Goal: Transaction & Acquisition: Subscribe to service/newsletter

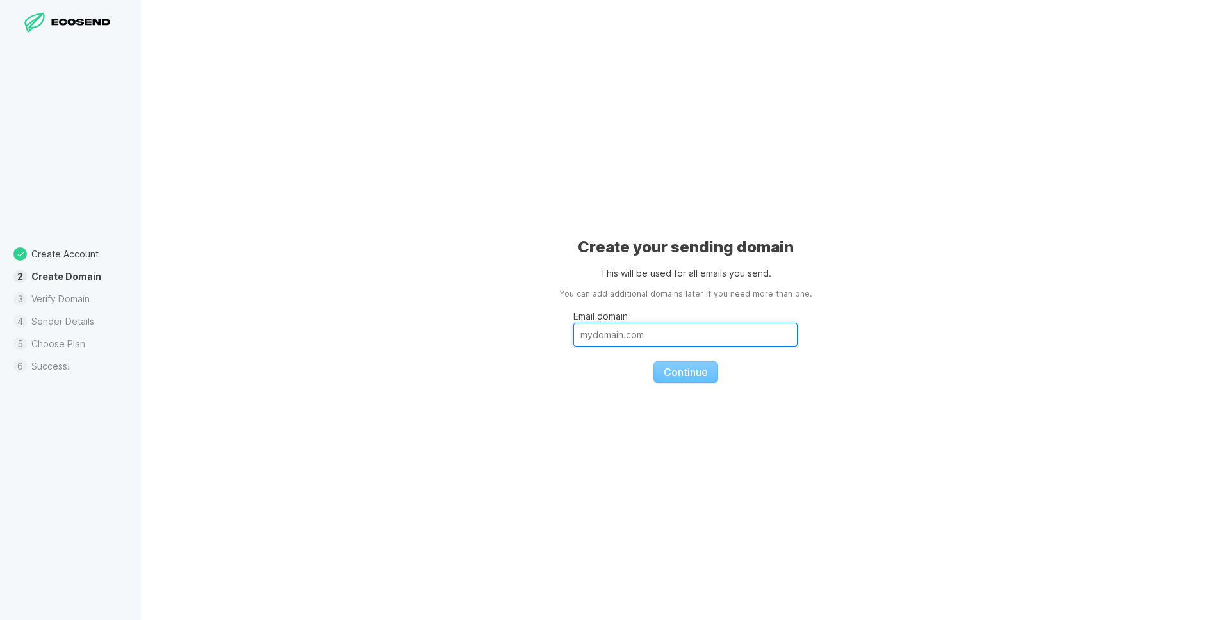
click at [684, 334] on input "Email domain" at bounding box center [685, 335] width 224 height 24
type input "[DOMAIN_NAME]"
click at [826, 393] on div "Create your sending domain This will be used for all emails you send. You can a…" at bounding box center [685, 310] width 1089 height 620
click at [595, 338] on input "[DOMAIN_NAME]" at bounding box center [685, 335] width 224 height 24
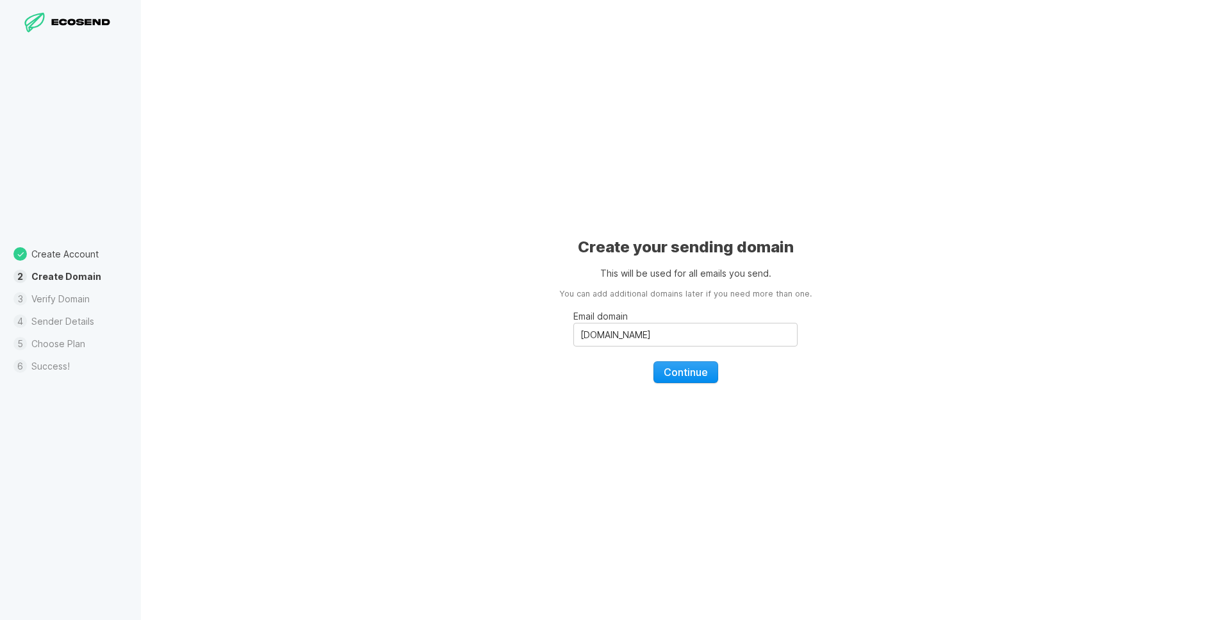
click at [696, 372] on span "Continue" at bounding box center [686, 372] width 44 height 13
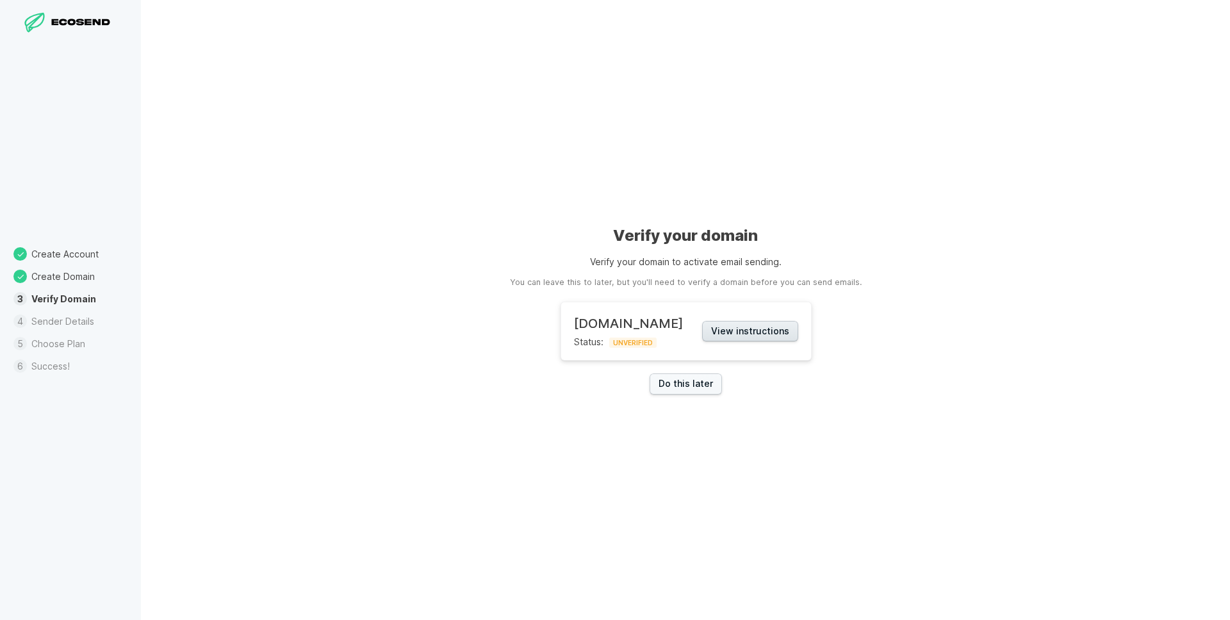
click at [732, 325] on button "View instructions" at bounding box center [750, 331] width 96 height 21
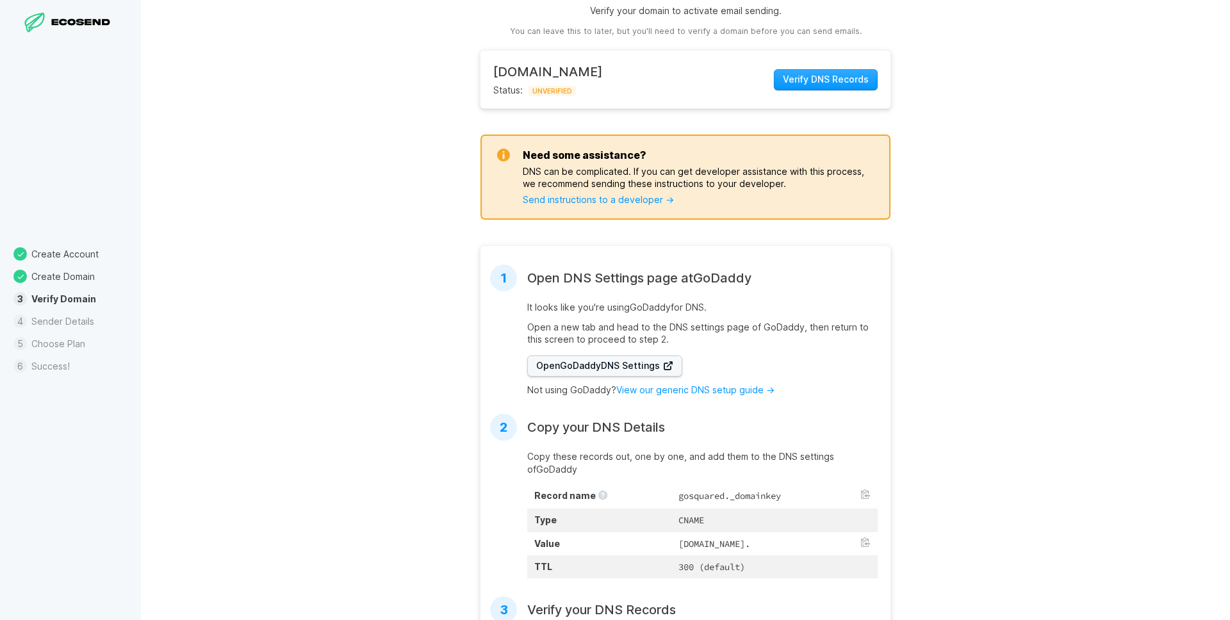
scroll to position [241, 0]
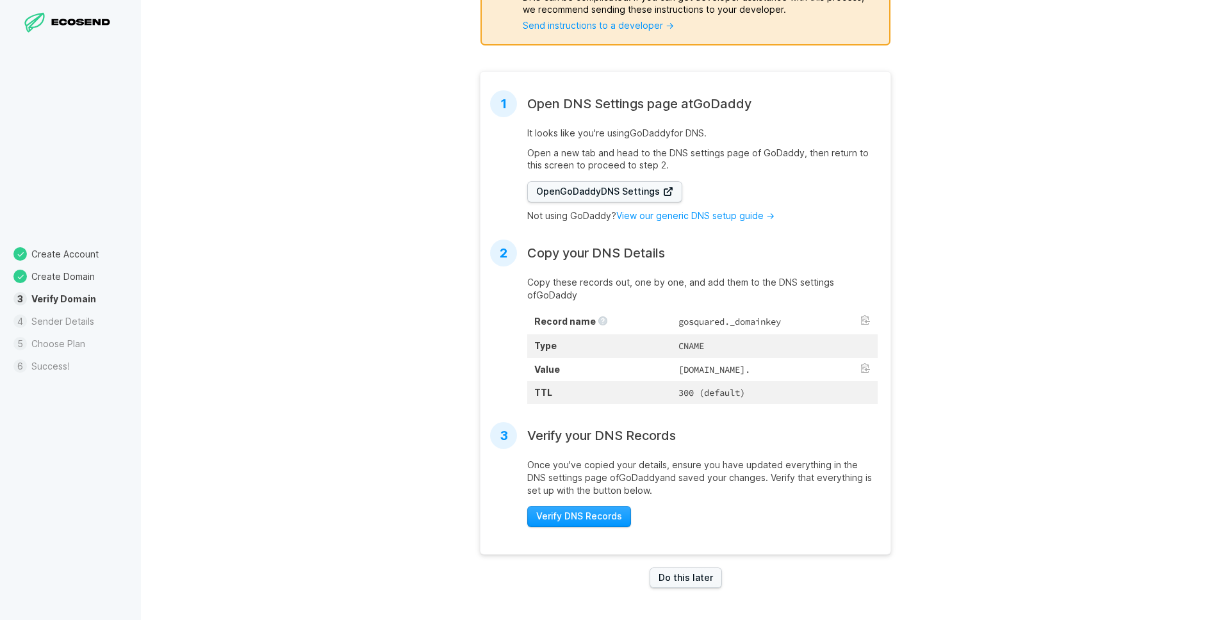
drag, startPoint x: 627, startPoint y: 358, endPoint x: 756, endPoint y: 361, distance: 128.8
click at [751, 360] on td "[DOMAIN_NAME]." at bounding box center [774, 369] width 206 height 23
click at [862, 363] on button at bounding box center [865, 368] width 10 height 10
drag, startPoint x: 728, startPoint y: 309, endPoint x: 754, endPoint y: 309, distance: 26.3
click at [754, 310] on td "gosquared._domainkey" at bounding box center [774, 322] width 206 height 25
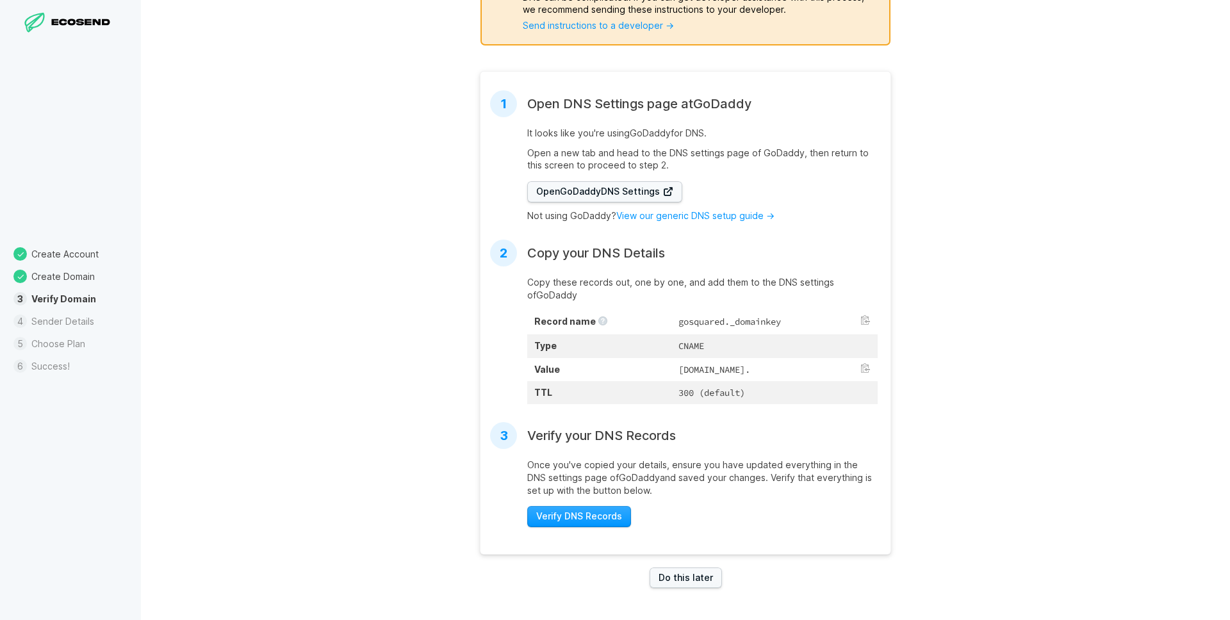
click at [787, 310] on td "gosquared._domainkey" at bounding box center [774, 322] width 206 height 25
click at [863, 315] on button at bounding box center [865, 320] width 10 height 10
click at [859, 359] on td "[DOMAIN_NAME]." at bounding box center [774, 369] width 206 height 23
click at [865, 363] on button at bounding box center [865, 368] width 10 height 10
click at [598, 518] on span "Verify DNS Records" at bounding box center [579, 516] width 86 height 13
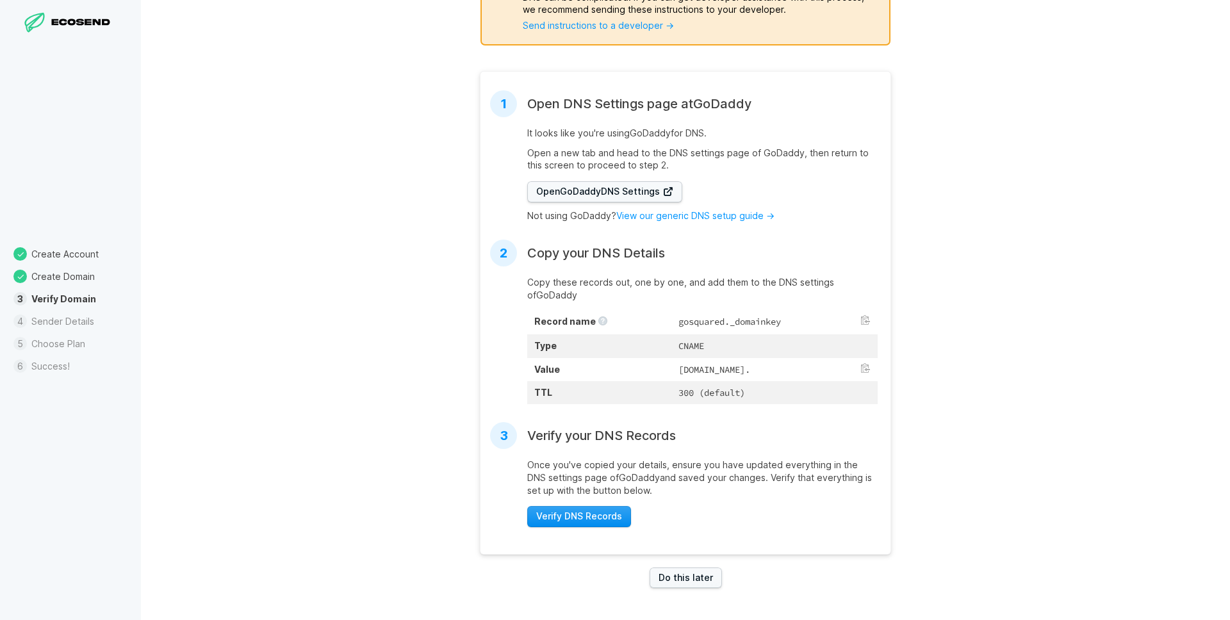
click at [587, 516] on span "Verify DNS Records" at bounding box center [579, 516] width 86 height 13
click at [582, 512] on span "Verify DNS Records" at bounding box center [579, 516] width 86 height 13
click at [584, 512] on span "Verify DNS Records" at bounding box center [579, 516] width 86 height 13
click at [594, 520] on span "Verify DNS Records" at bounding box center [579, 516] width 86 height 13
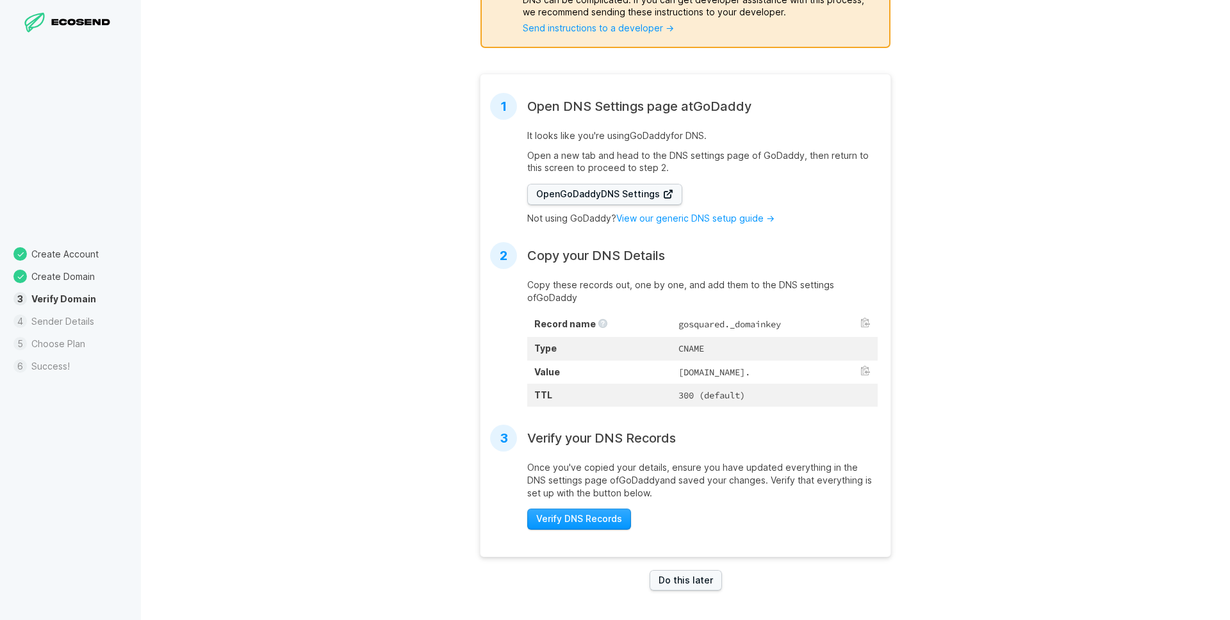
scroll to position [0, 0]
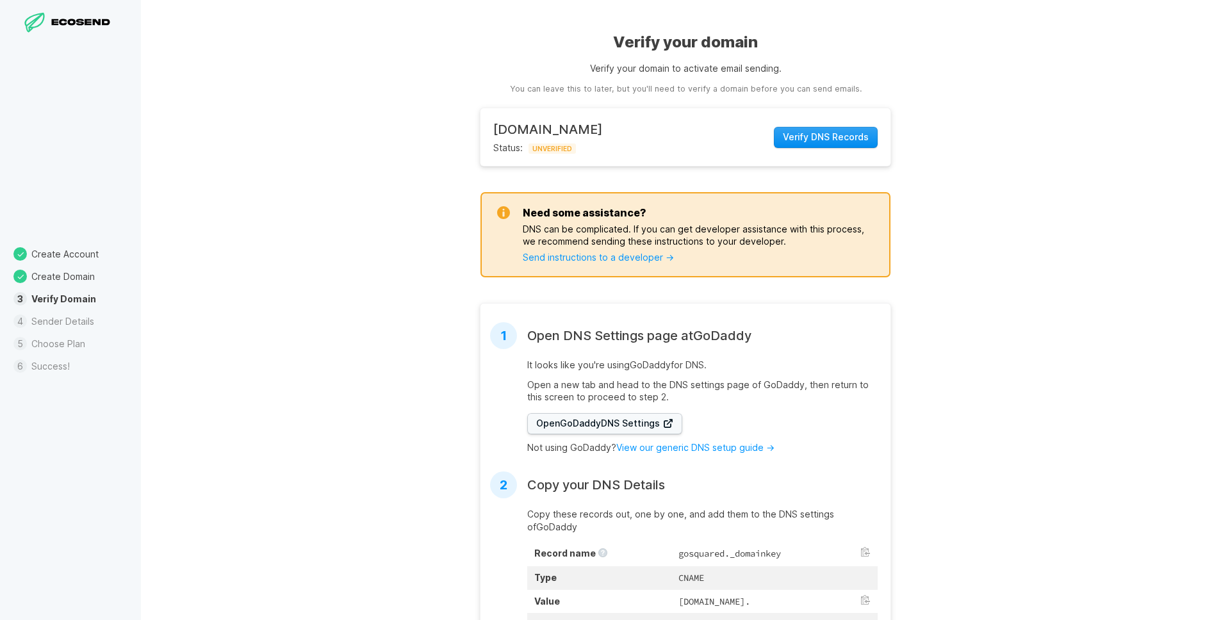
drag, startPoint x: 834, startPoint y: 138, endPoint x: 864, endPoint y: 138, distance: 30.1
click at [835, 138] on span "Verify DNS Records" at bounding box center [826, 137] width 86 height 13
click at [842, 137] on span "Verify DNS Records" at bounding box center [826, 137] width 86 height 13
click at [622, 258] on link "Send instructions to a developer →" at bounding box center [598, 257] width 151 height 11
click at [824, 140] on span "Verify DNS Records" at bounding box center [826, 137] width 86 height 13
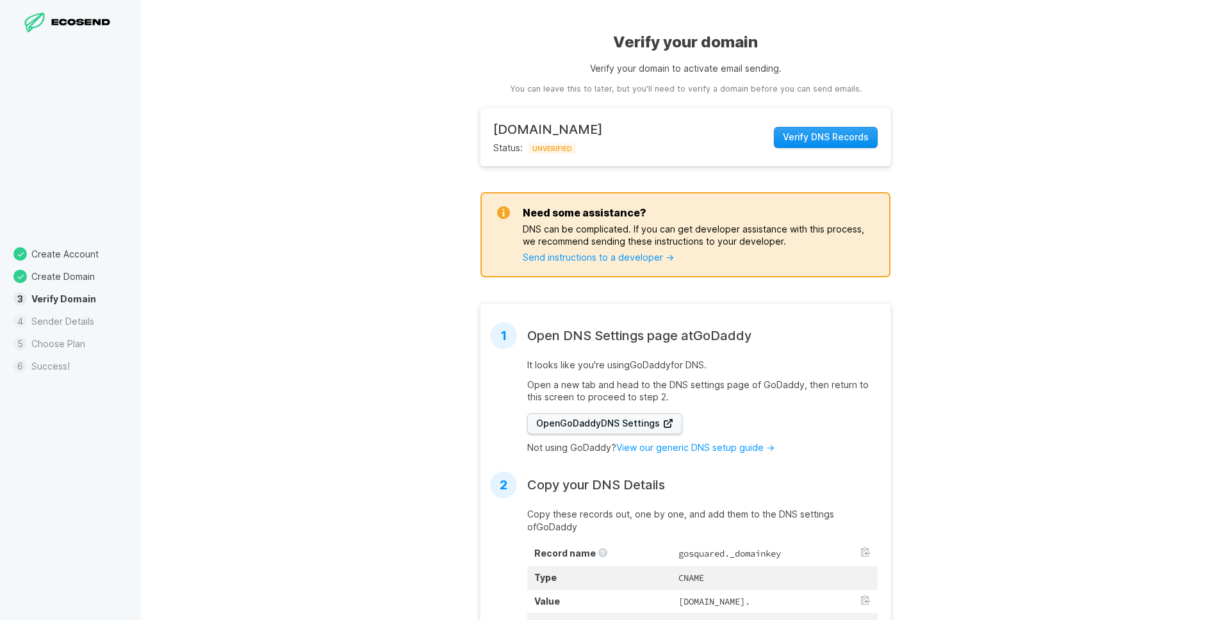
drag, startPoint x: 830, startPoint y: 131, endPoint x: 880, endPoint y: 131, distance: 50.0
click at [831, 131] on span "Verify DNS Records" at bounding box center [826, 137] width 86 height 13
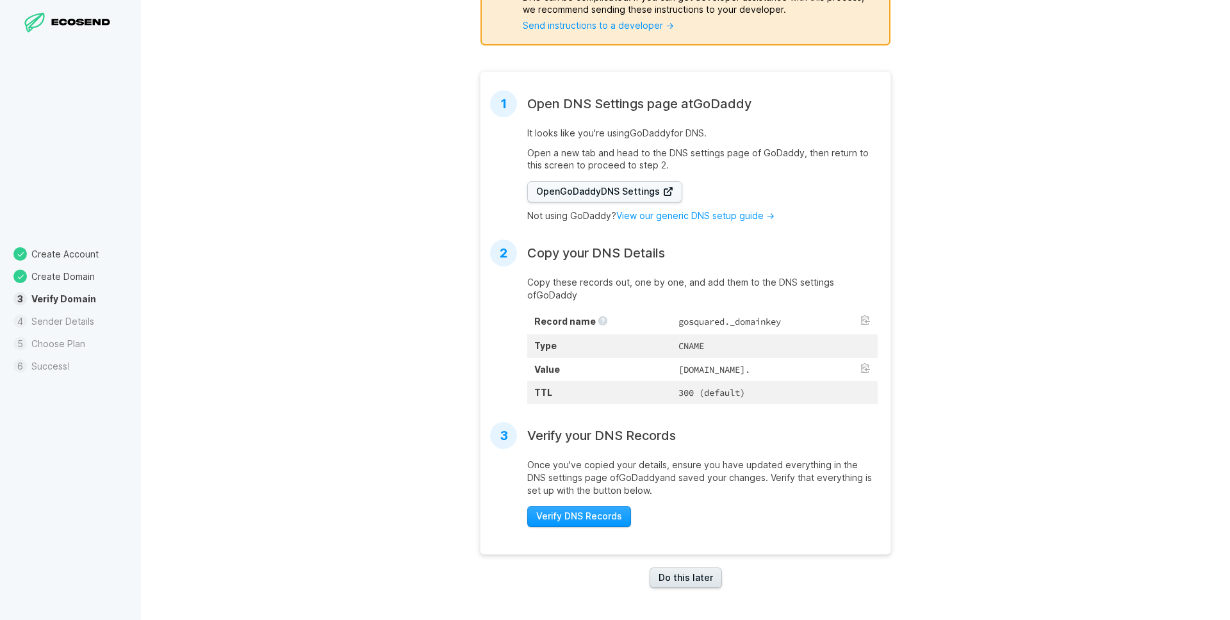
click at [685, 578] on link "Do this later" at bounding box center [686, 578] width 72 height 21
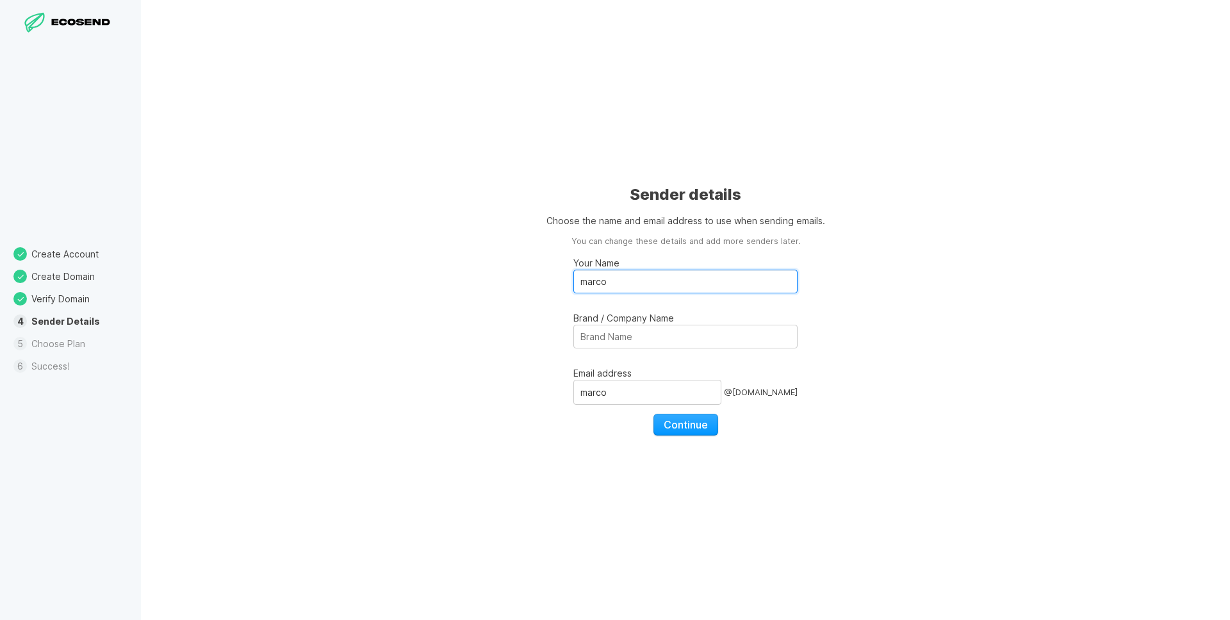
click at [666, 275] on input "marco" at bounding box center [685, 282] width 224 height 24
click at [1013, 256] on div "Sender details Choose the name and email address to use when sending emails. Yo…" at bounding box center [685, 310] width 1089 height 620
click at [700, 338] on input "Brand / Company Name" at bounding box center [685, 337] width 224 height 24
type input "Fluo Technologies Limited"
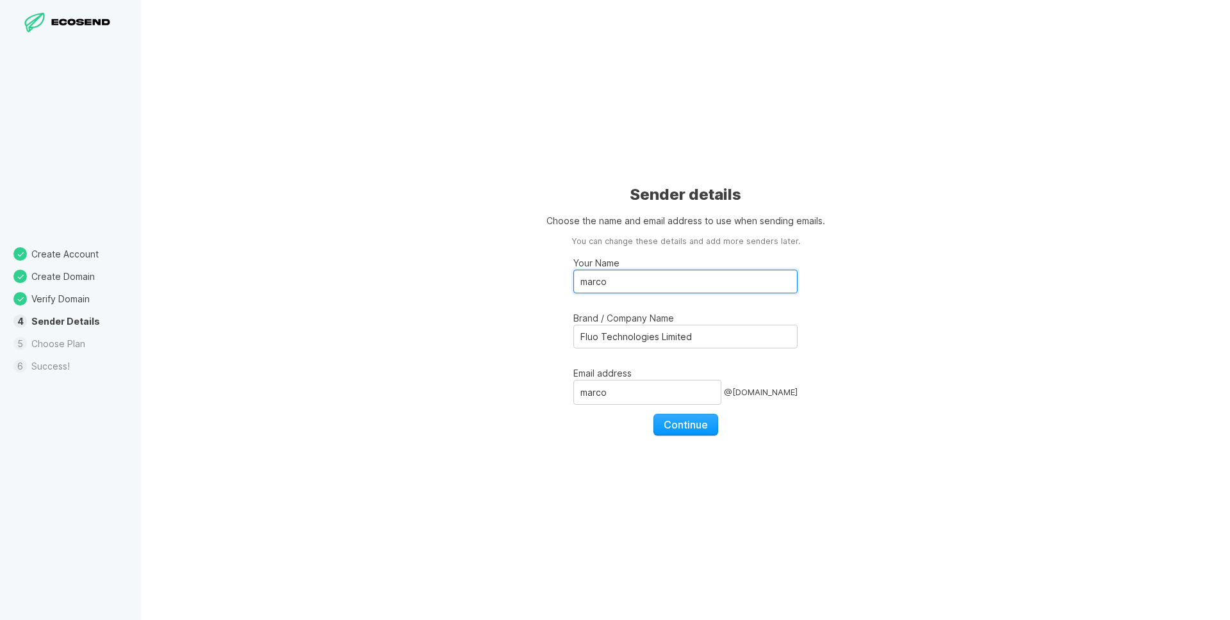
click at [660, 281] on input "marco" at bounding box center [685, 282] width 224 height 24
click at [641, 386] on input "marco" at bounding box center [647, 392] width 148 height 24
type input "hello"
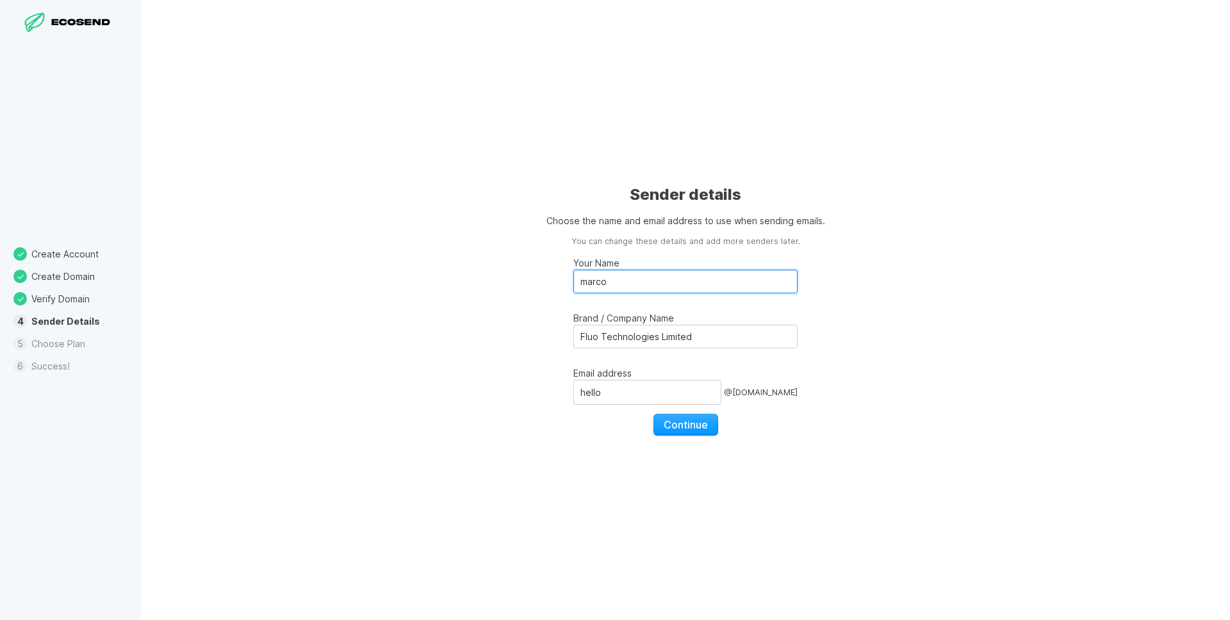
click at [618, 279] on input "marco" at bounding box center [685, 282] width 224 height 24
type input "h"
type input "G"
type input "Fluo"
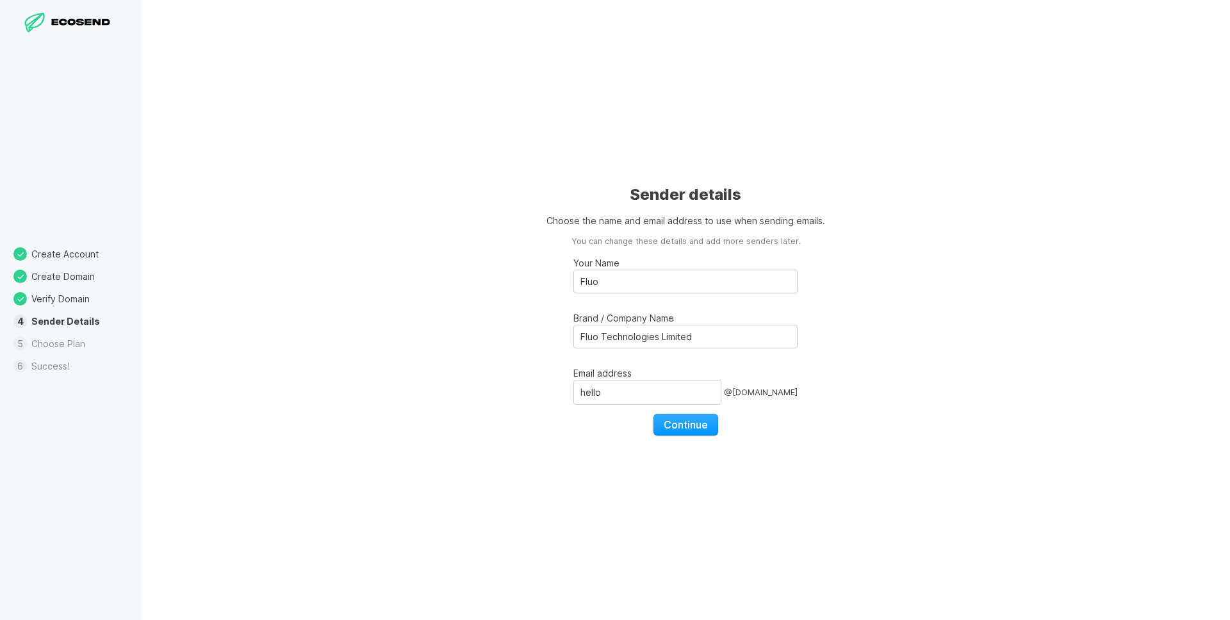
click at [533, 433] on div "Sender details Choose the name and email address to use when sending emails. Yo…" at bounding box center [685, 310] width 1089 height 620
click at [713, 420] on button "Continue" at bounding box center [685, 425] width 65 height 22
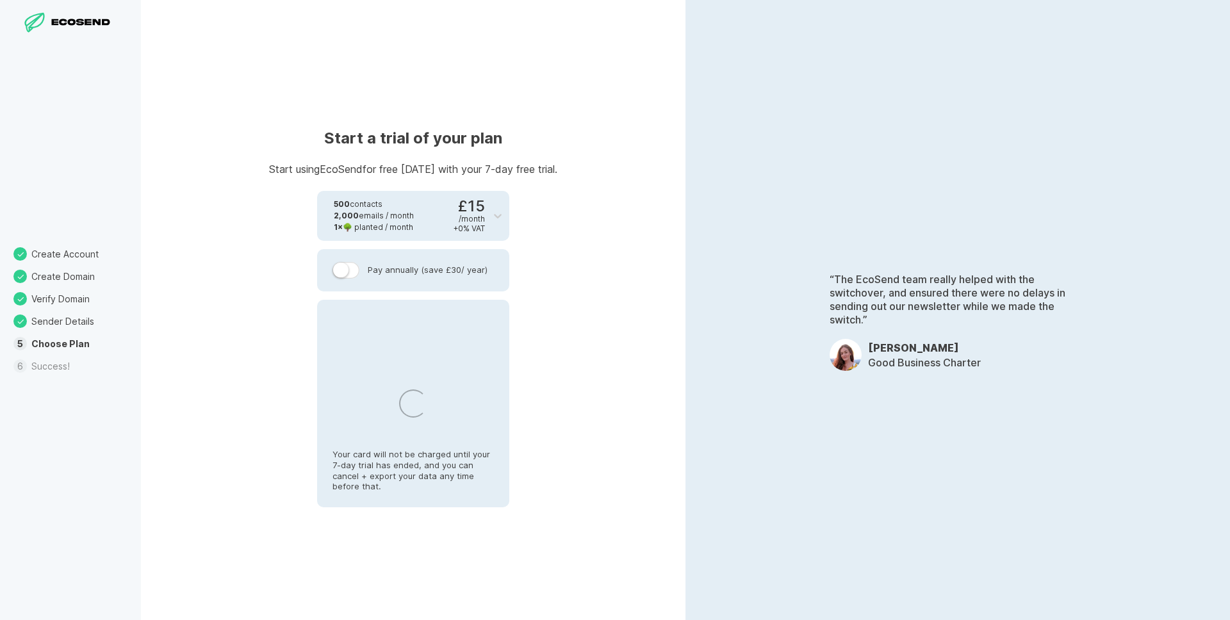
select select "GB"
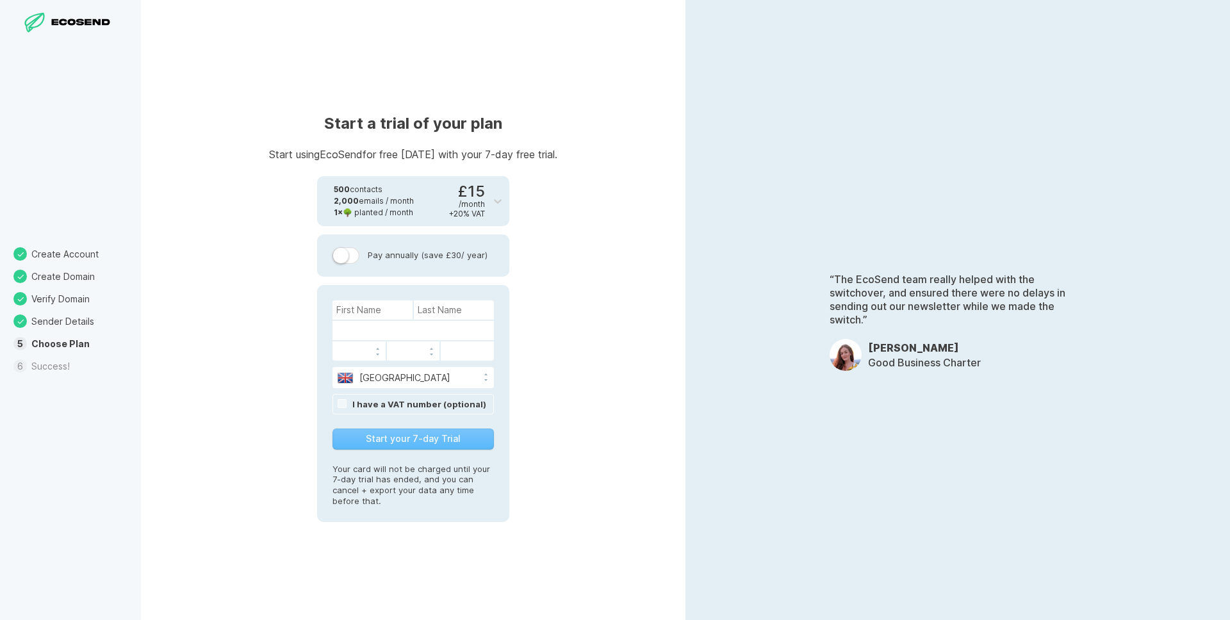
click at [357, 258] on label at bounding box center [345, 255] width 27 height 17
click at [0, 0] on input "Pay annually (save £30 / year)" at bounding box center [0, 0] width 0 height 0
click at [370, 403] on link "I have a VAT number (optional)" at bounding box center [419, 404] width 134 height 10
click at [391, 404] on input "false" at bounding box center [412, 404] width 161 height 19
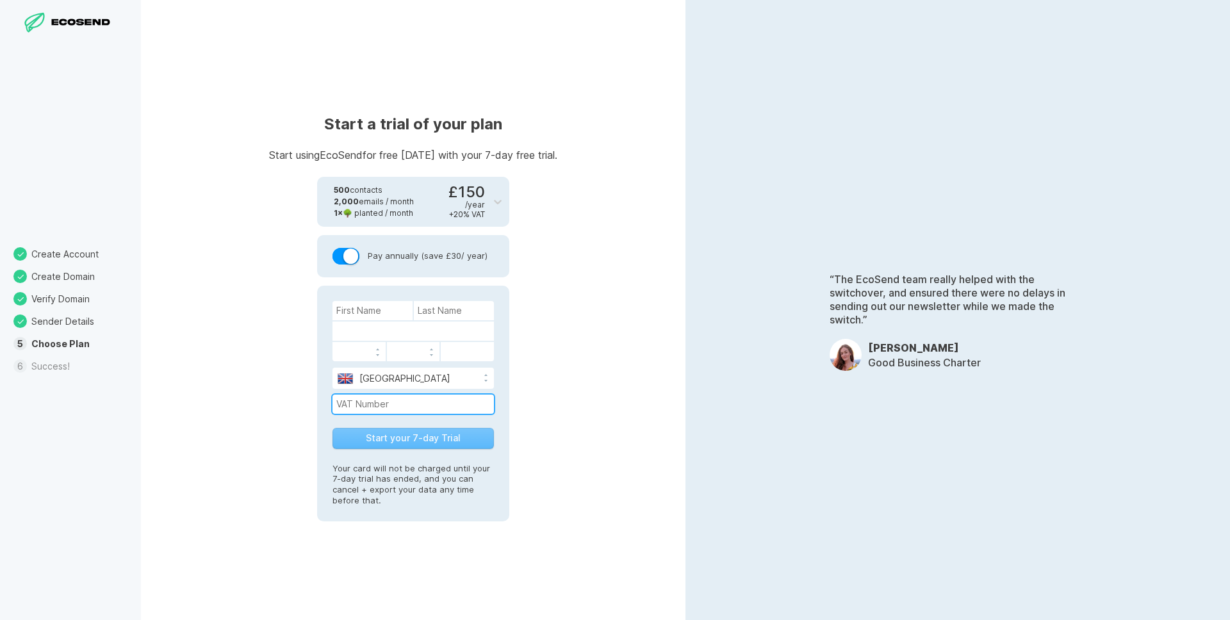
paste input "196159959"
type input "196159959"
click at [364, 315] on input at bounding box center [372, 310] width 80 height 19
type input "[PERSON_NAME]"
type input "Strillozzi"
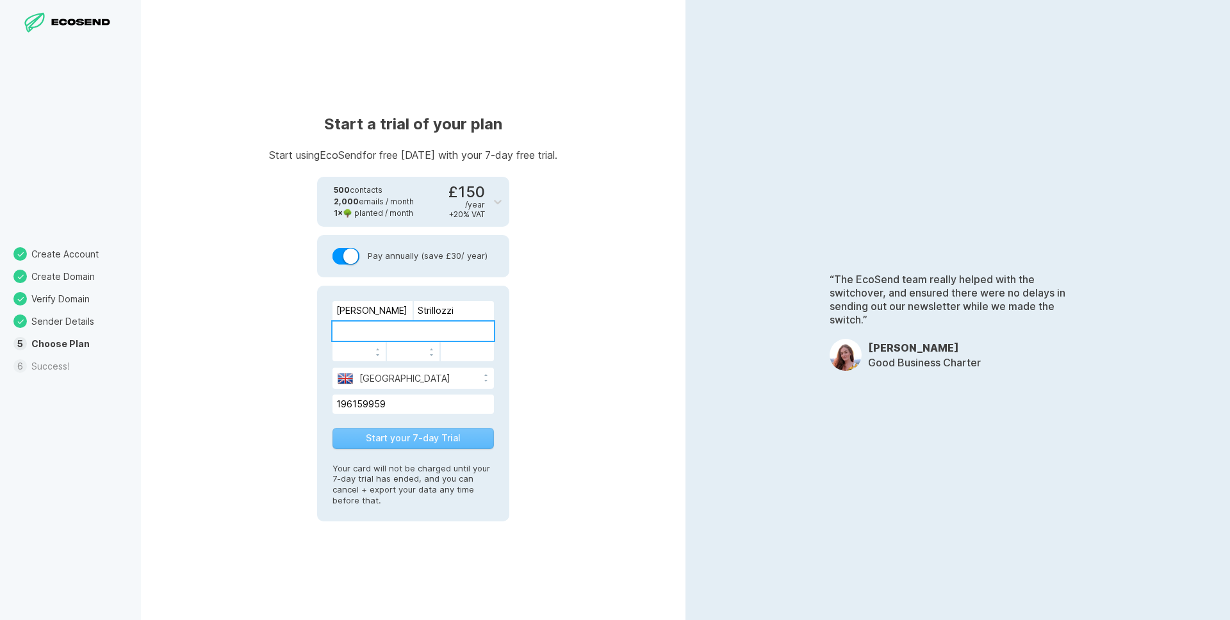
click at [649, 328] on div "Start a trial of your plan Start using EcoSend for free [DATE] with your 7-day …" at bounding box center [413, 310] width 544 height 620
drag, startPoint x: 570, startPoint y: 405, endPoint x: 513, endPoint y: 448, distance: 71.4
click at [572, 406] on div "Start a trial of your plan Start using EcoSend for free [DATE] with your 7-day …" at bounding box center [413, 310] width 544 height 620
click at [446, 438] on button "Start your 7-day Trial" at bounding box center [412, 438] width 161 height 21
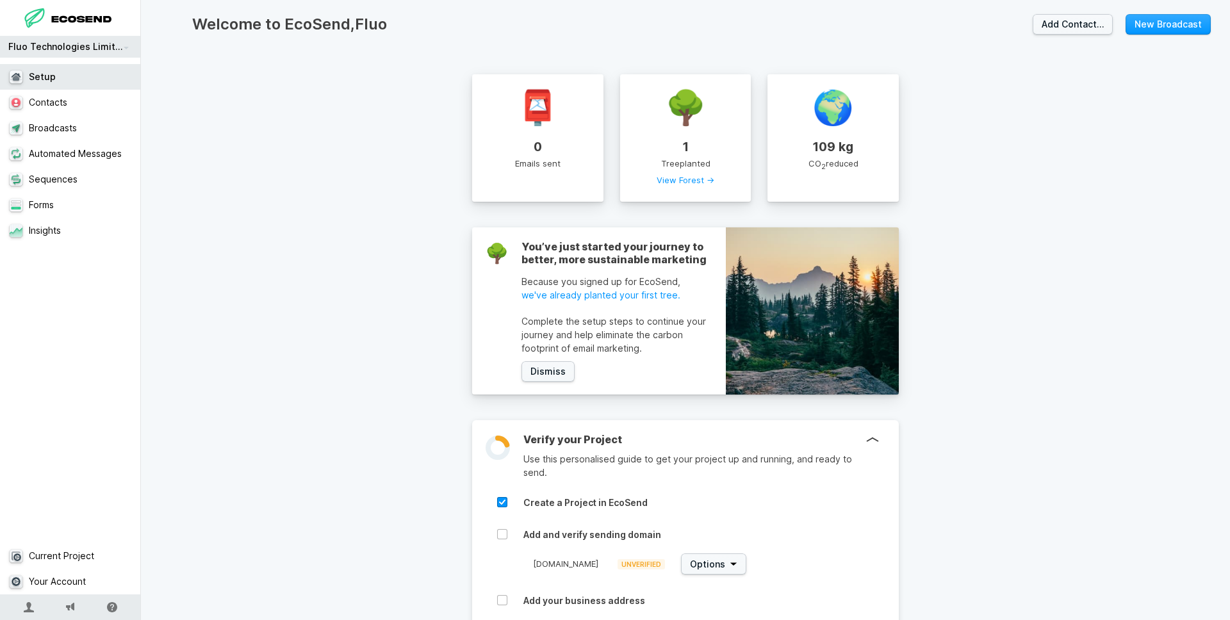
click at [227, 351] on div "Welcome to EcoSend, Fluo Add Contact… New Broadcast 📮 0 Emails sent 🌳 1 Tree pl…" at bounding box center [685, 310] width 1089 height 620
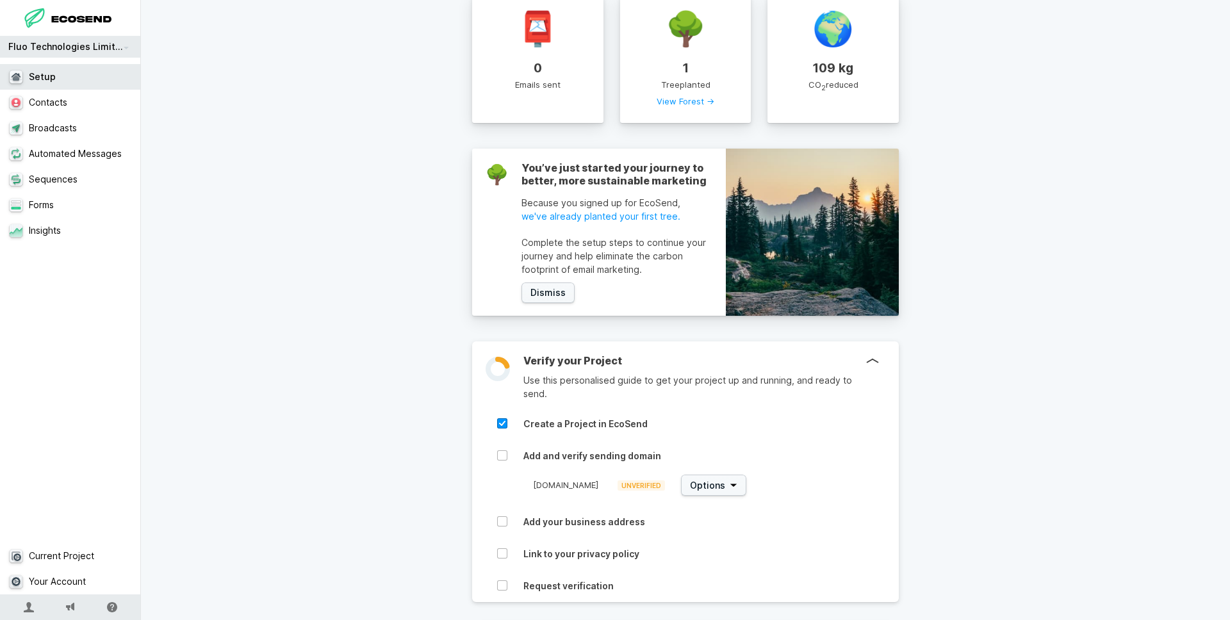
scroll to position [142, 0]
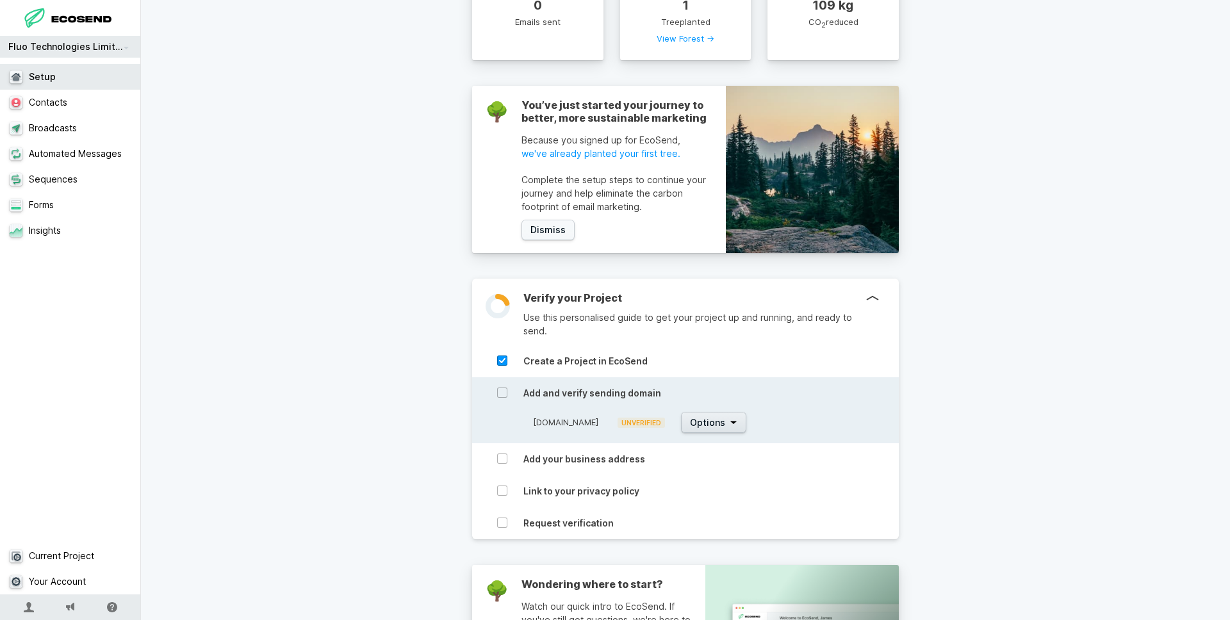
click at [733, 429] on button "Options" at bounding box center [713, 422] width 65 height 21
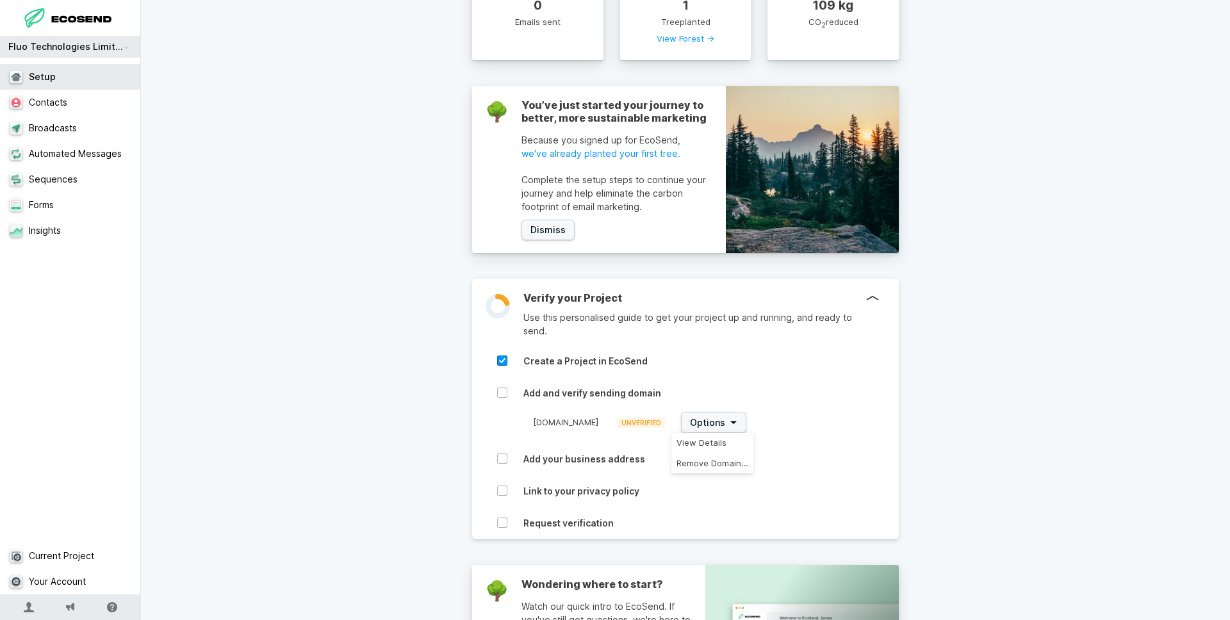
click at [936, 423] on div "📮 0 Emails sent 🌳 1 Tree planted View Forest → 🌍 109 kg CO 2 reduced 🌳 You’ve j…" at bounding box center [686, 413] width 504 height 1038
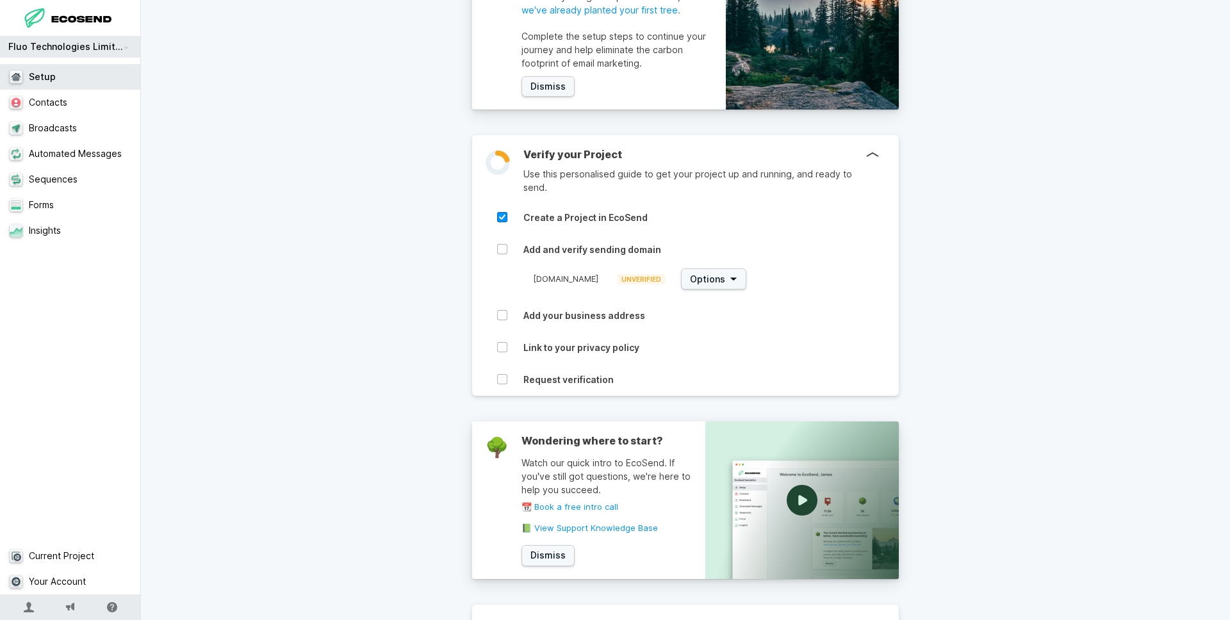
scroll to position [454, 0]
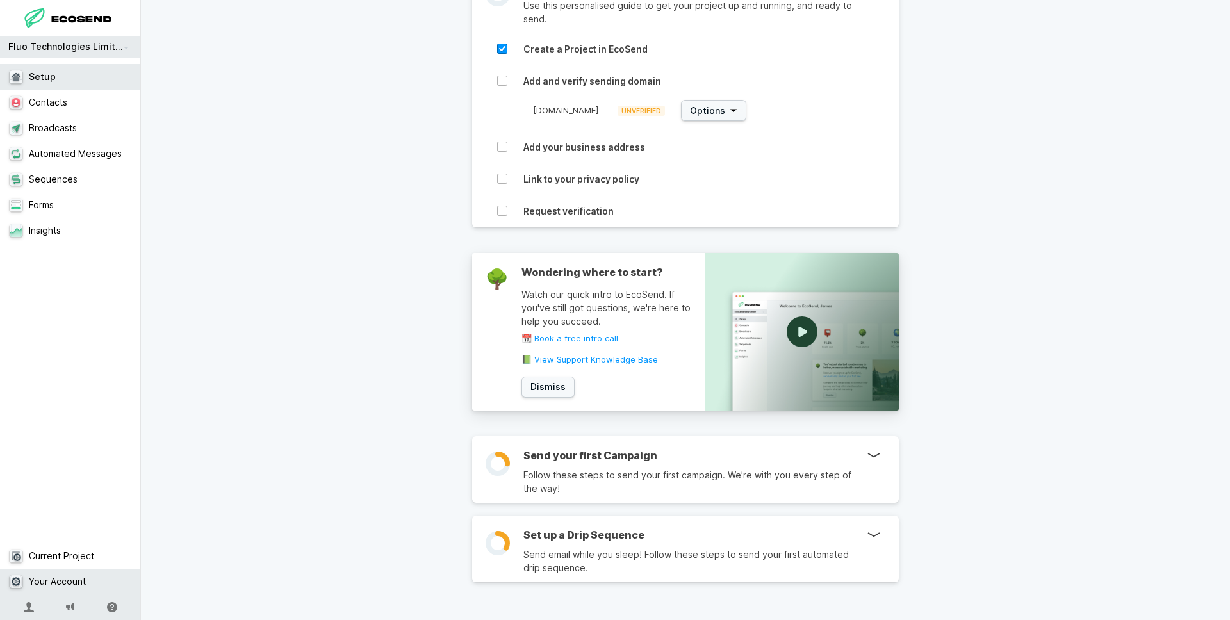
click at [87, 577] on link "Your Account" at bounding box center [70, 582] width 141 height 26
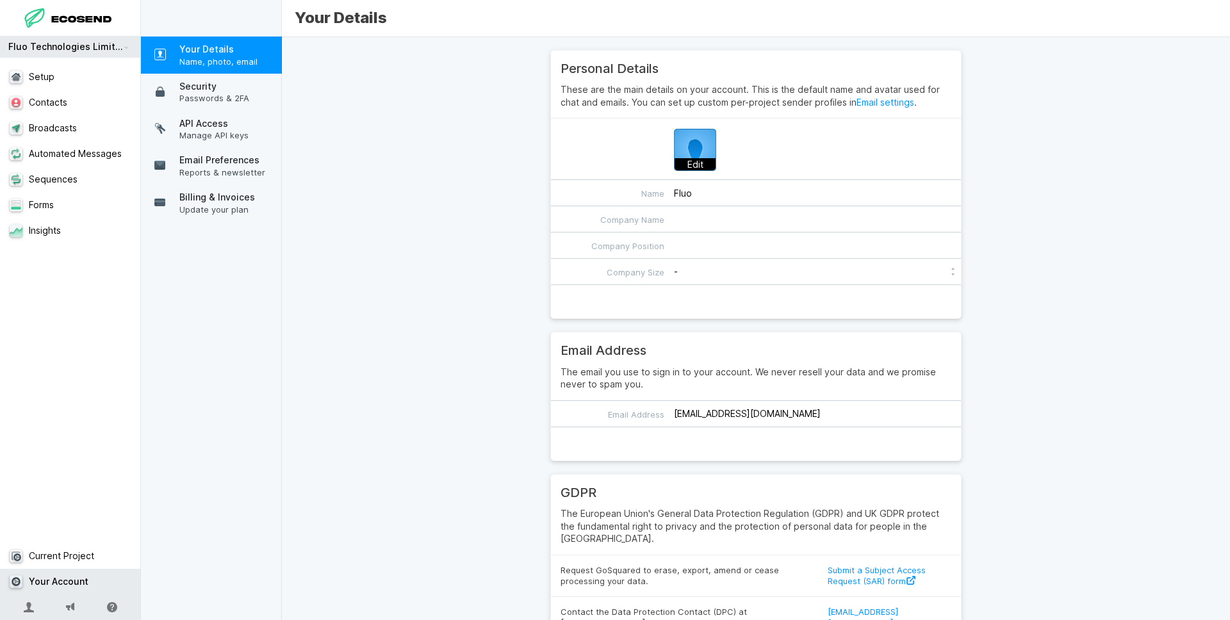
click at [706, 174] on div "Edit" at bounding box center [756, 148] width 410 height 61
click at [699, 164] on p "Edit" at bounding box center [695, 164] width 41 height 13
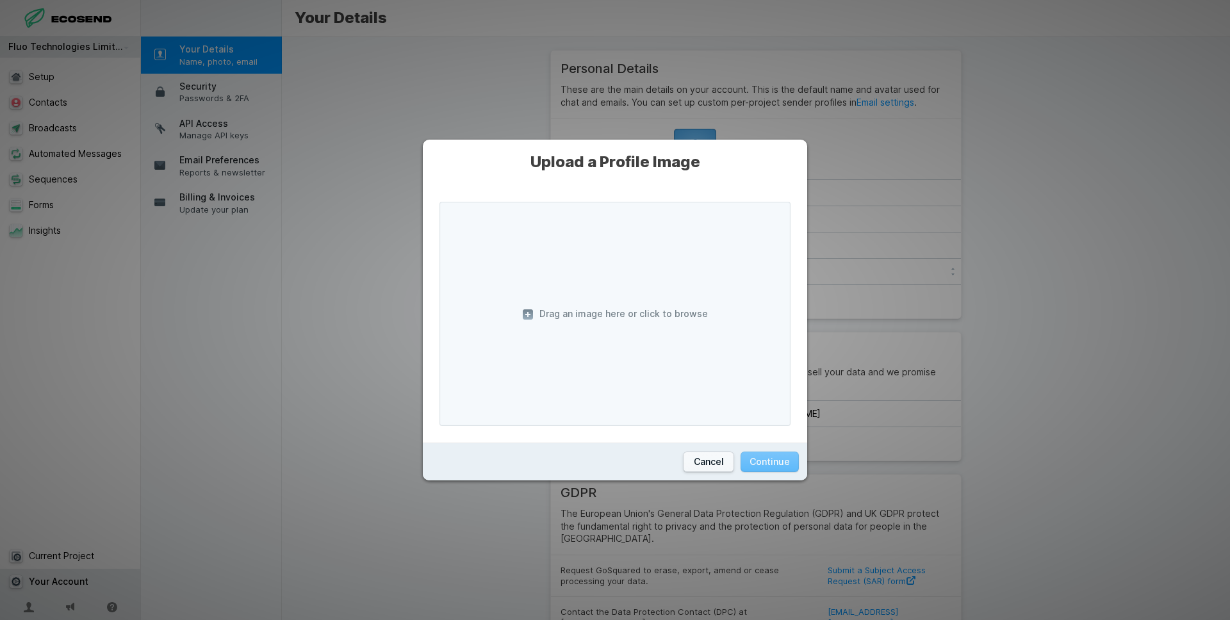
click at [622, 313] on span "Drag an image here or click to browse" at bounding box center [614, 314] width 351 height 224
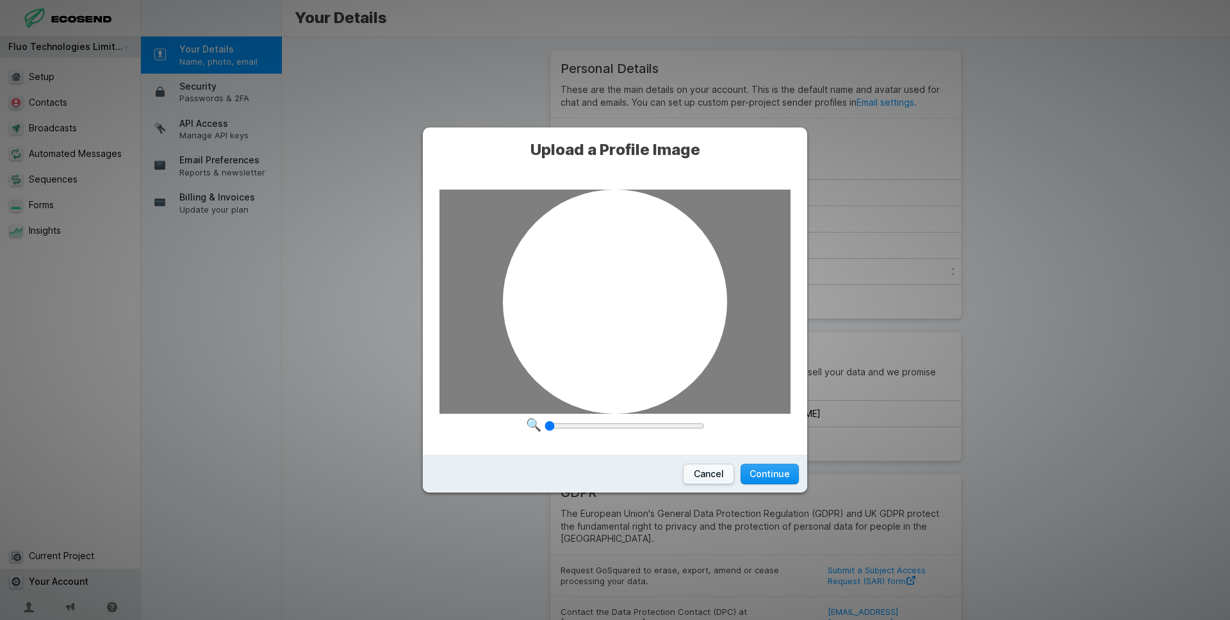
click at [782, 473] on button "Continue" at bounding box center [770, 474] width 58 height 21
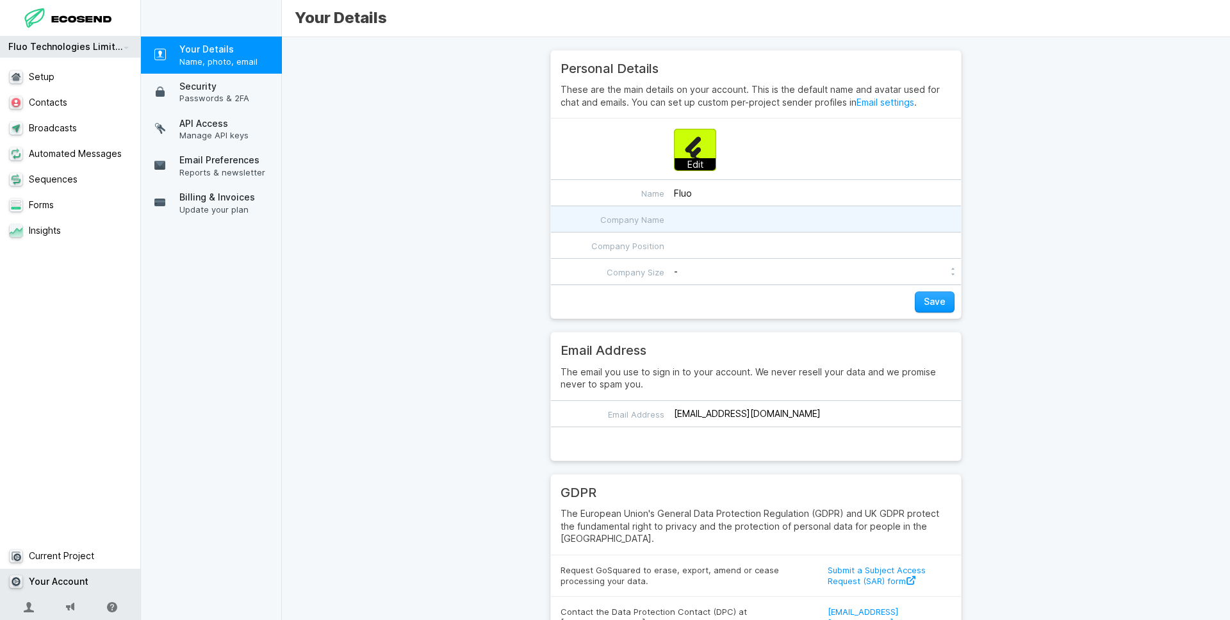
click at [701, 215] on input "Company Name" at bounding box center [756, 219] width 410 height 26
type input "Fluo Technologies Limited"
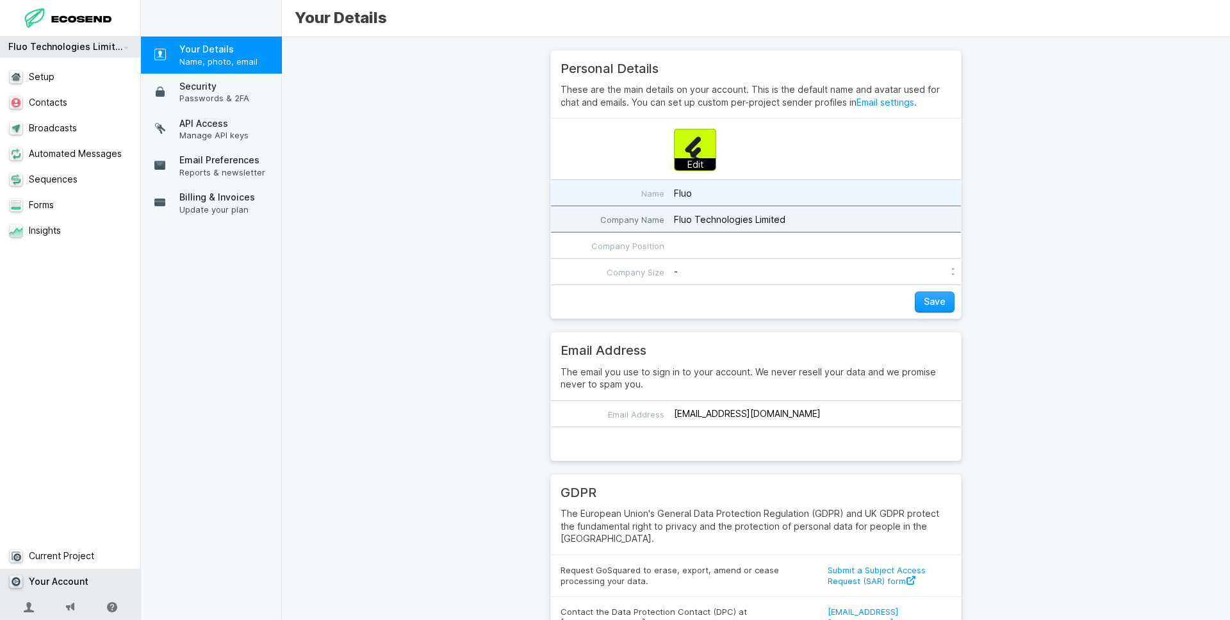
click at [716, 195] on input "Fluo" at bounding box center [756, 193] width 410 height 26
type input "[PERSON_NAME]"
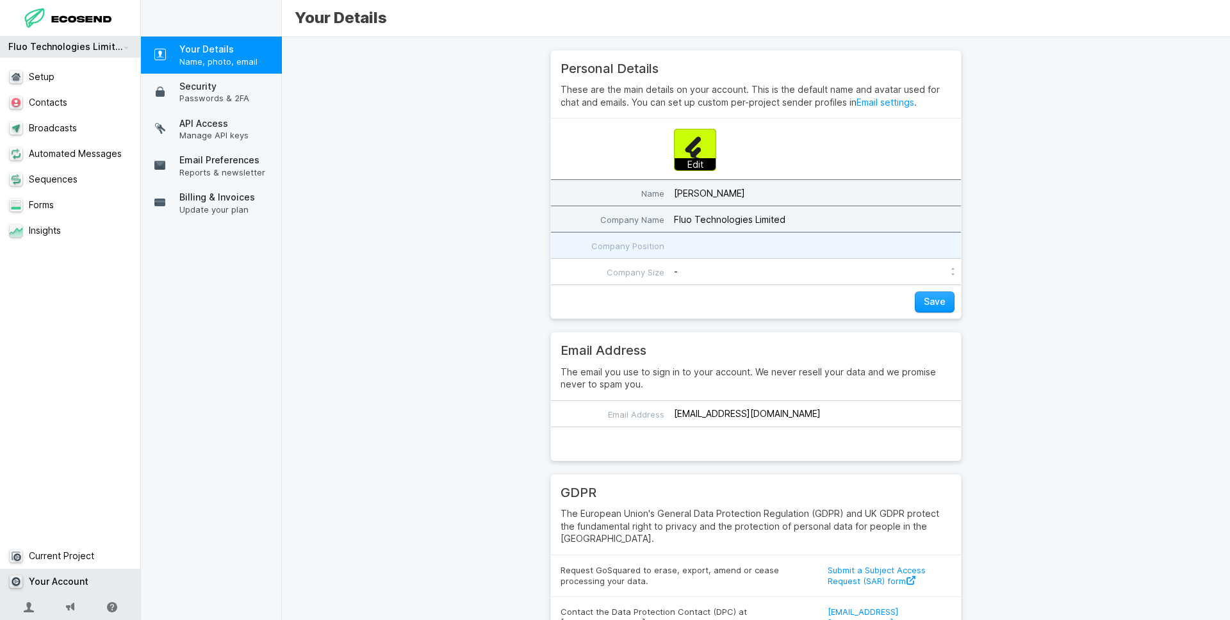
click at [684, 249] on input "Company Position" at bounding box center [756, 246] width 410 height 26
type input "director"
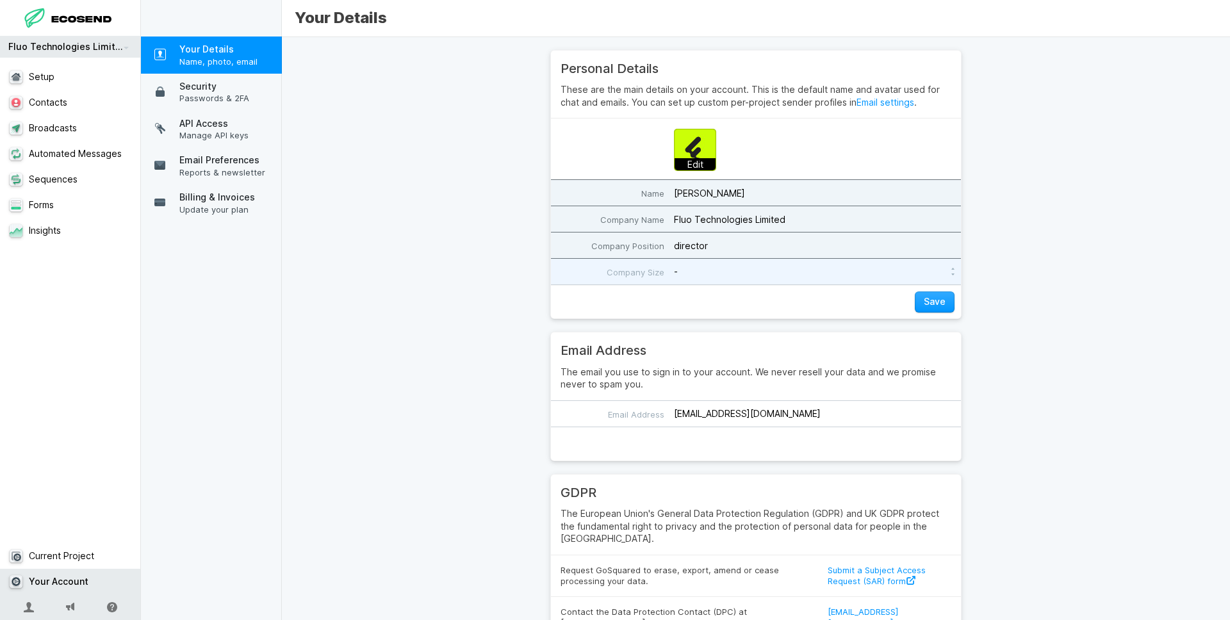
click at [717, 275] on select "- 1-5 5-10 10-50 [PHONE_NUMBER]+" at bounding box center [817, 272] width 287 height 26
select select "5-10"
click at [674, 259] on select "- 1-5 5-10 10-50 [PHONE_NUMBER]+" at bounding box center [817, 272] width 287 height 26
click at [678, 246] on input "director" at bounding box center [756, 246] width 410 height 26
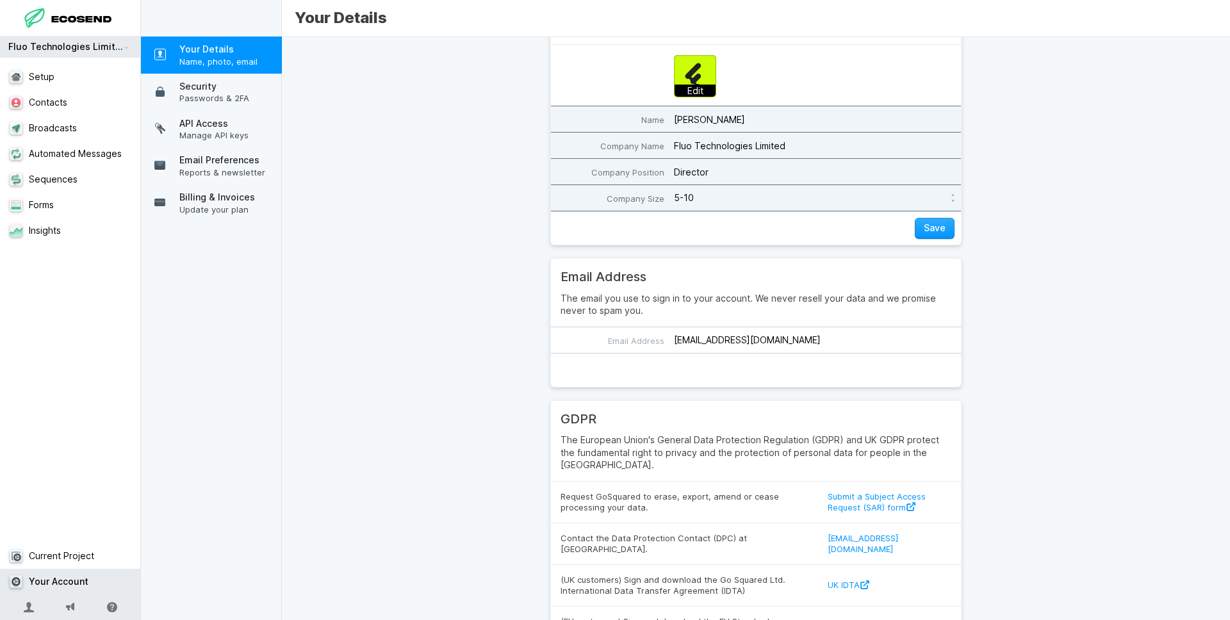
scroll to position [104, 0]
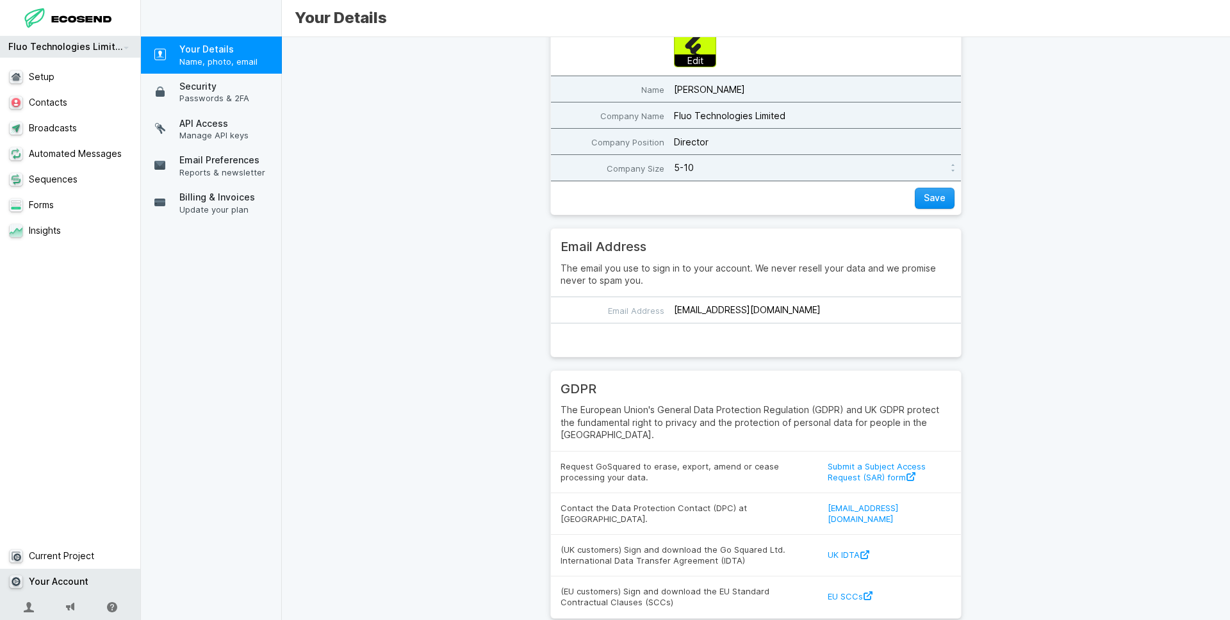
type input "Director"
click at [940, 196] on button "Save" at bounding box center [935, 198] width 40 height 21
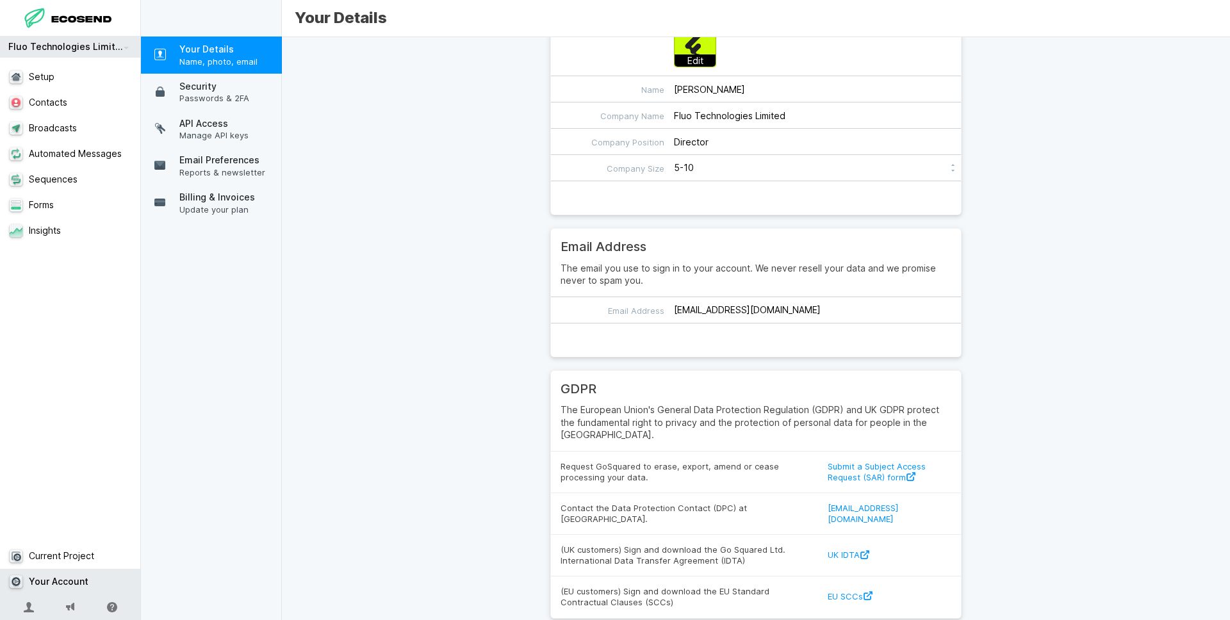
scroll to position [0, 0]
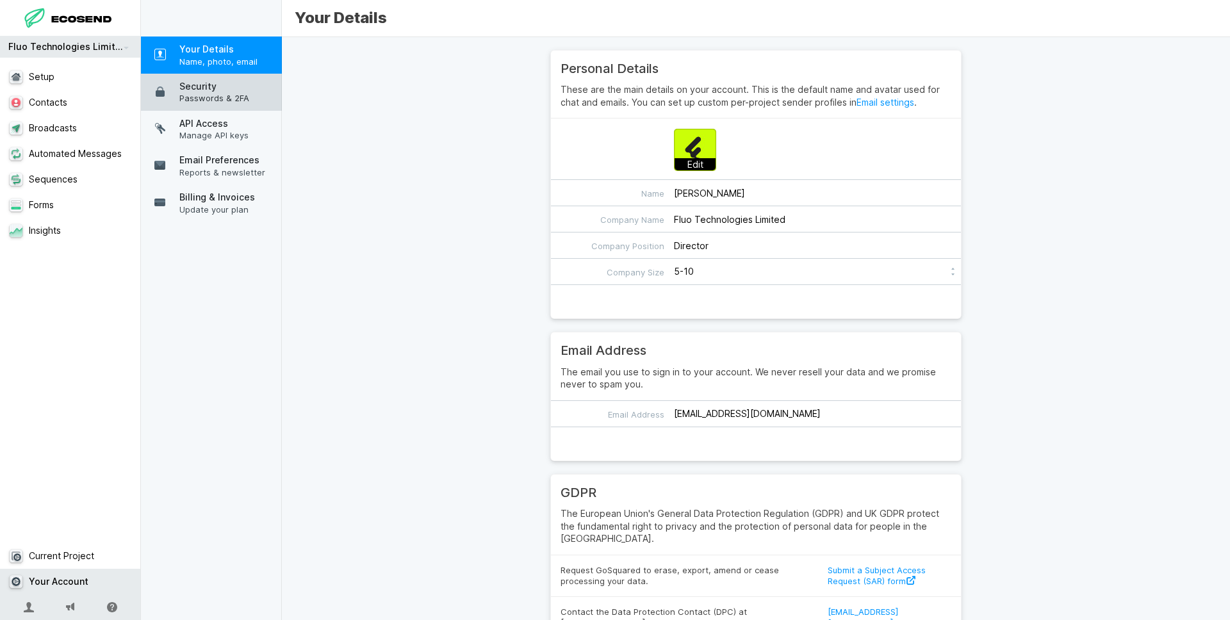
click at [239, 93] on span "Passwords & 2FA" at bounding box center [227, 98] width 96 height 12
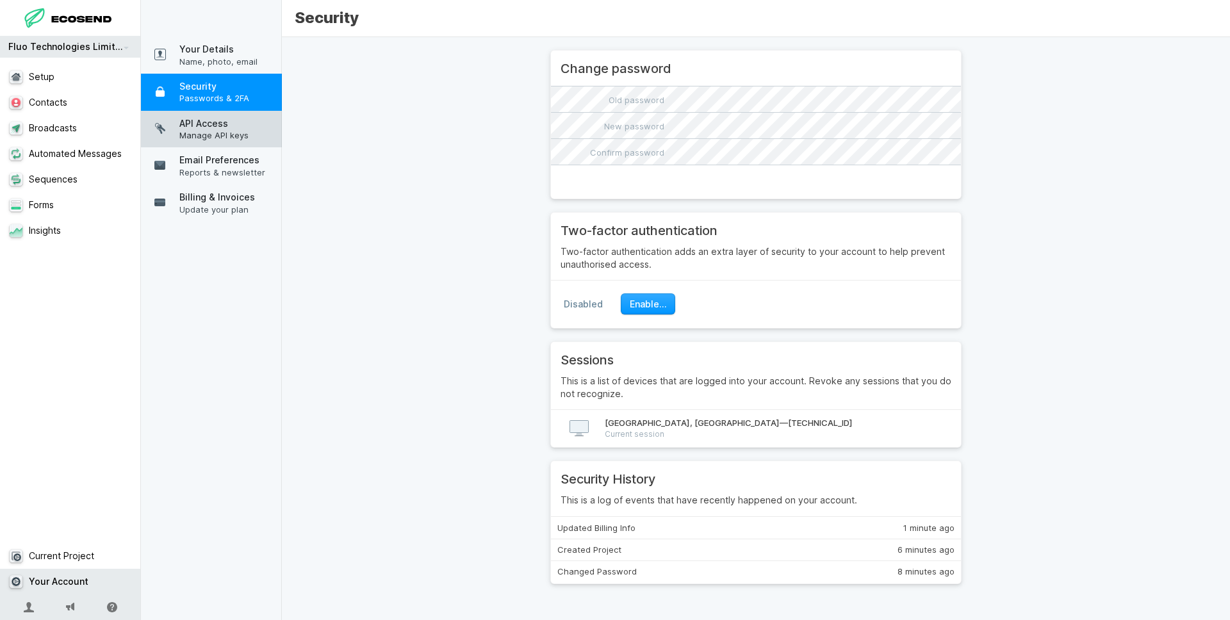
click at [242, 127] on span "API Access" at bounding box center [227, 123] width 96 height 13
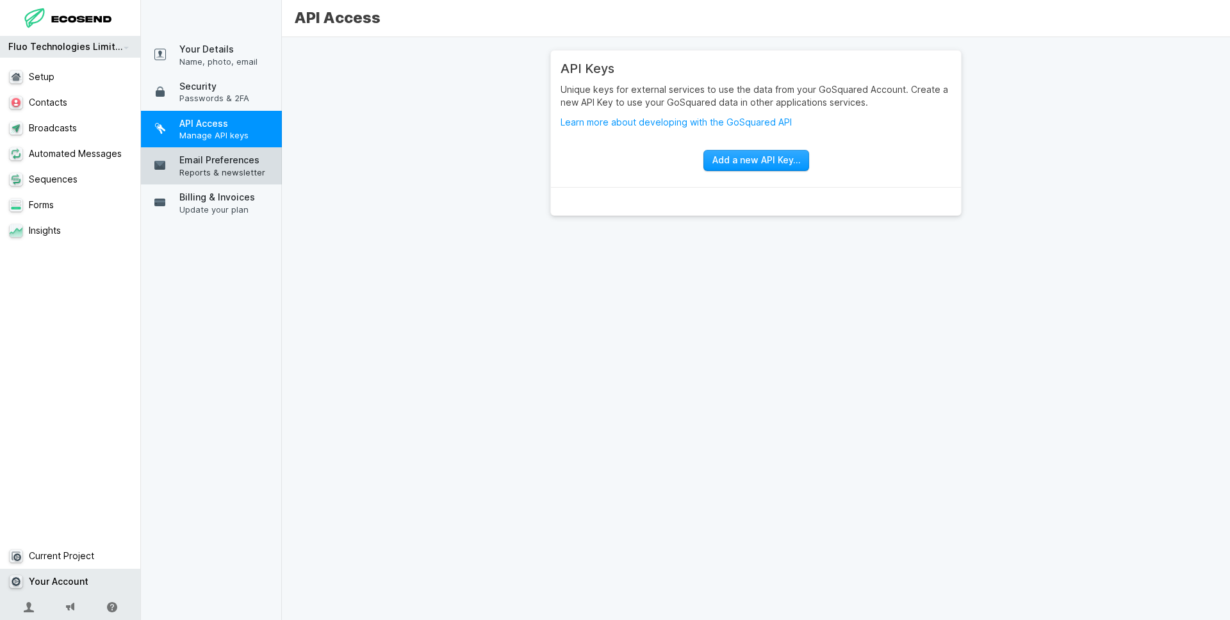
click at [245, 161] on span "Email Preferences" at bounding box center [227, 160] width 96 height 13
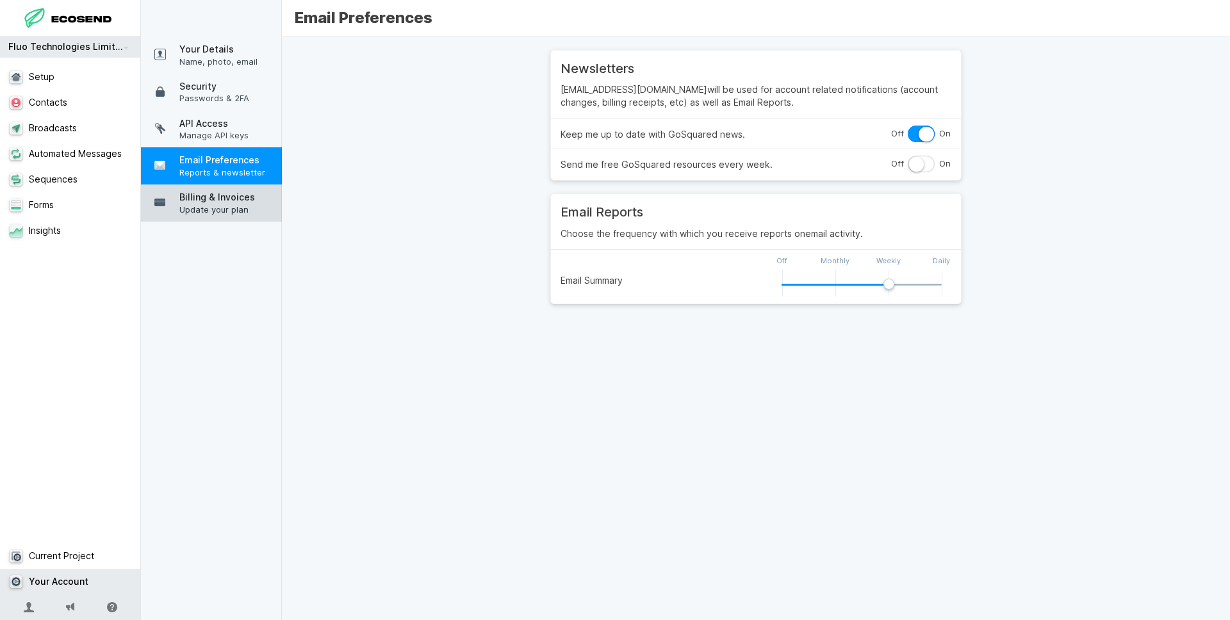
click at [241, 192] on span "Billing & Invoices" at bounding box center [227, 197] width 96 height 13
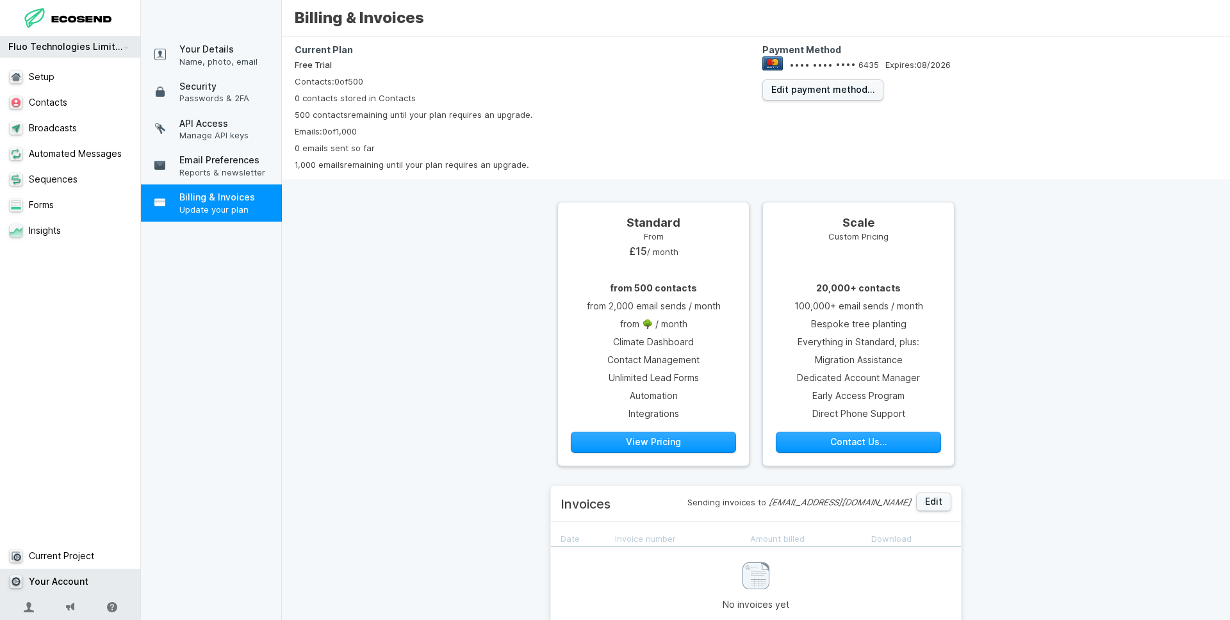
scroll to position [24, 0]
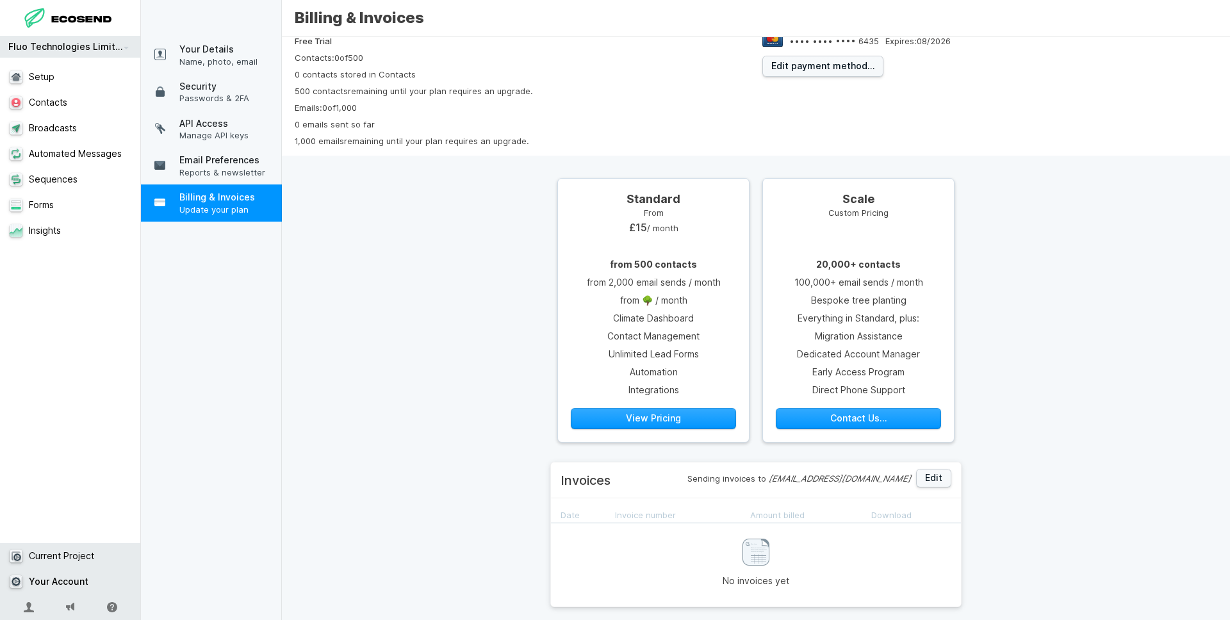
click at [78, 544] on link "Current Project" at bounding box center [70, 556] width 141 height 26
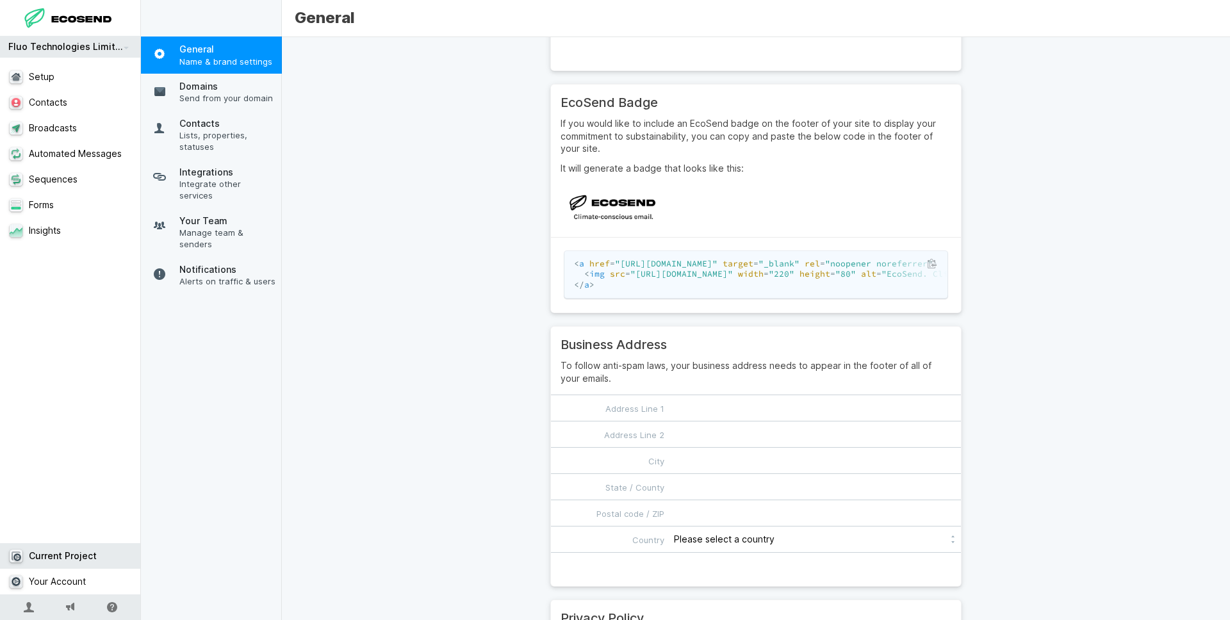
scroll to position [308, 0]
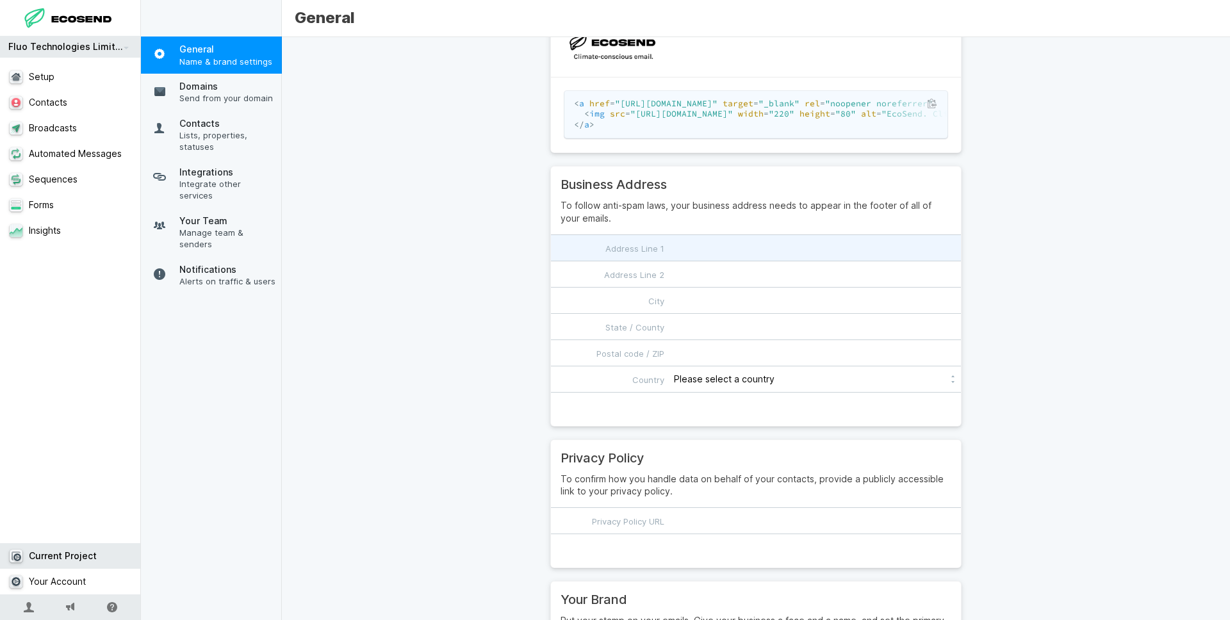
click at [741, 254] on input "Address Line 1" at bounding box center [756, 248] width 410 height 26
type input "CREATIVE WORKS"
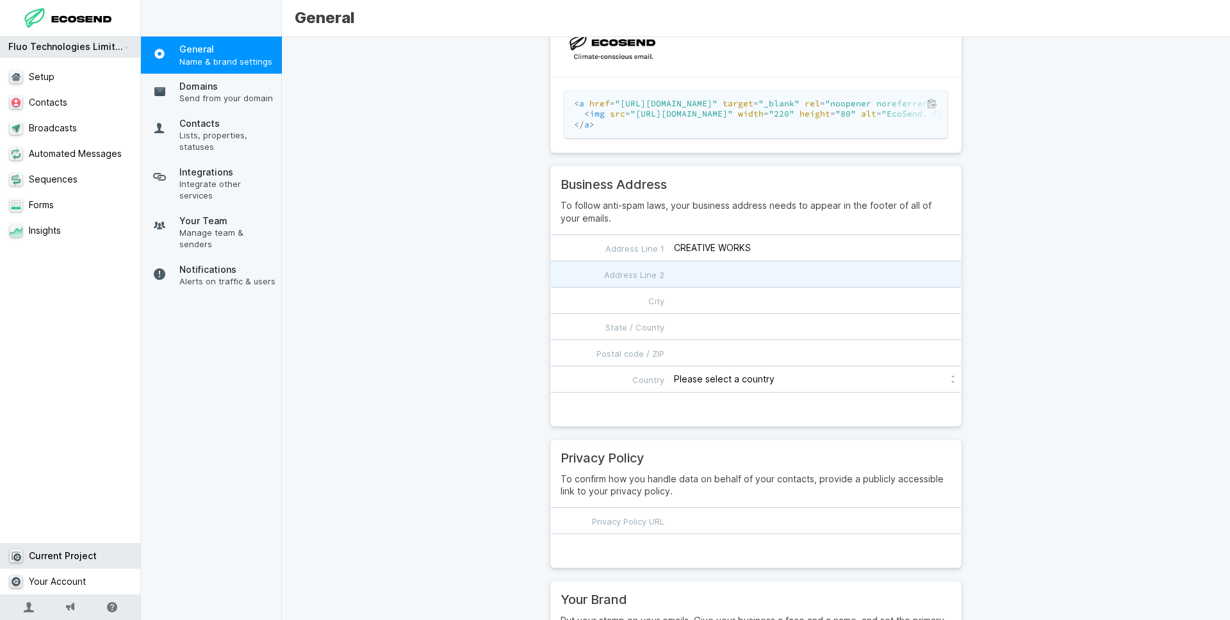
type input "[STREET_ADDRESS]"
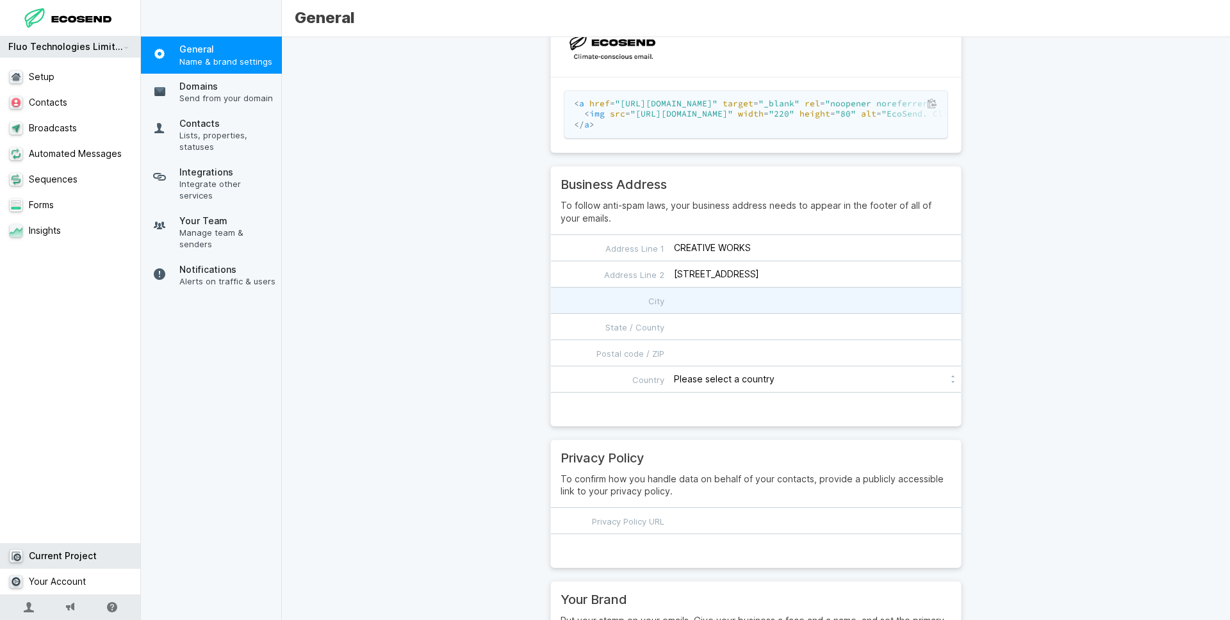
type input "[GEOGRAPHIC_DATA]"
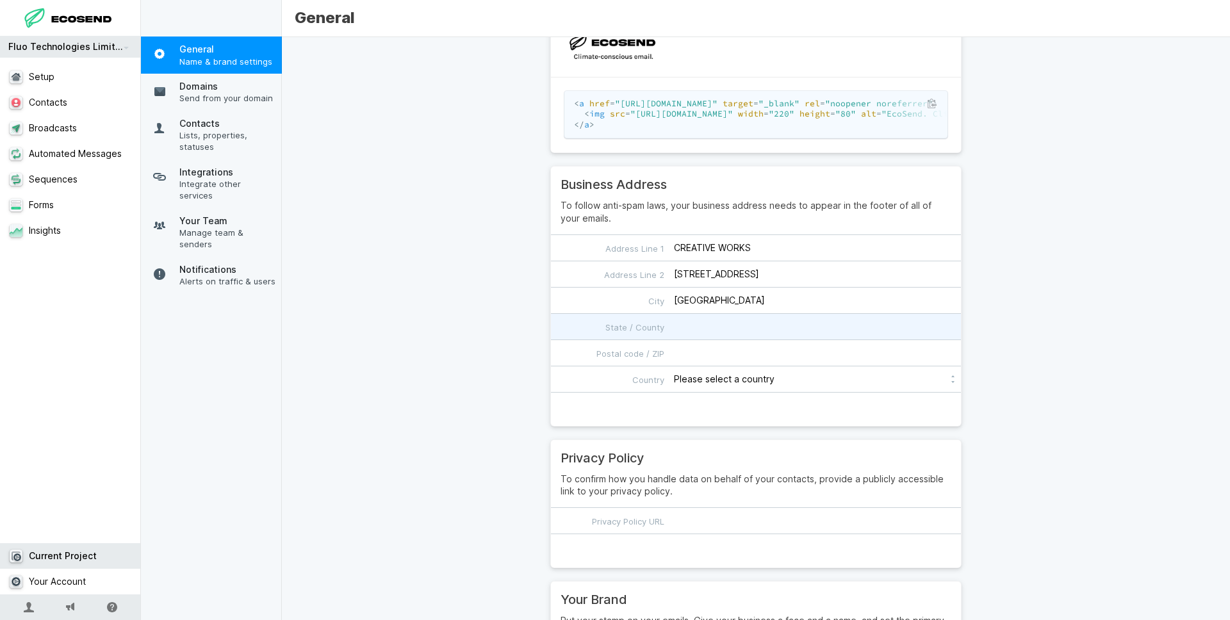
type input "[GEOGRAPHIC_DATA]"
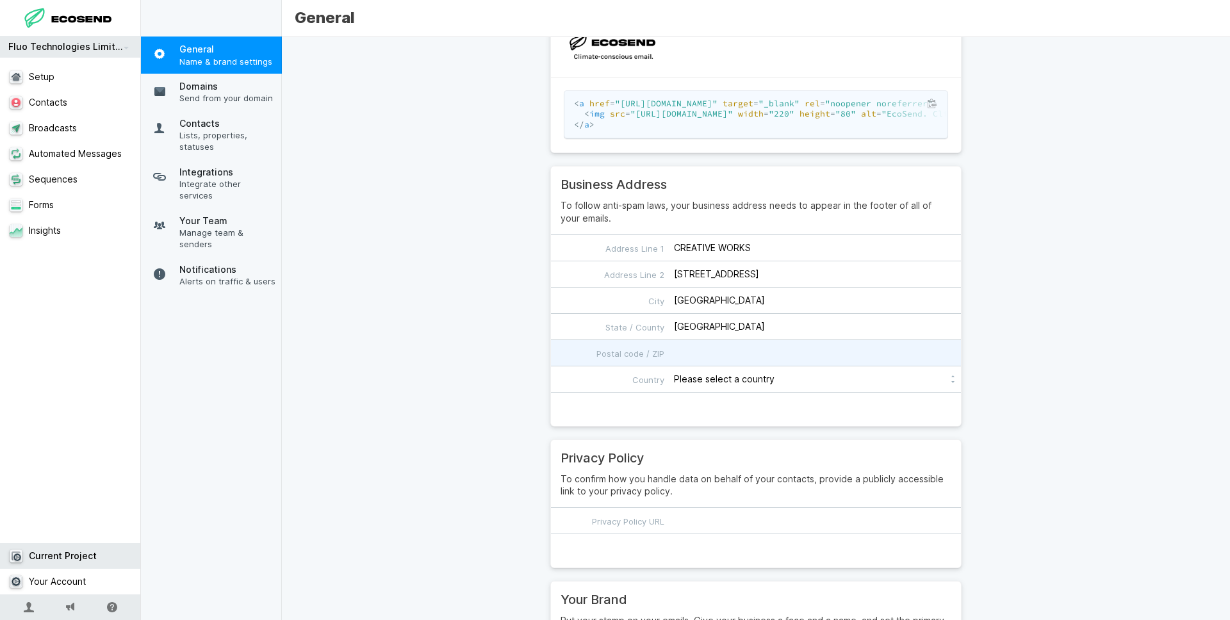
type input "E17 6DS"
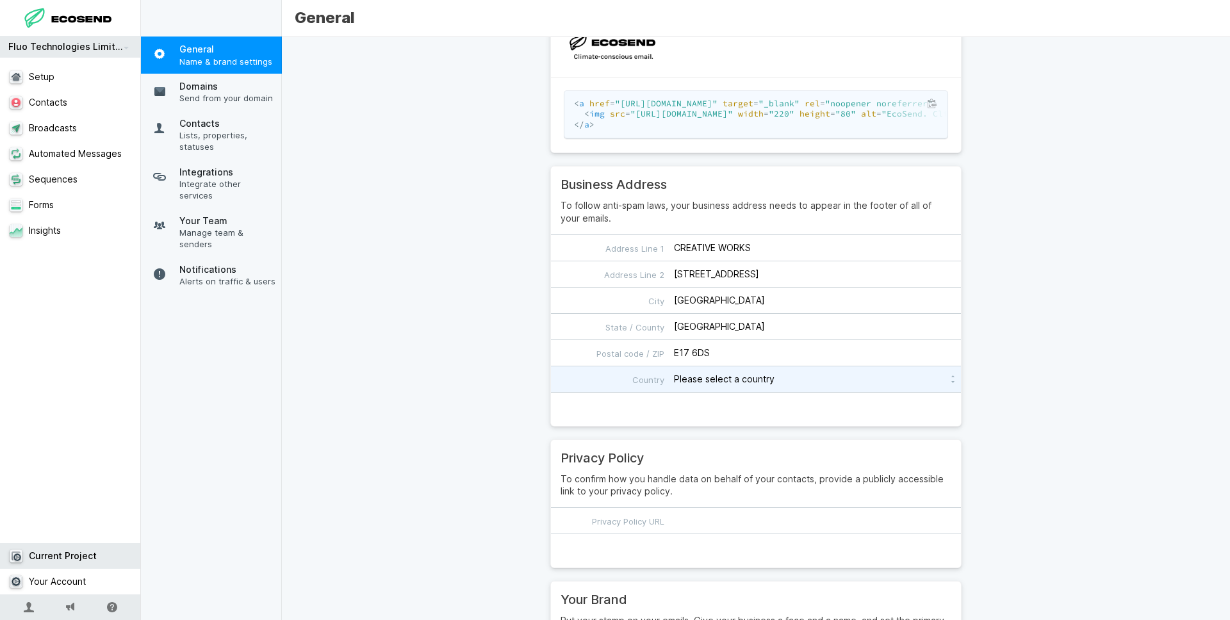
select select "GB"
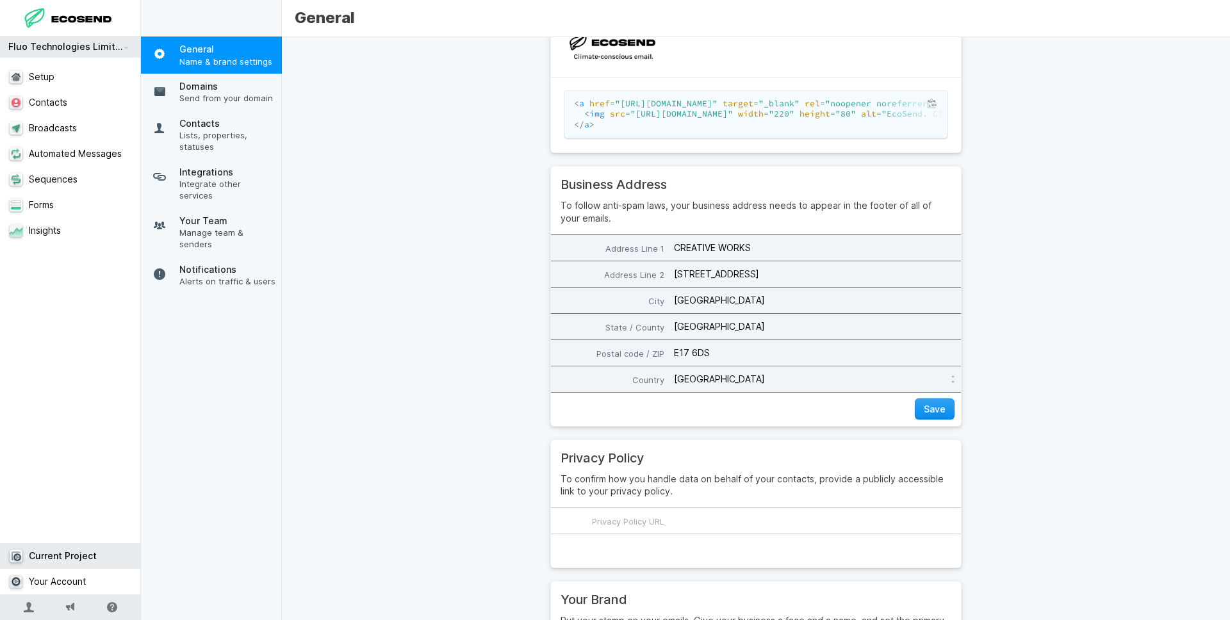
click at [938, 406] on button "Save" at bounding box center [935, 408] width 40 height 21
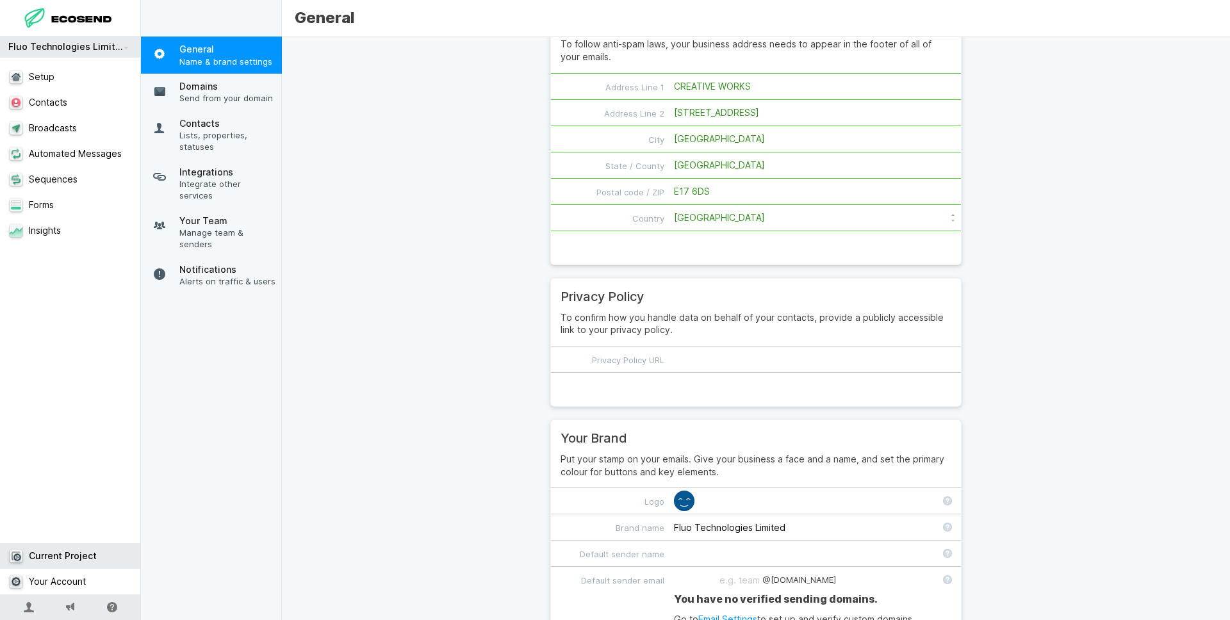
scroll to position [473, 0]
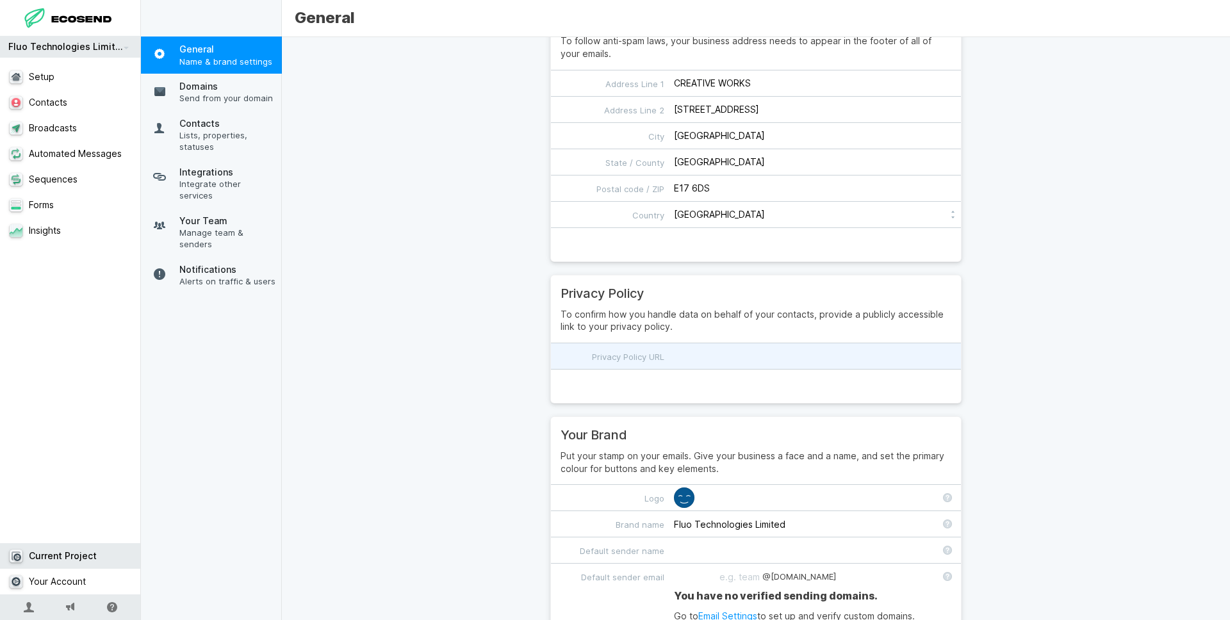
drag, startPoint x: 730, startPoint y: 357, endPoint x: 747, endPoint y: 357, distance: 16.7
click at [731, 357] on input "Privacy Policy URL" at bounding box center [756, 356] width 410 height 26
paste input "[URL][DOMAIN_NAME]"
type input "[URL][DOMAIN_NAME]"
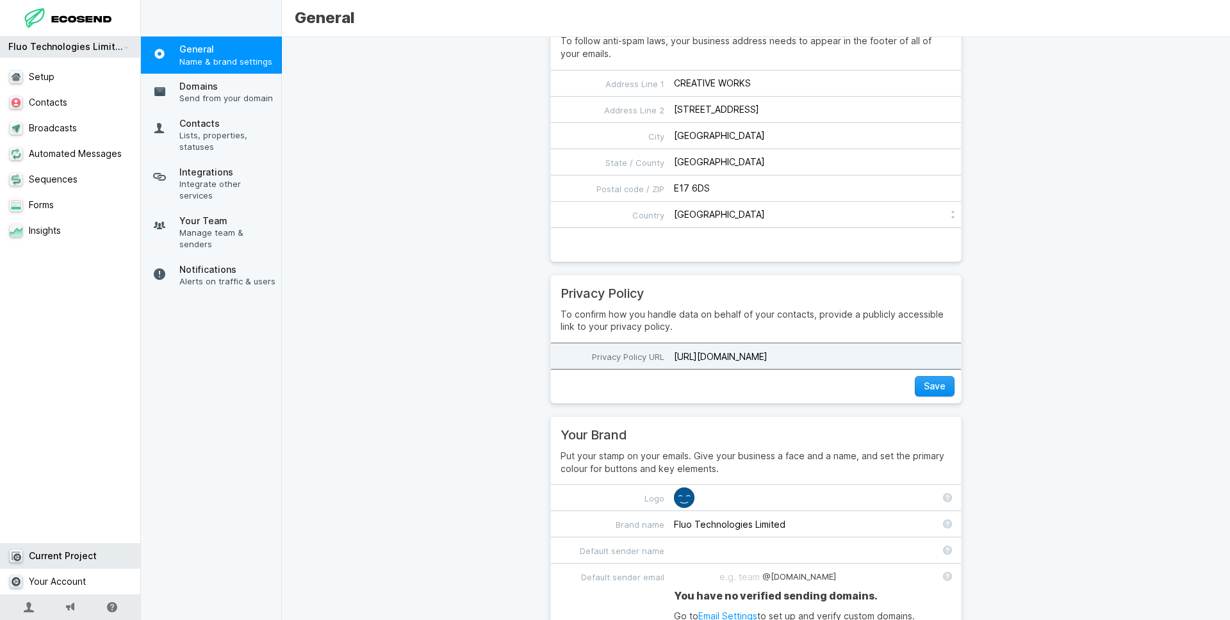
click at [935, 388] on button "Save" at bounding box center [935, 386] width 40 height 21
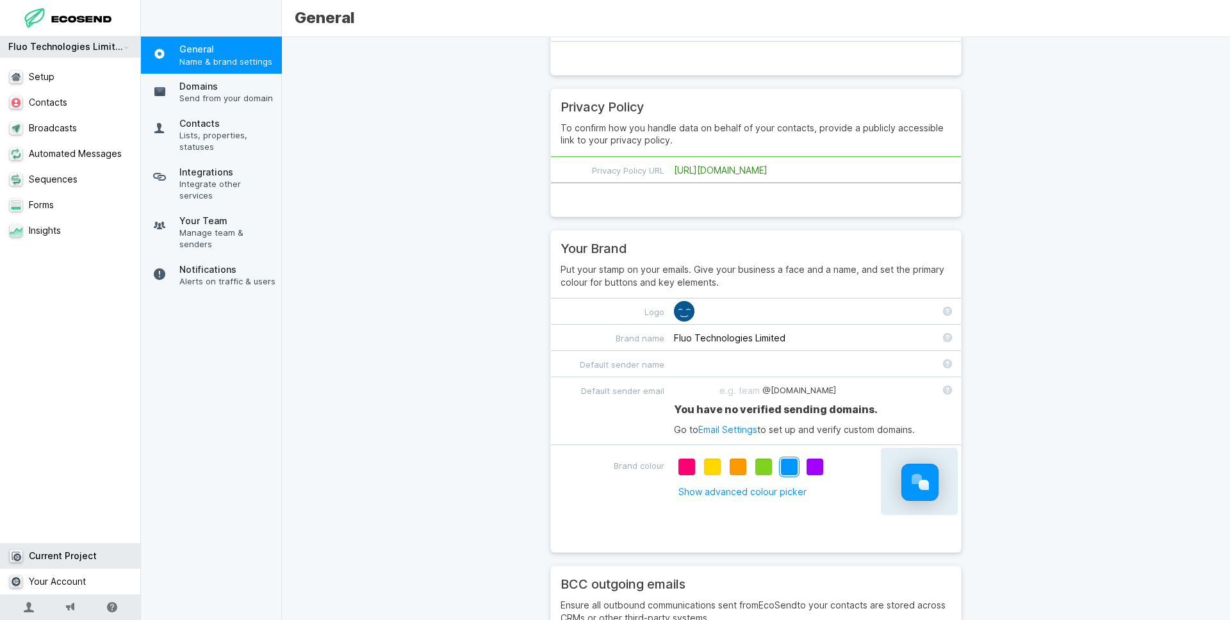
scroll to position [678, 0]
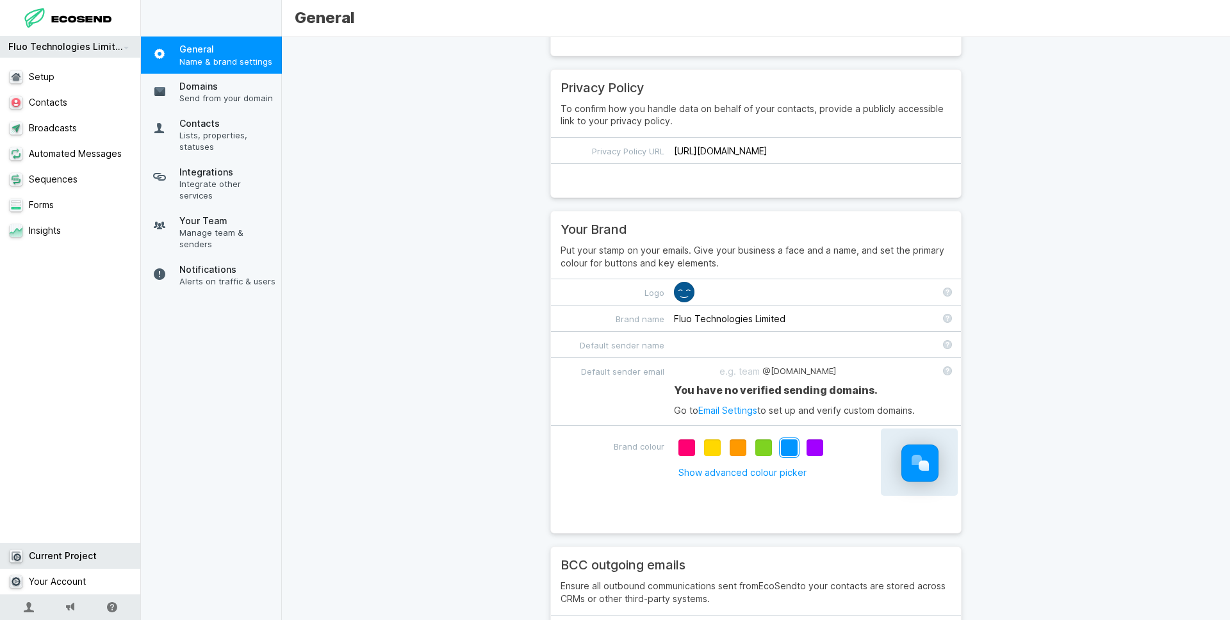
click at [685, 290] on div at bounding box center [684, 292] width 20 height 20
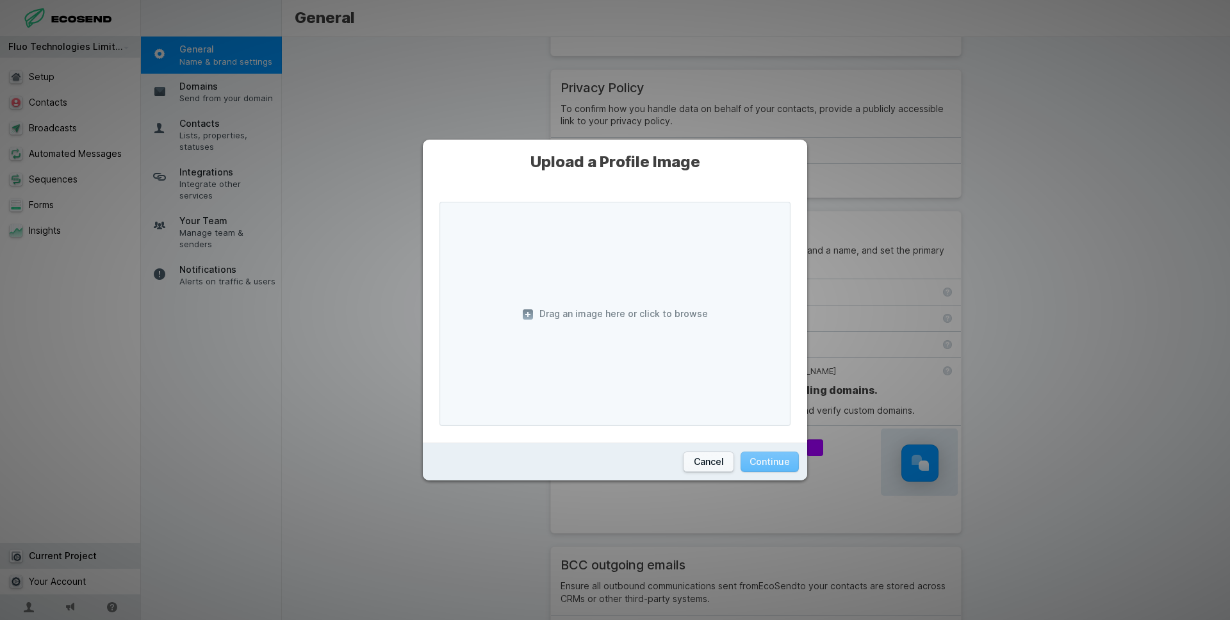
click at [683, 292] on span "Drag an image here or click to browse" at bounding box center [614, 314] width 351 height 224
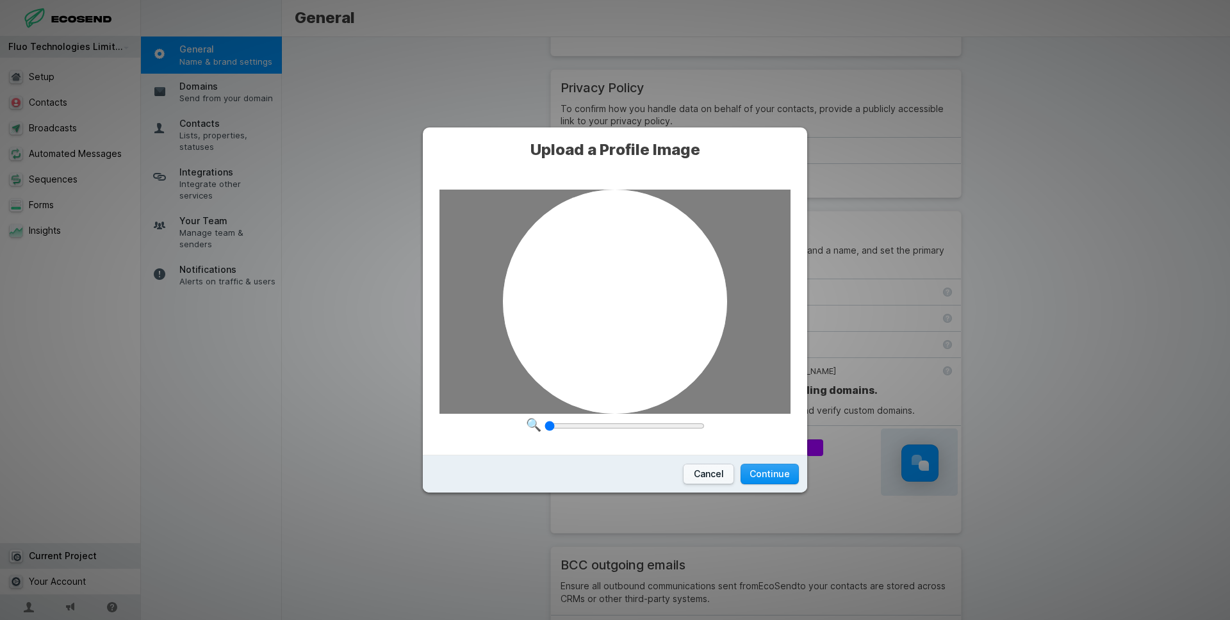
drag, startPoint x: 776, startPoint y: 471, endPoint x: 782, endPoint y: 469, distance: 6.7
click at [776, 471] on button "Continue" at bounding box center [770, 474] width 58 height 21
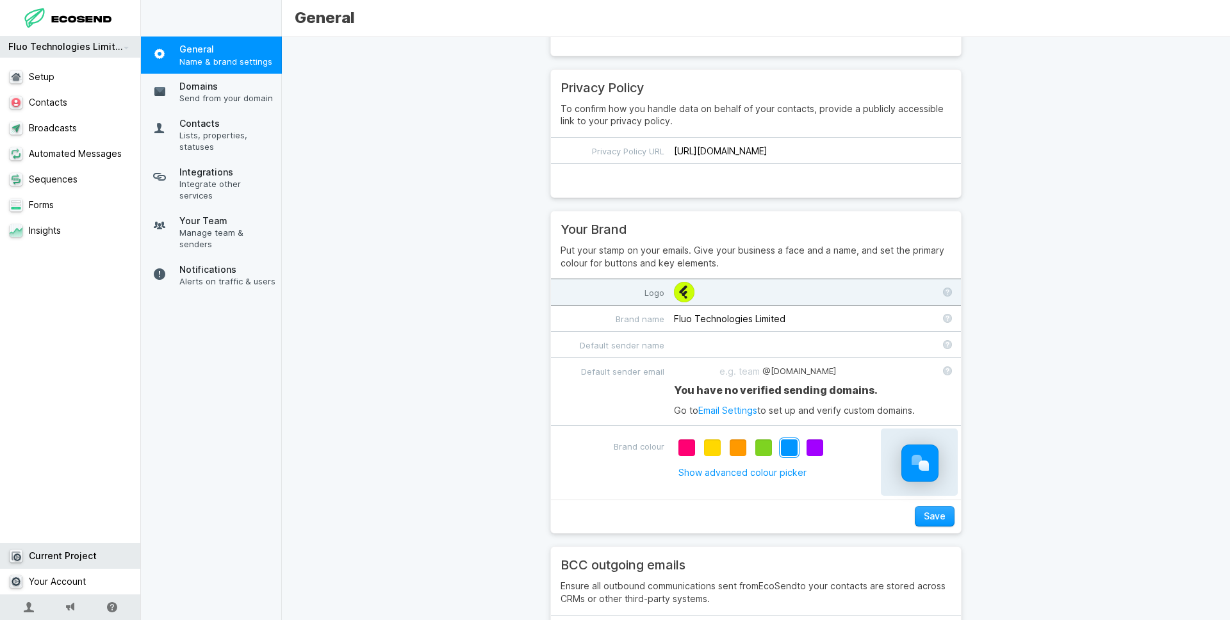
scroll to position [676, 0]
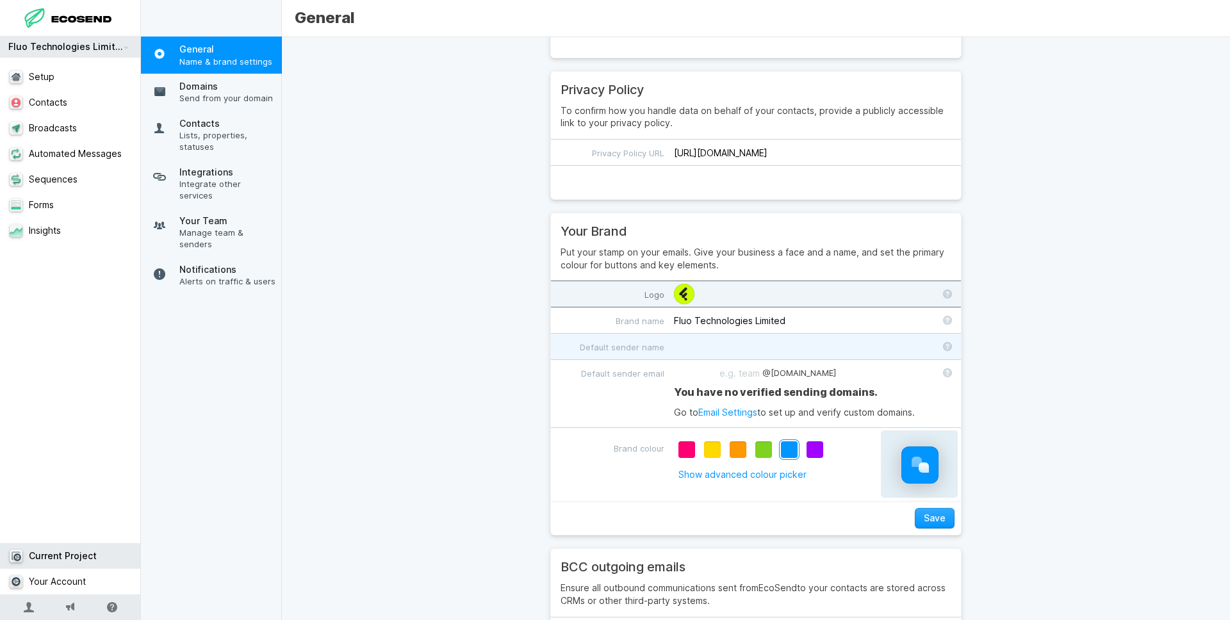
click at [842, 350] on input "Default sender name" at bounding box center [756, 347] width 410 height 26
type input "Hello"
click at [760, 360] on div at bounding box center [760, 360] width 0 height 0
click at [824, 373] on div "@ [DOMAIN_NAME]" at bounding box center [799, 373] width 74 height 26
click at [712, 454] on div at bounding box center [712, 449] width 19 height 19
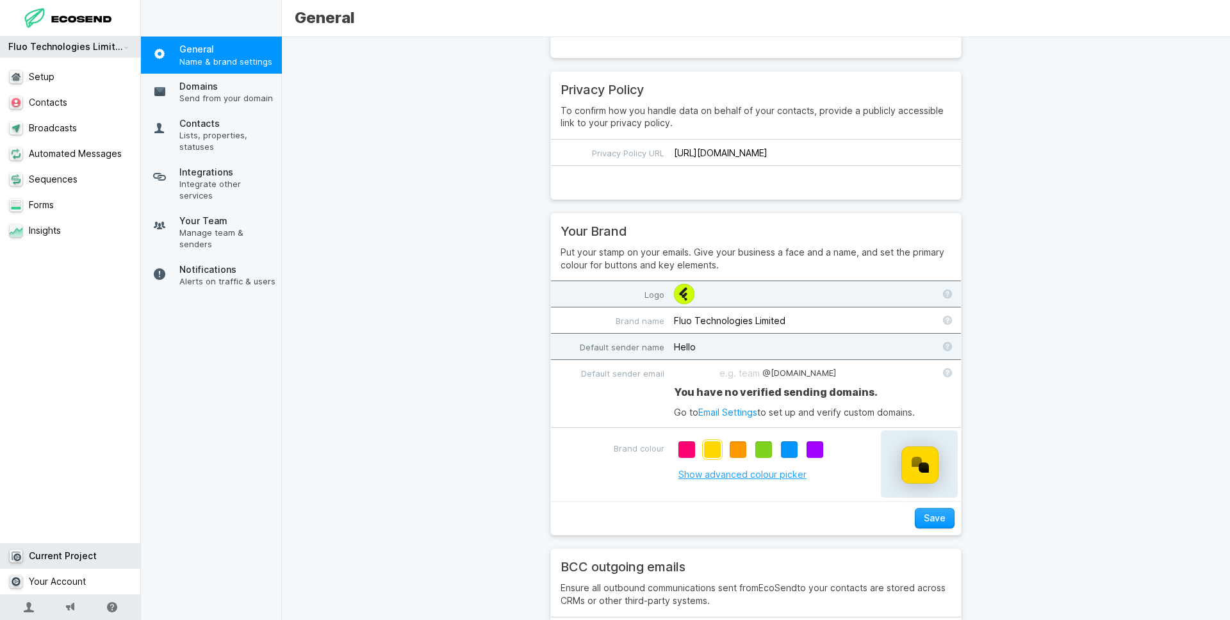
click at [746, 471] on link "Show advanced colour picker" at bounding box center [742, 474] width 128 height 11
click at [742, 448] on input "#ffd800" at bounding box center [750, 449] width 150 height 23
paste input "CAFF06"
type input "#CAFF06"
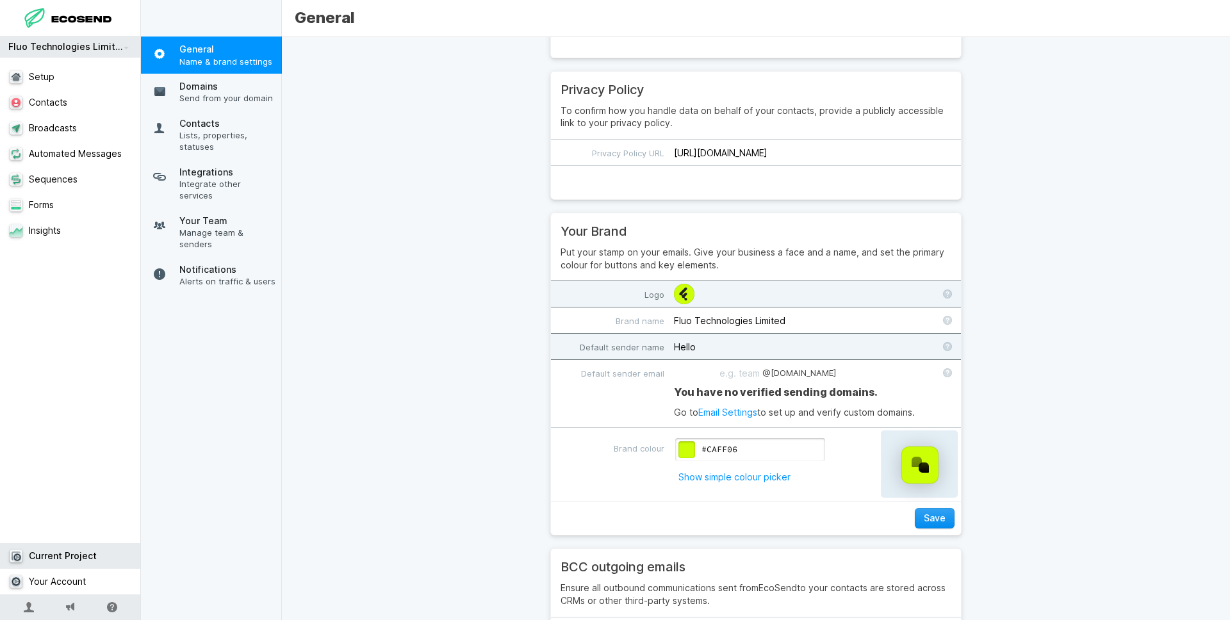
drag, startPoint x: 936, startPoint y: 517, endPoint x: 988, endPoint y: 514, distance: 52.6
click at [937, 517] on button "Save" at bounding box center [935, 518] width 40 height 21
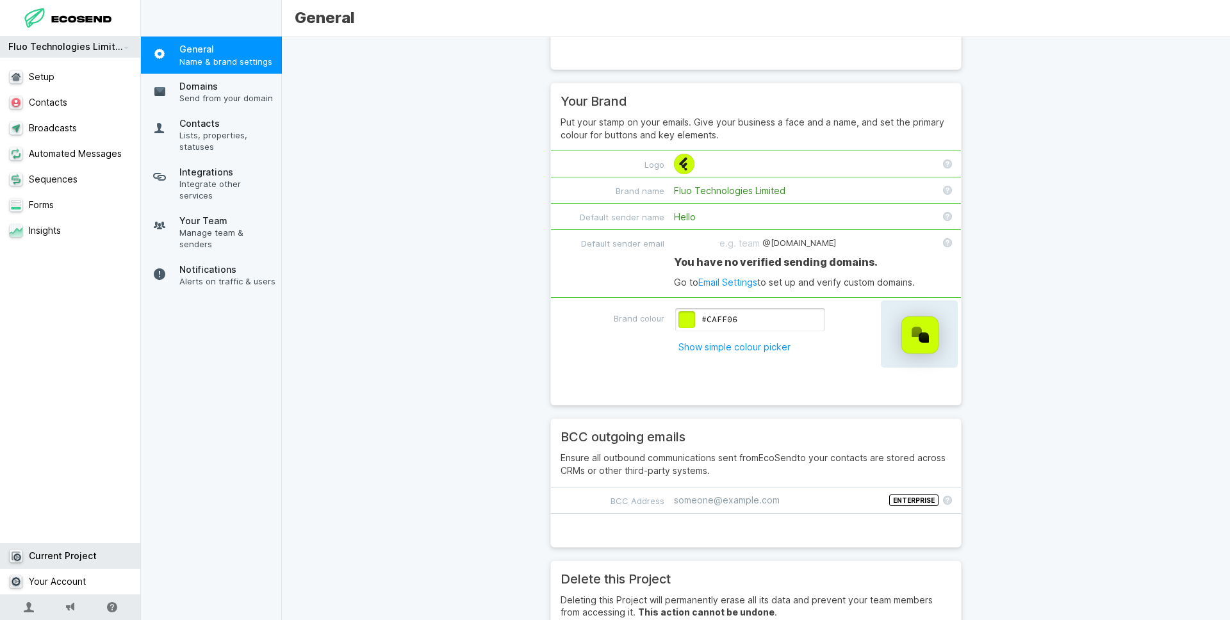
scroll to position [896, 0]
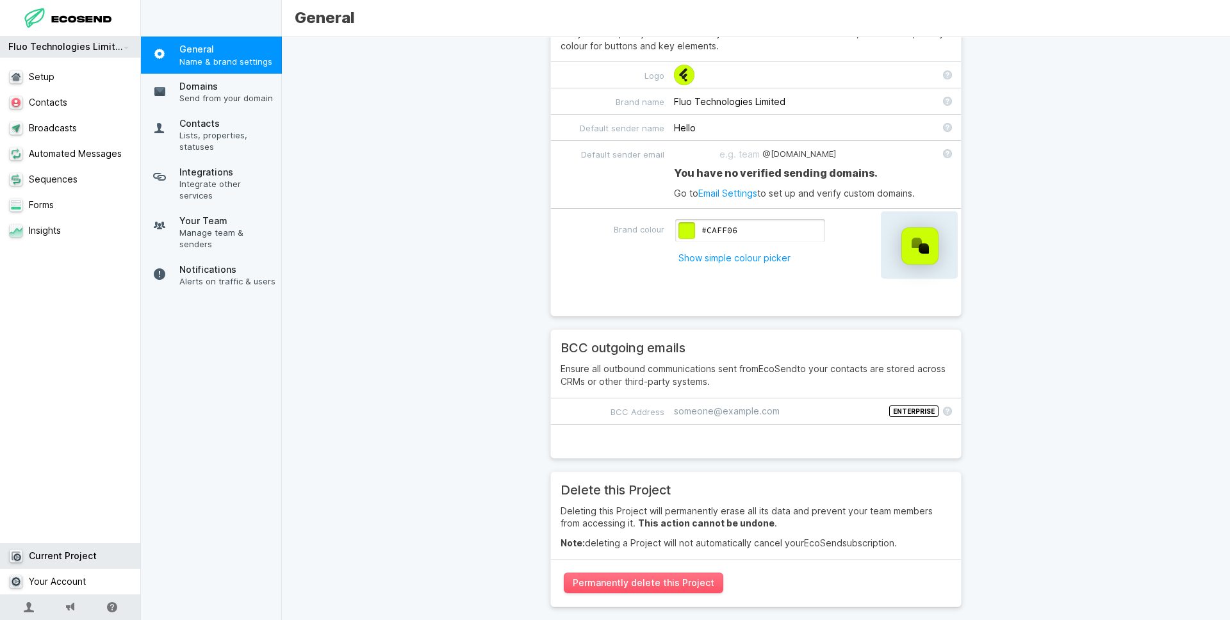
click at [912, 409] on div "Enterprise" at bounding box center [913, 411] width 49 height 12
click at [912, 409] on input "Enterprise BCC Address" at bounding box center [756, 411] width 410 height 26
click at [812, 408] on input "Enterprise BCC Address" at bounding box center [756, 411] width 410 height 26
click at [987, 418] on div "General information for this project Basic details about this project. Name Flu…" at bounding box center [756, 328] width 948 height 583
click at [243, 90] on span "Domains" at bounding box center [227, 86] width 96 height 13
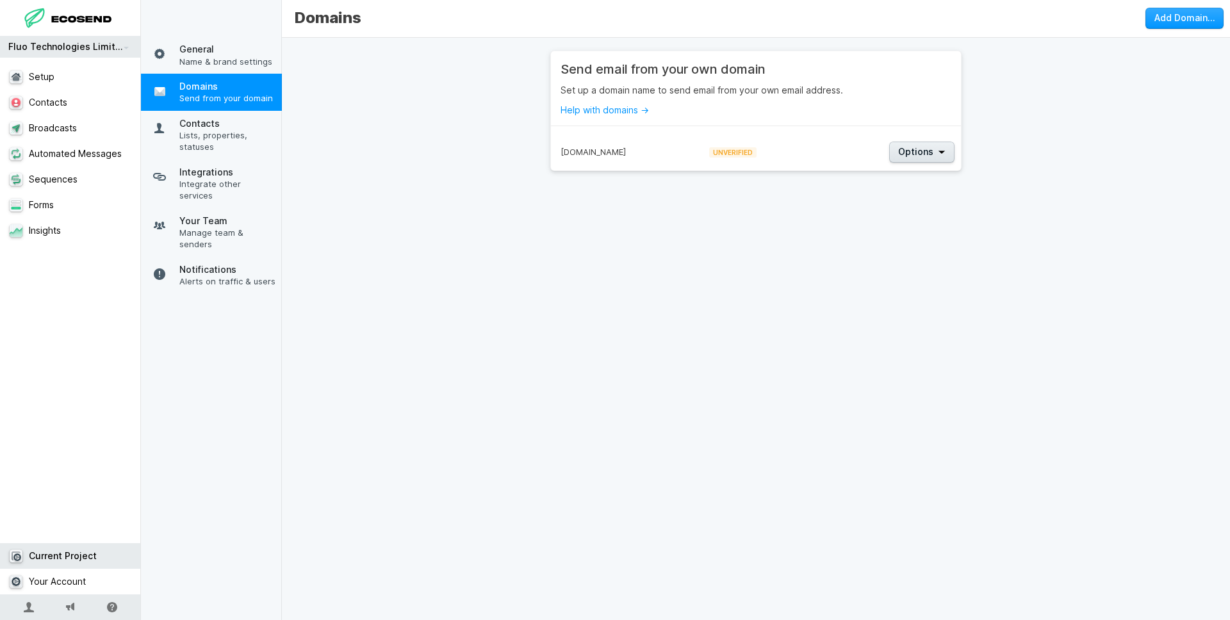
click at [925, 151] on span "Options" at bounding box center [915, 151] width 35 height 13
click at [935, 180] on link "View Details" at bounding box center [932, 173] width 82 height 20
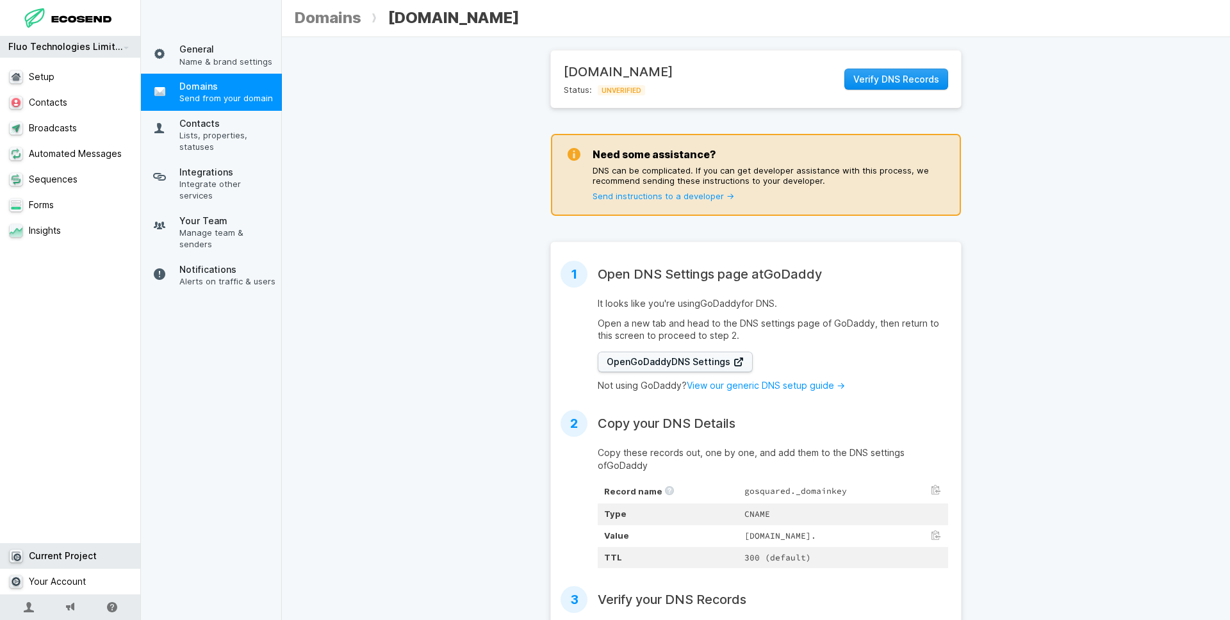
click at [893, 83] on span "Verify DNS Records" at bounding box center [896, 79] width 86 height 13
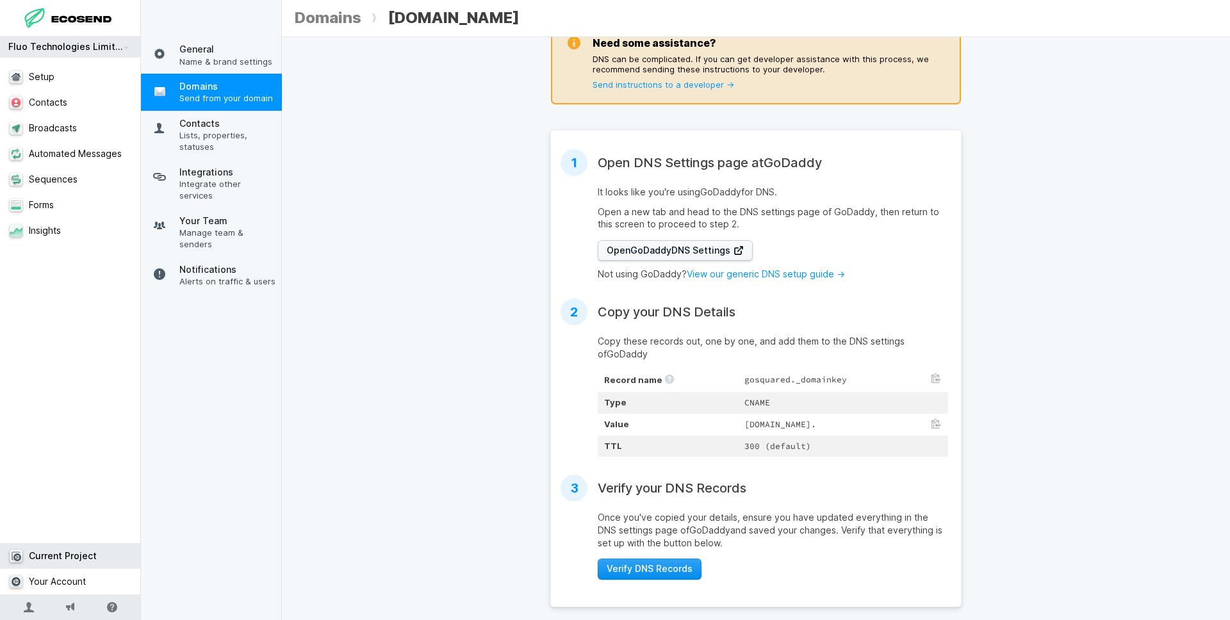
click at [675, 569] on span "Verify DNS Records" at bounding box center [650, 568] width 86 height 13
click at [225, 130] on span "Lists, properties, statuses" at bounding box center [227, 140] width 96 height 23
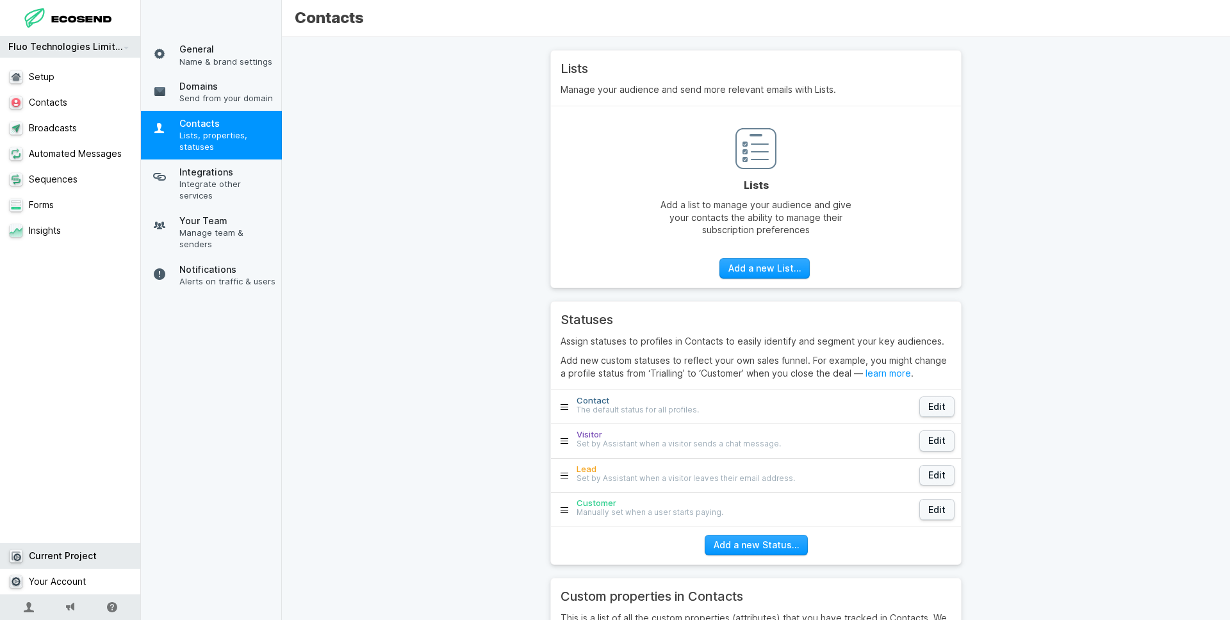
scroll to position [101, 0]
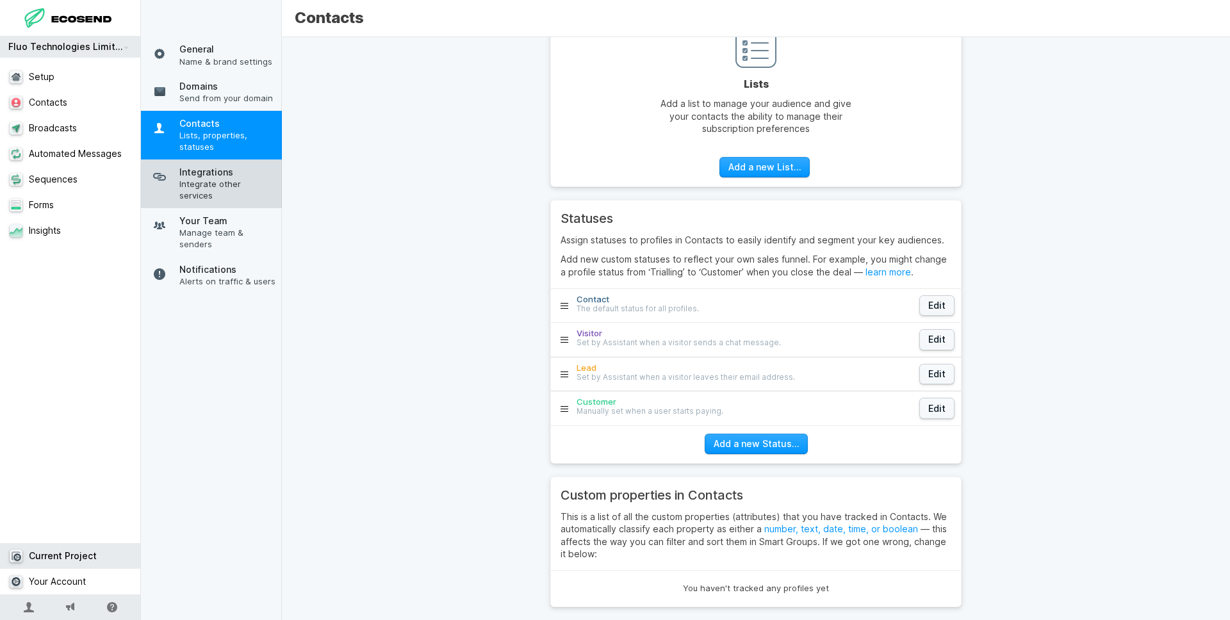
click at [249, 181] on span "Integrate other services" at bounding box center [227, 189] width 96 height 23
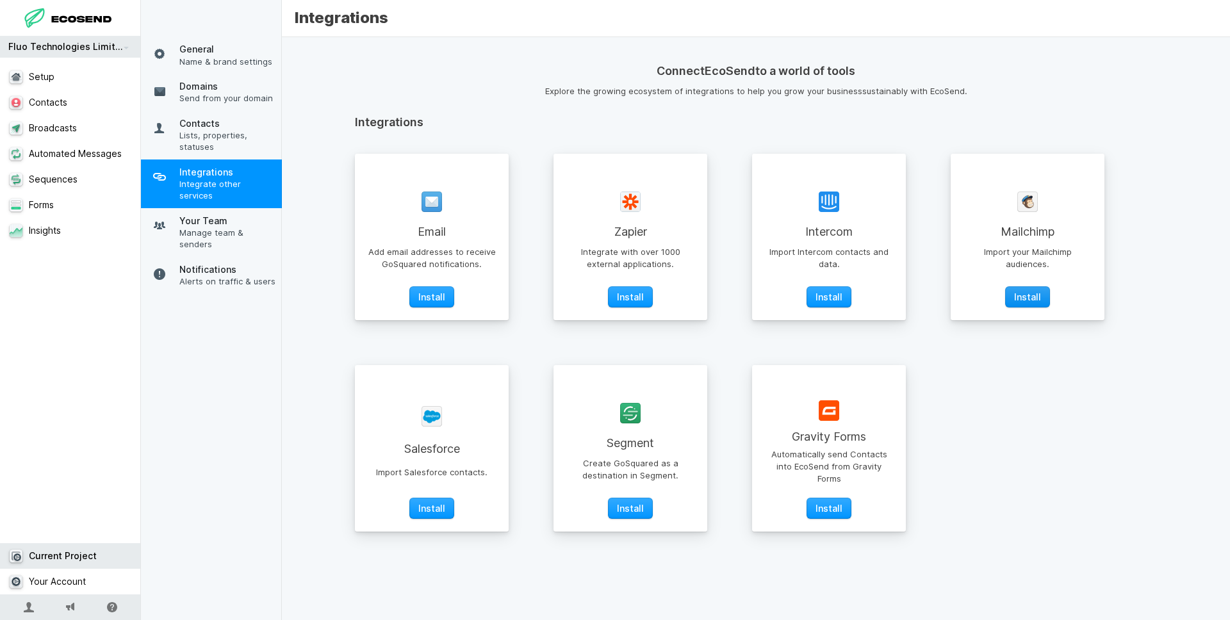
click at [1027, 299] on button "Install" at bounding box center [1027, 296] width 45 height 21
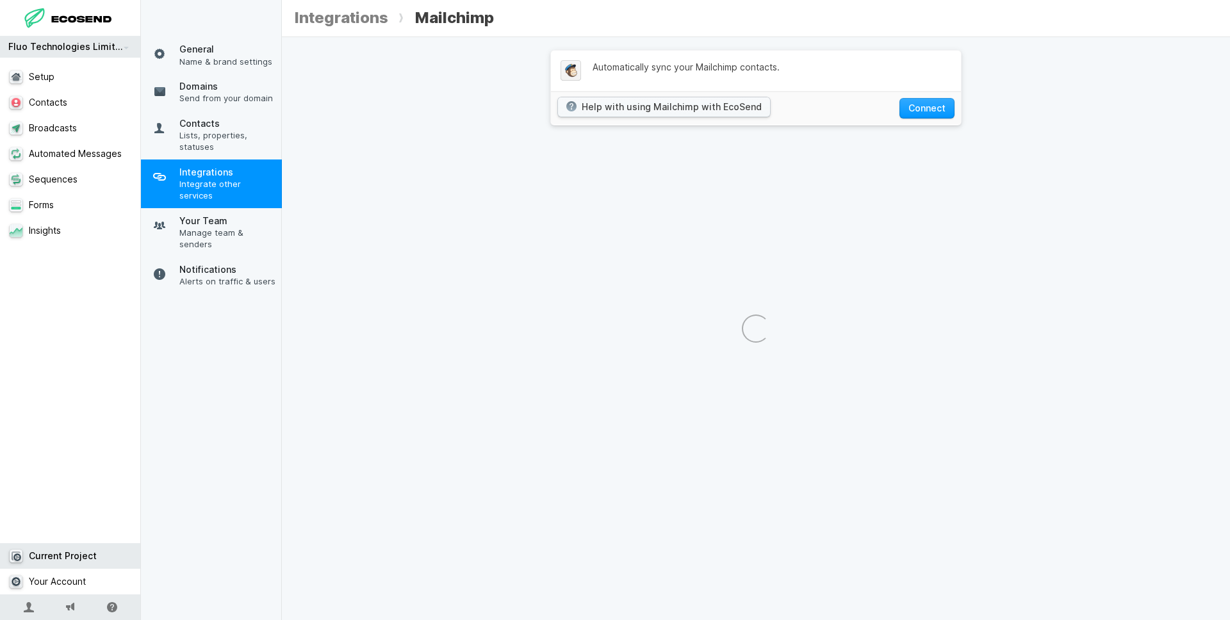
click at [923, 122] on footer "Help with using Mailchimp with EcoSend Connect" at bounding box center [756, 107] width 410 height 33
click at [924, 110] on button "Connect" at bounding box center [926, 108] width 55 height 21
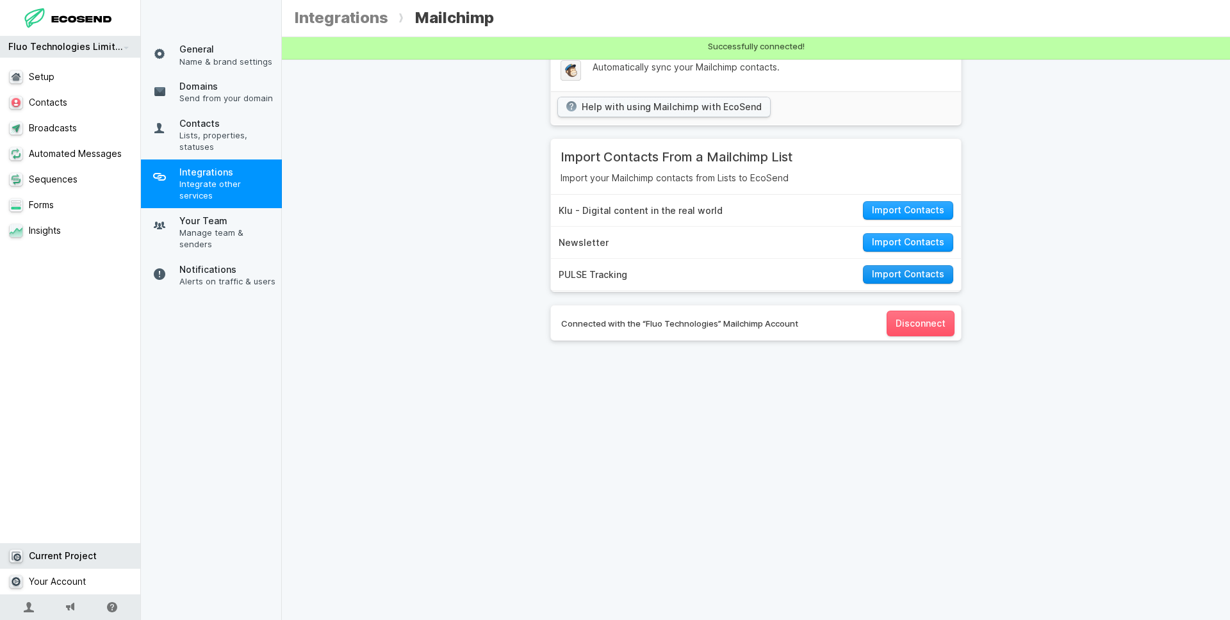
click at [918, 275] on link "Import Contacts" at bounding box center [908, 274] width 90 height 19
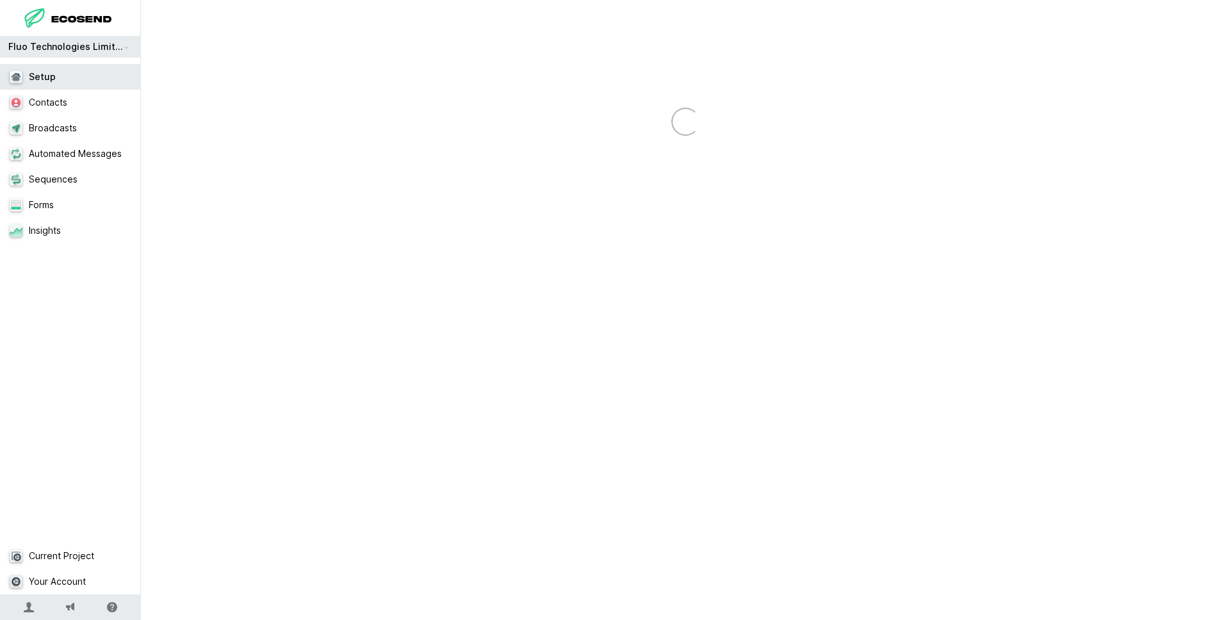
select select "email"
select select "first_name"
select select "last_name"
select select "custom"
select select "phone"
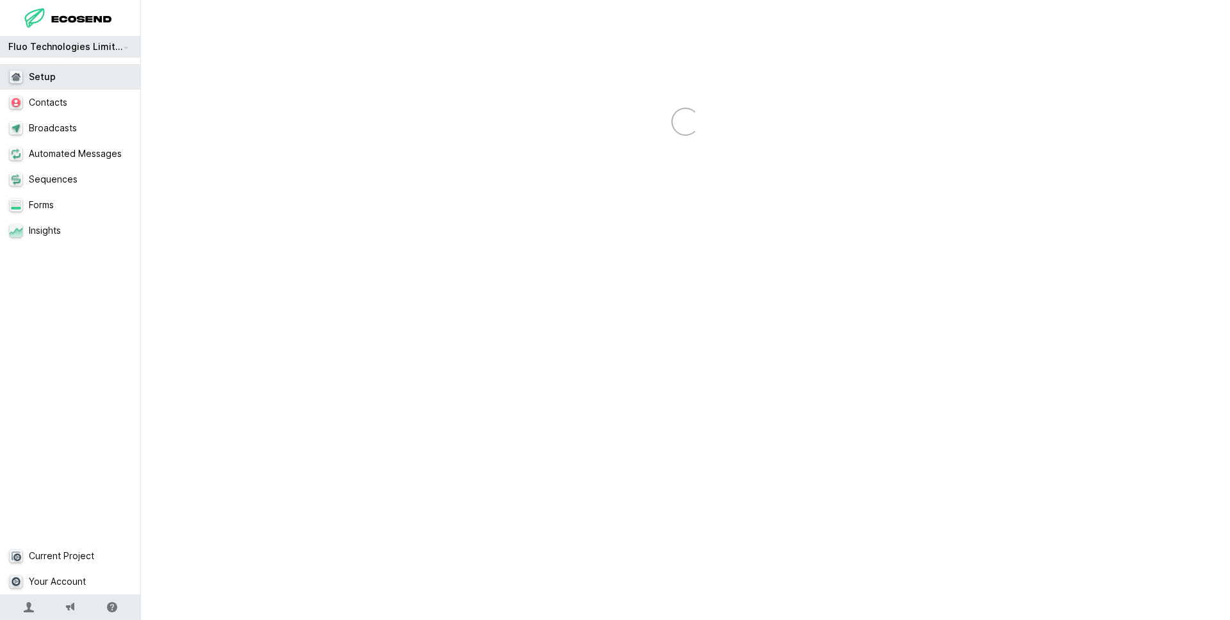
select select "custom"
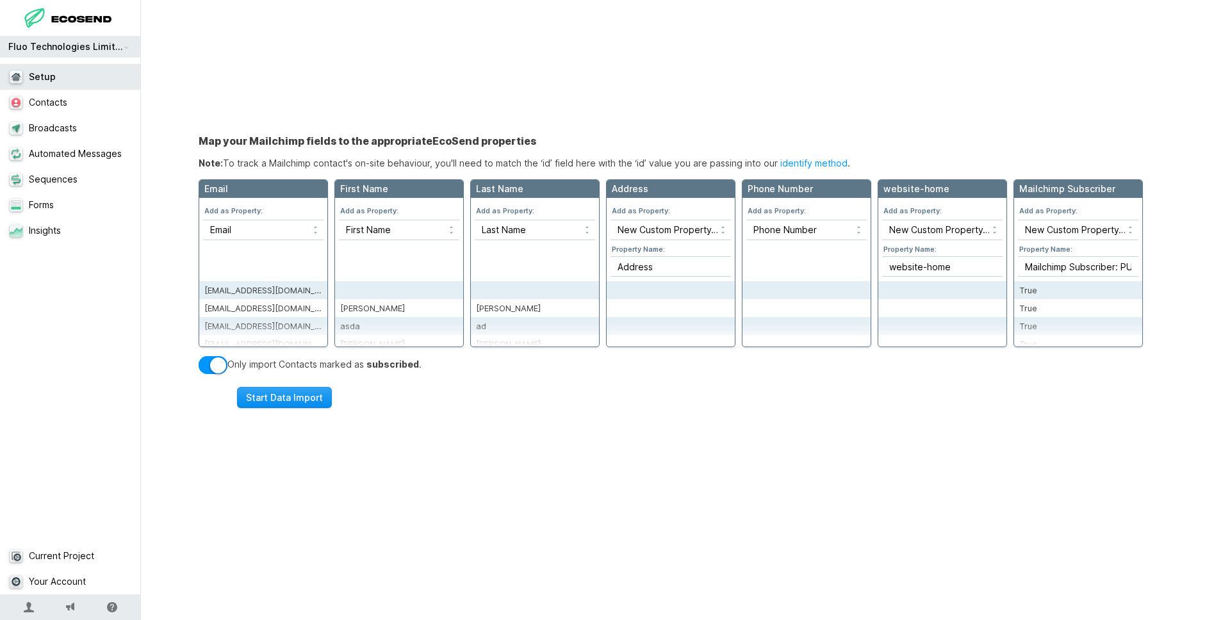
click at [295, 402] on button "Start Data Import" at bounding box center [284, 397] width 95 height 21
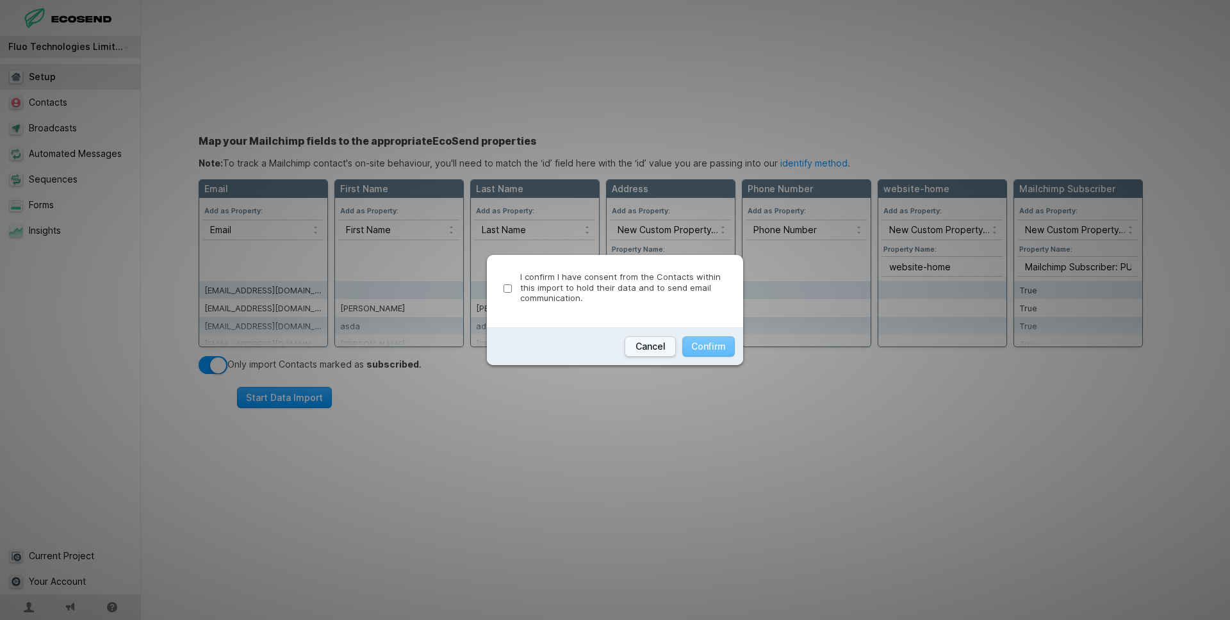
click at [518, 291] on label "I confirm I have consent from the Contacts within this import to hold their dat…" at bounding box center [615, 288] width 223 height 33
click at [512, 291] on input "I confirm I have consent from the Contacts within this import to hold their dat…" at bounding box center [508, 288] width 8 height 8
checkbox input "true"
click at [713, 349] on button "Confirm" at bounding box center [708, 346] width 53 height 21
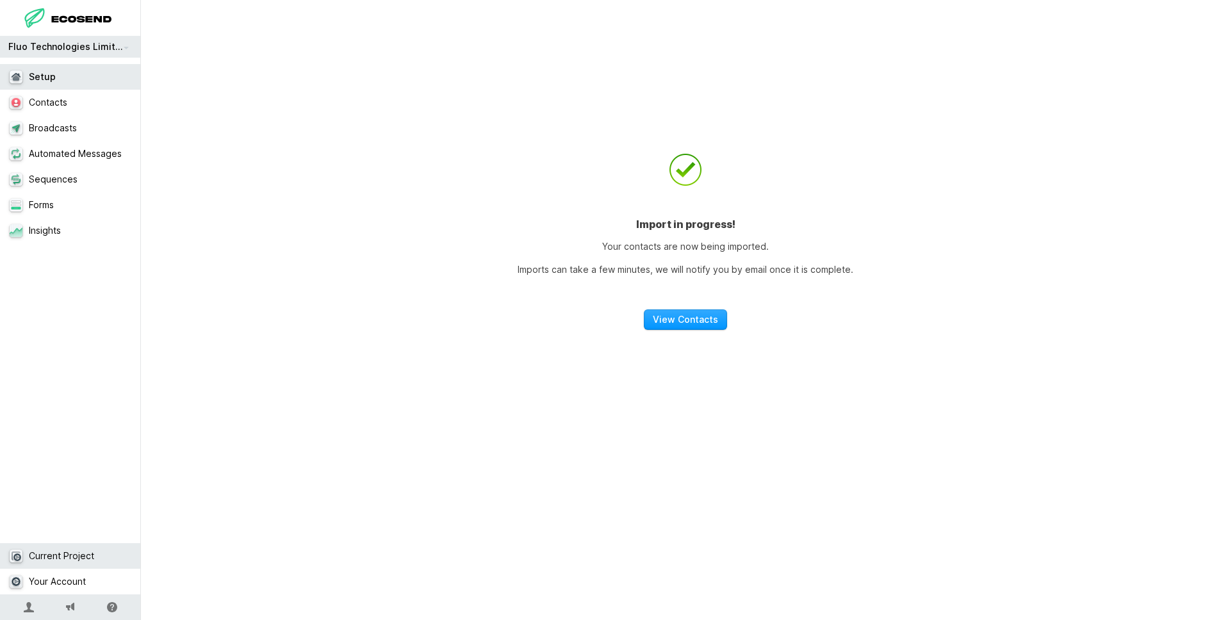
click at [86, 550] on link "Current Project" at bounding box center [70, 556] width 141 height 26
select select "GB"
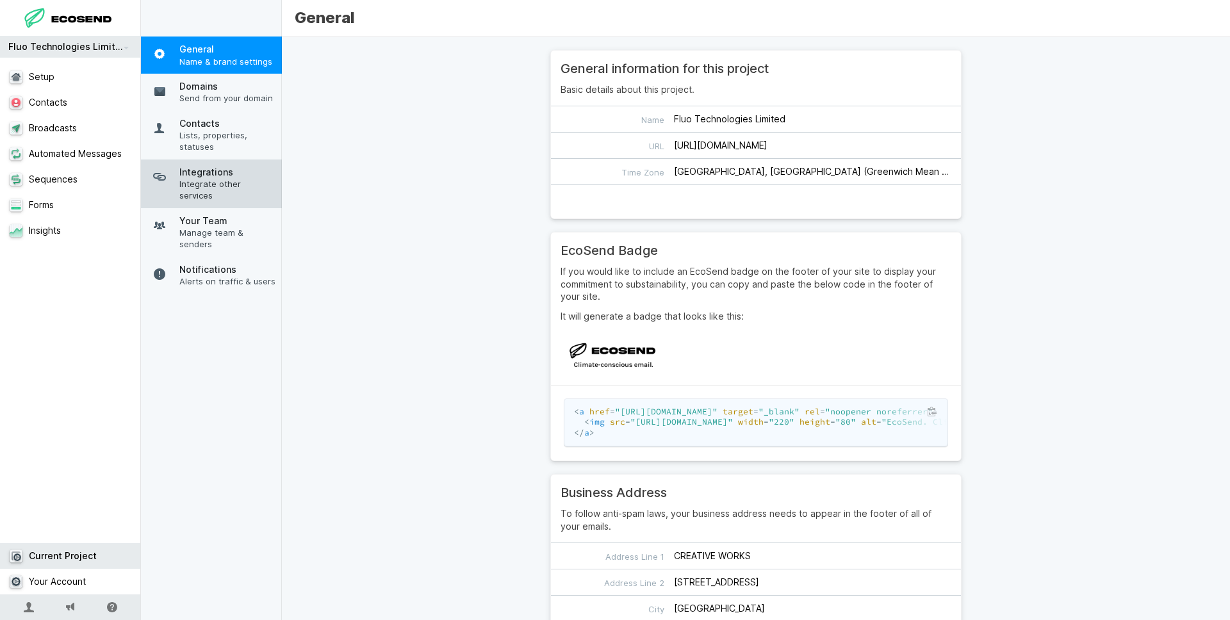
click at [242, 190] on link "Integrations Integrate other services" at bounding box center [211, 184] width 141 height 49
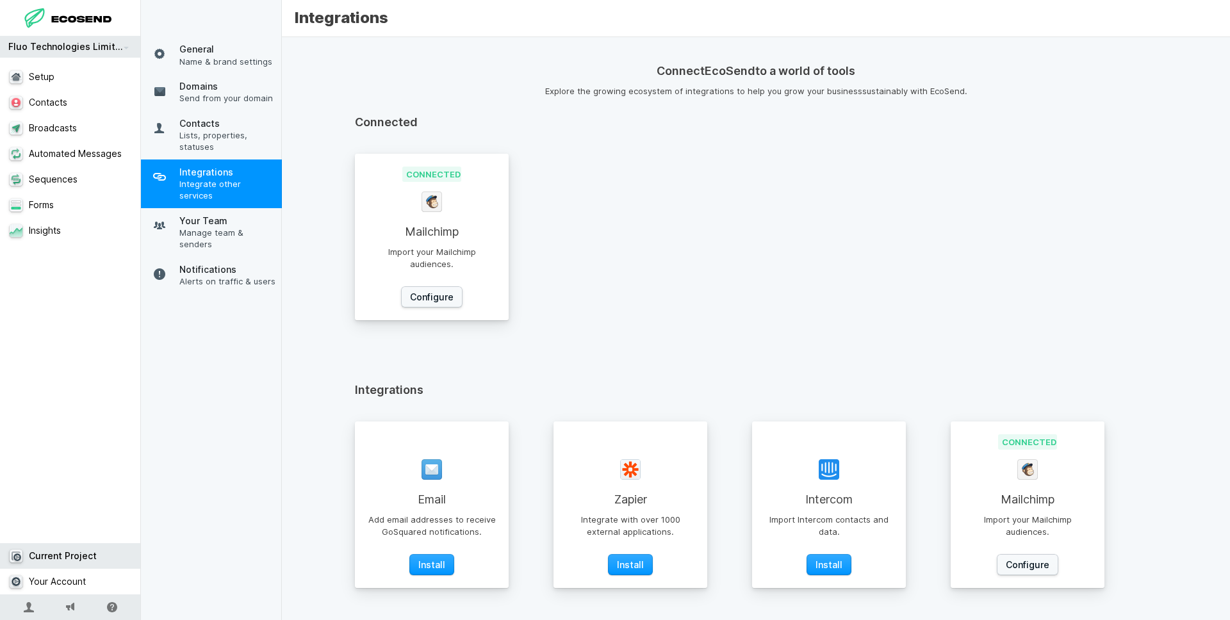
click at [430, 207] on img at bounding box center [432, 202] width 20 height 20
click at [438, 288] on link "Configure" at bounding box center [431, 296] width 61 height 21
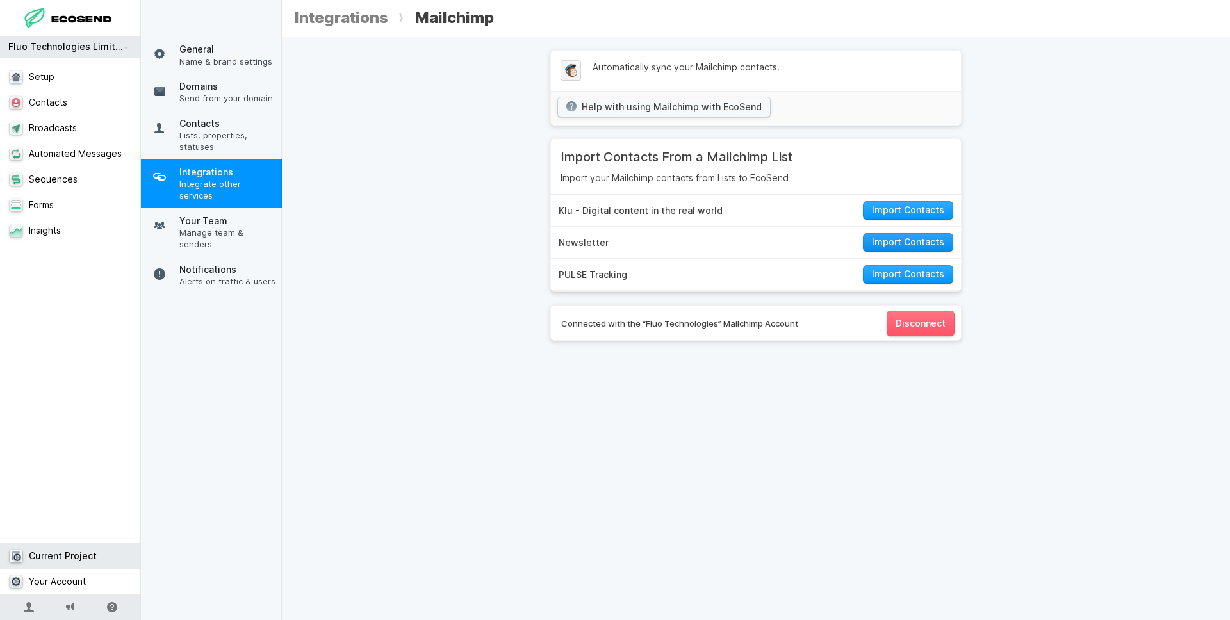
click at [920, 243] on link "Import Contacts" at bounding box center [908, 242] width 90 height 19
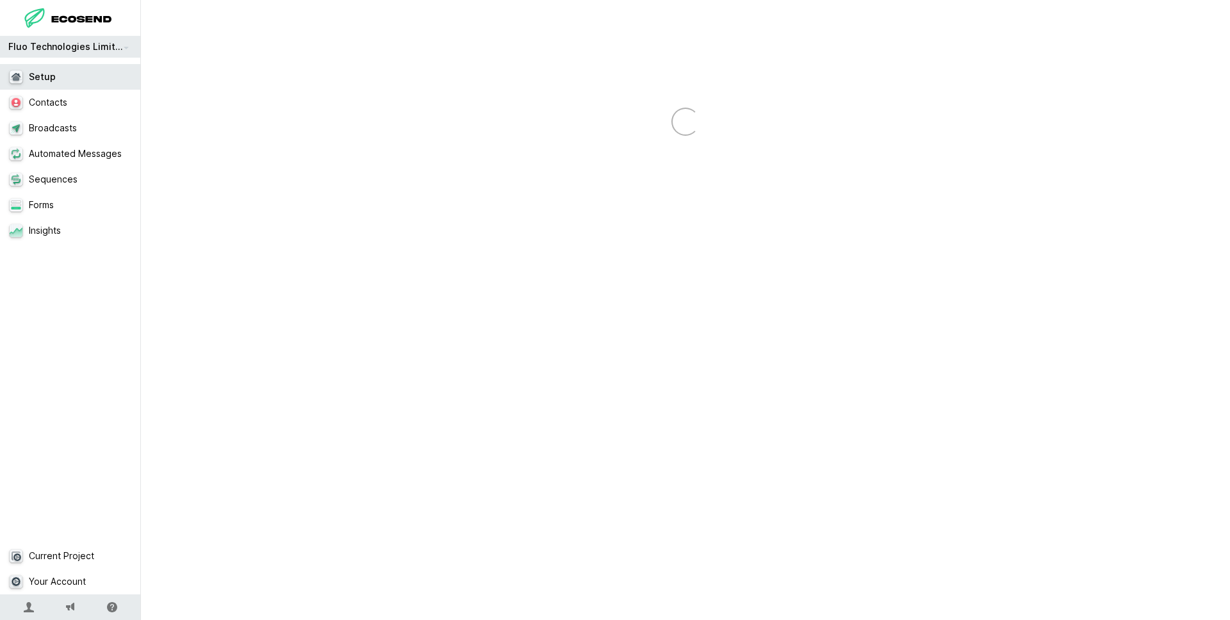
select select "email"
select select "first_name"
select select "last_name"
select select "custom"
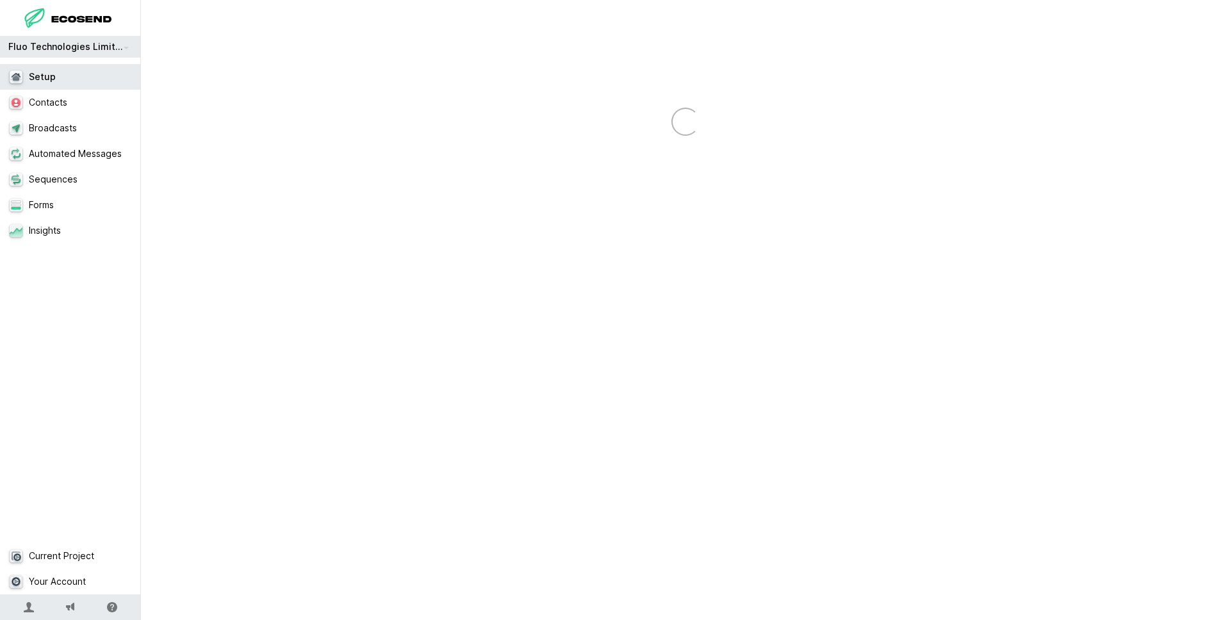
select select "custom"
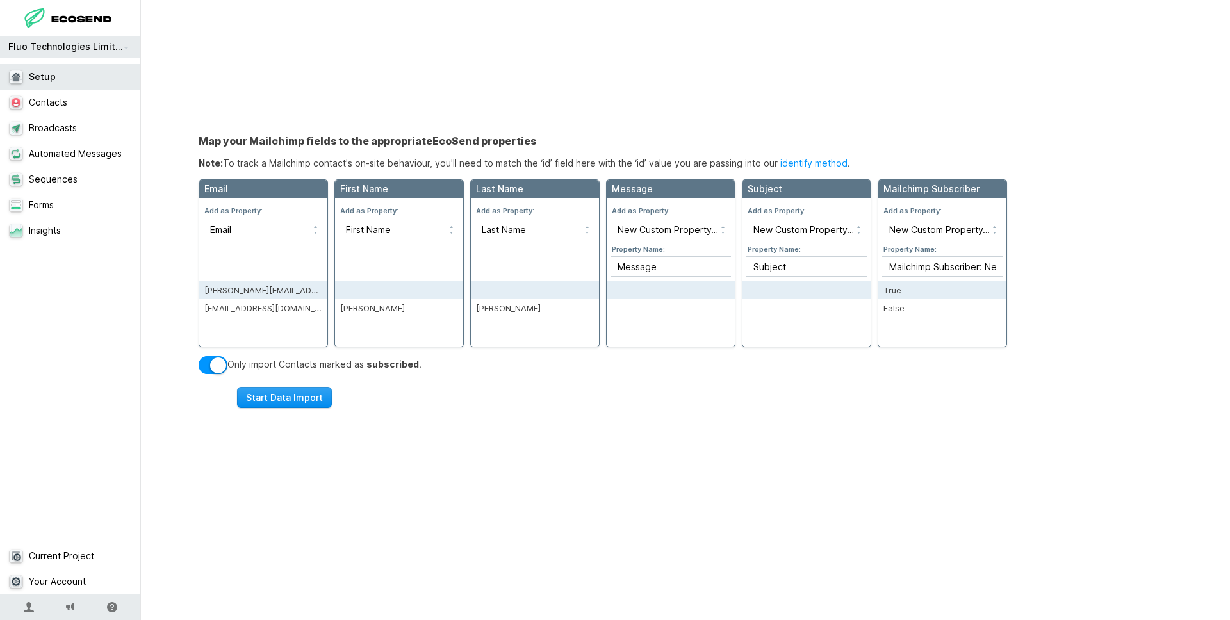
click at [290, 397] on button "Start Data Import" at bounding box center [284, 397] width 95 height 21
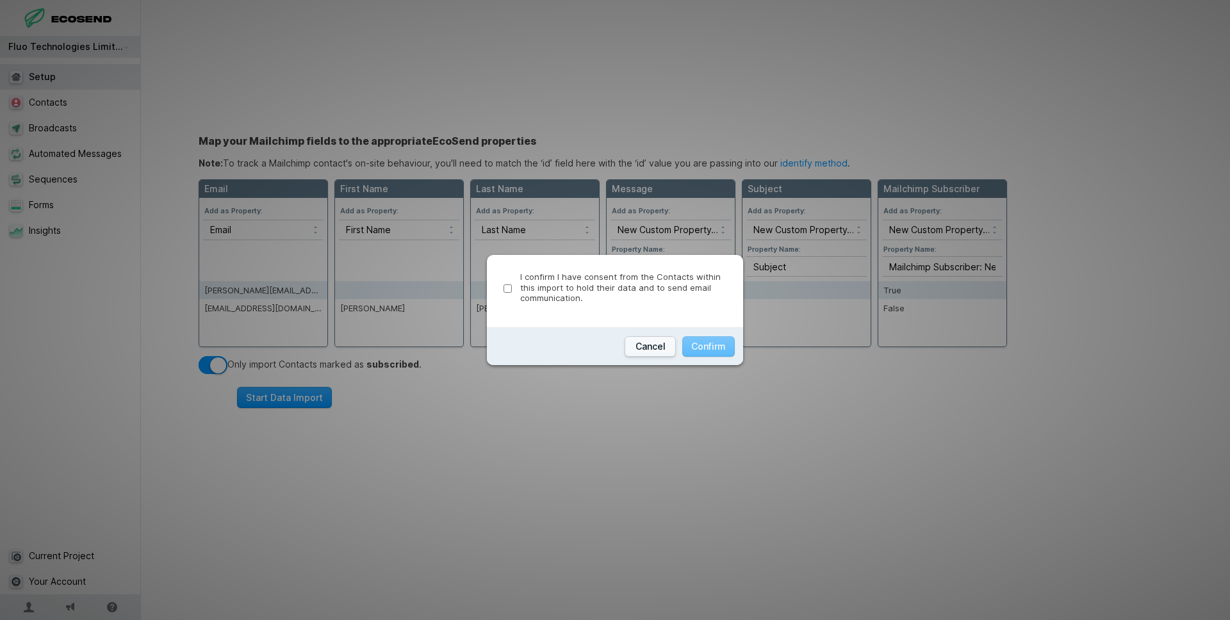
drag, startPoint x: 590, startPoint y: 281, endPoint x: 602, endPoint y: 281, distance: 12.2
click at [591, 280] on label "I confirm I have consent from the Contacts within this import to hold their dat…" at bounding box center [615, 288] width 223 height 33
click at [512, 284] on input "I confirm I have consent from the Contacts within this import to hold their dat…" at bounding box center [508, 288] width 8 height 8
checkbox input "true"
click at [700, 340] on button "Confirm" at bounding box center [708, 346] width 53 height 21
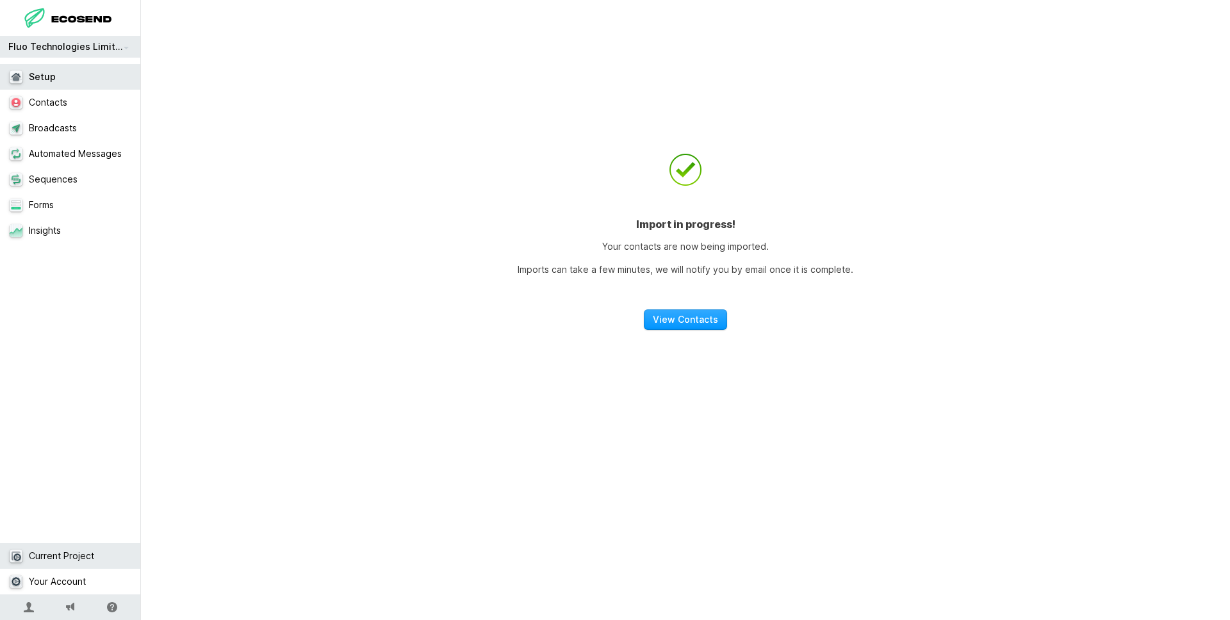
click at [81, 554] on link "Current Project" at bounding box center [70, 556] width 141 height 26
select select "GB"
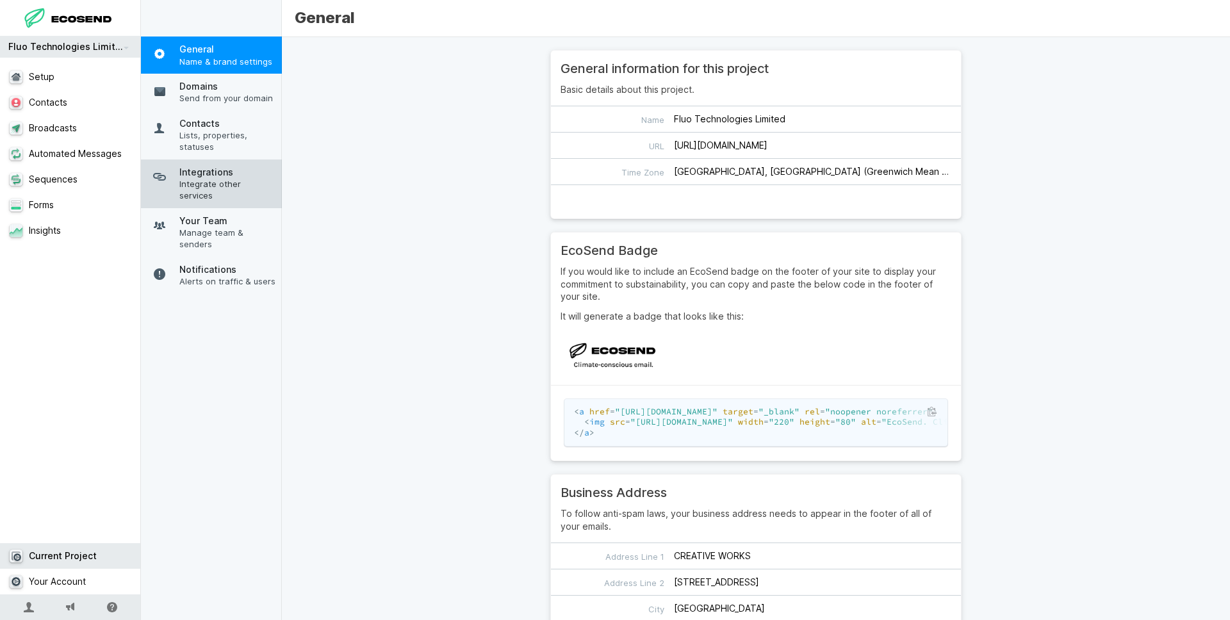
click at [248, 171] on span "Integrations" at bounding box center [227, 172] width 96 height 13
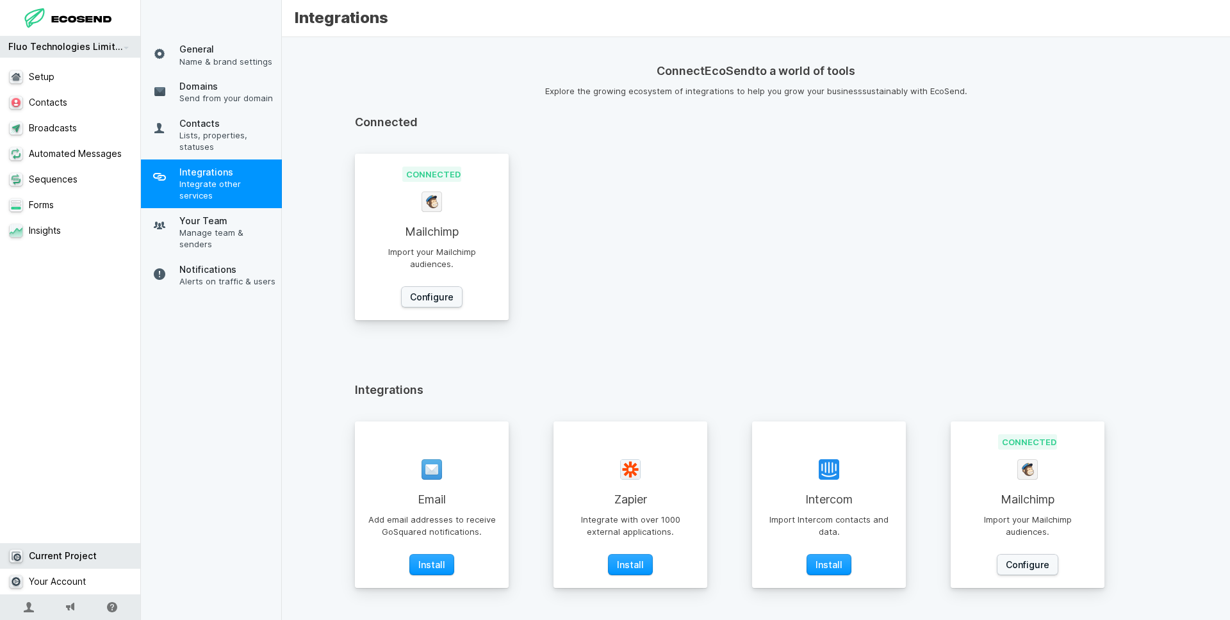
click at [459, 250] on p "Import your Mailchimp audiences." at bounding box center [432, 258] width 154 height 24
click at [439, 299] on link "Configure" at bounding box center [431, 296] width 61 height 21
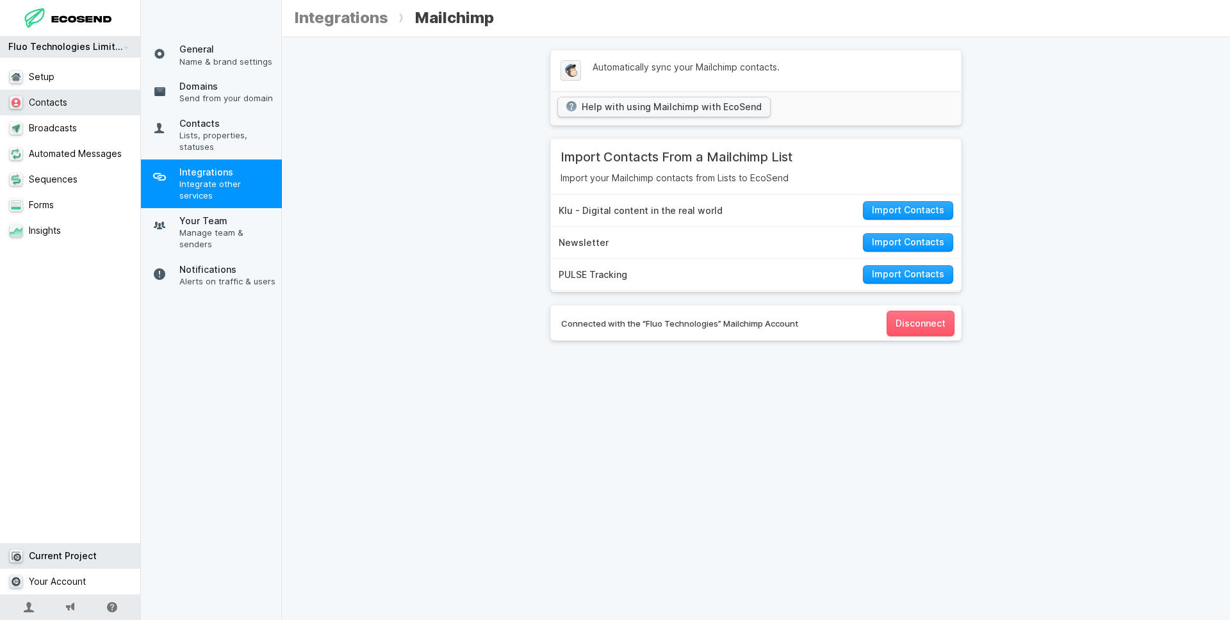
click at [81, 102] on link "Contacts" at bounding box center [70, 103] width 141 height 26
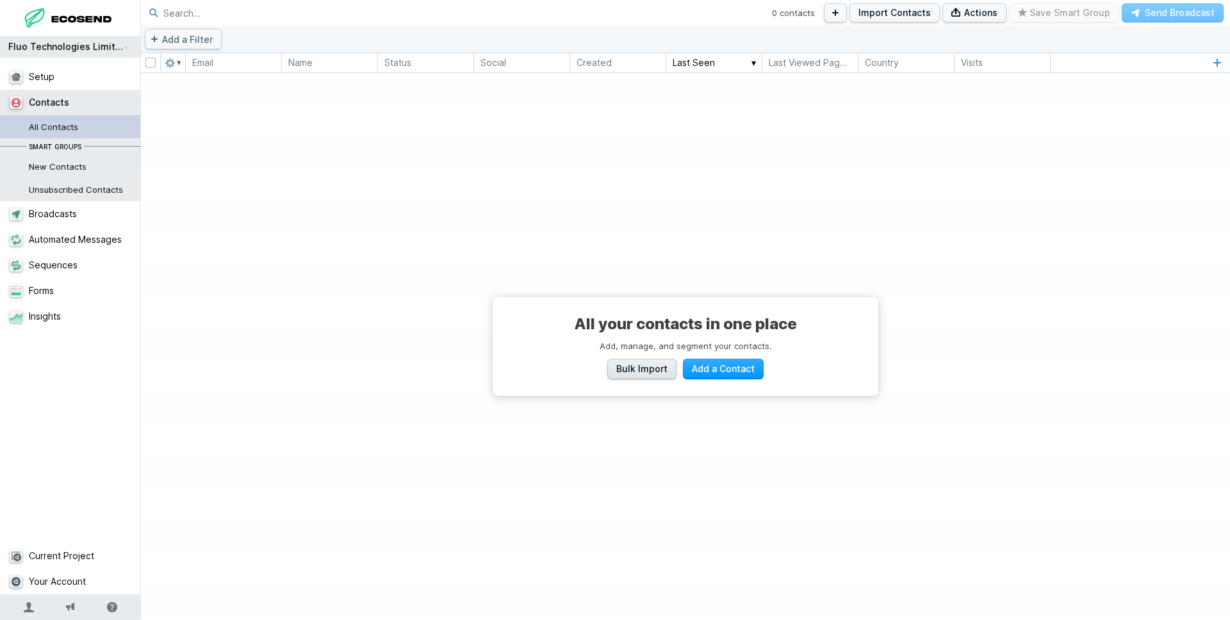
click at [657, 371] on span "Bulk Import" at bounding box center [641, 369] width 51 height 13
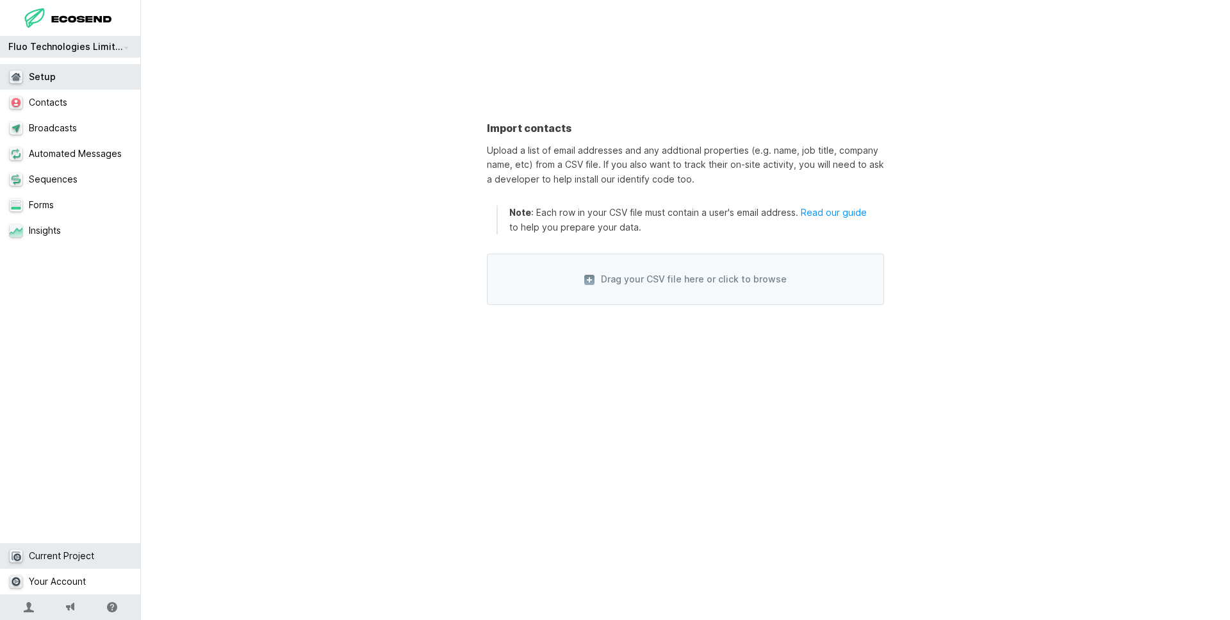
click at [67, 553] on link "Current Project" at bounding box center [70, 556] width 141 height 26
select select "GB"
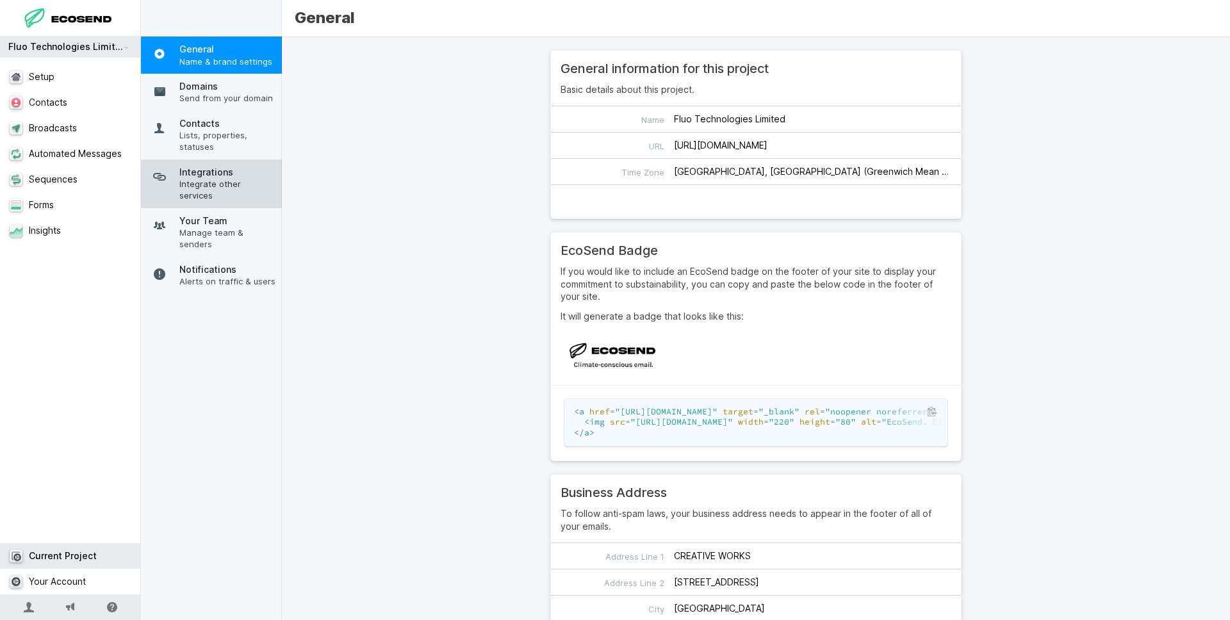
click at [231, 163] on link "Integrations Integrate other services" at bounding box center [211, 184] width 141 height 49
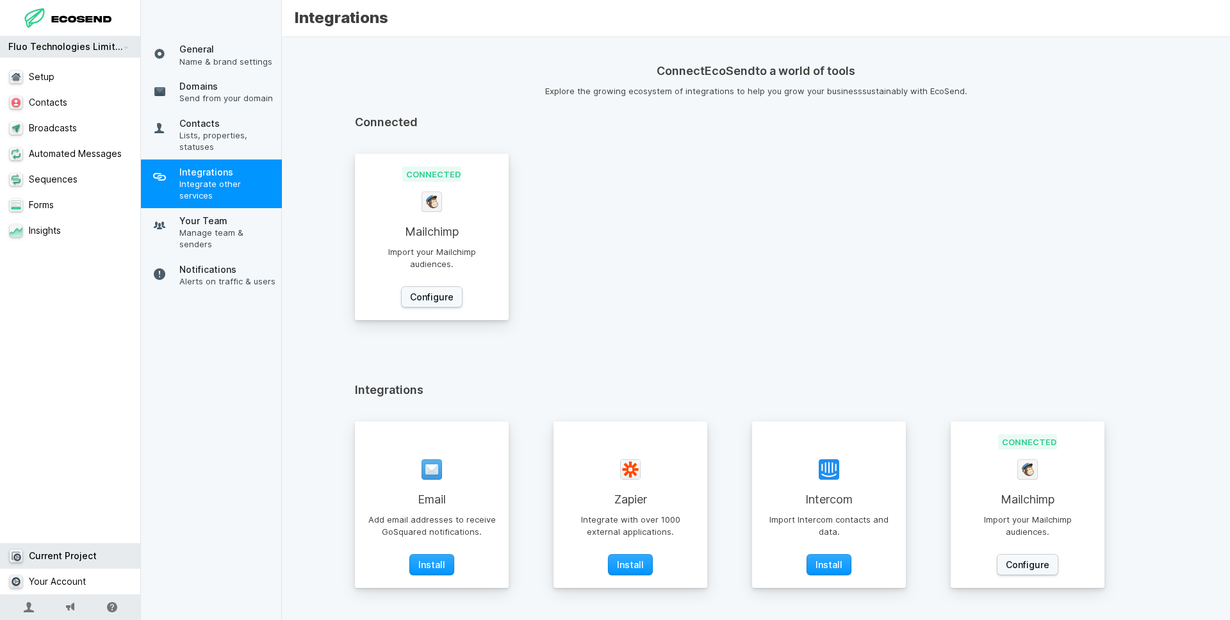
click at [437, 245] on div "Connected Mailchimp Import your Mailchimp audiences. Configure" at bounding box center [432, 237] width 154 height 167
click at [431, 291] on link "Configure" at bounding box center [431, 296] width 61 height 21
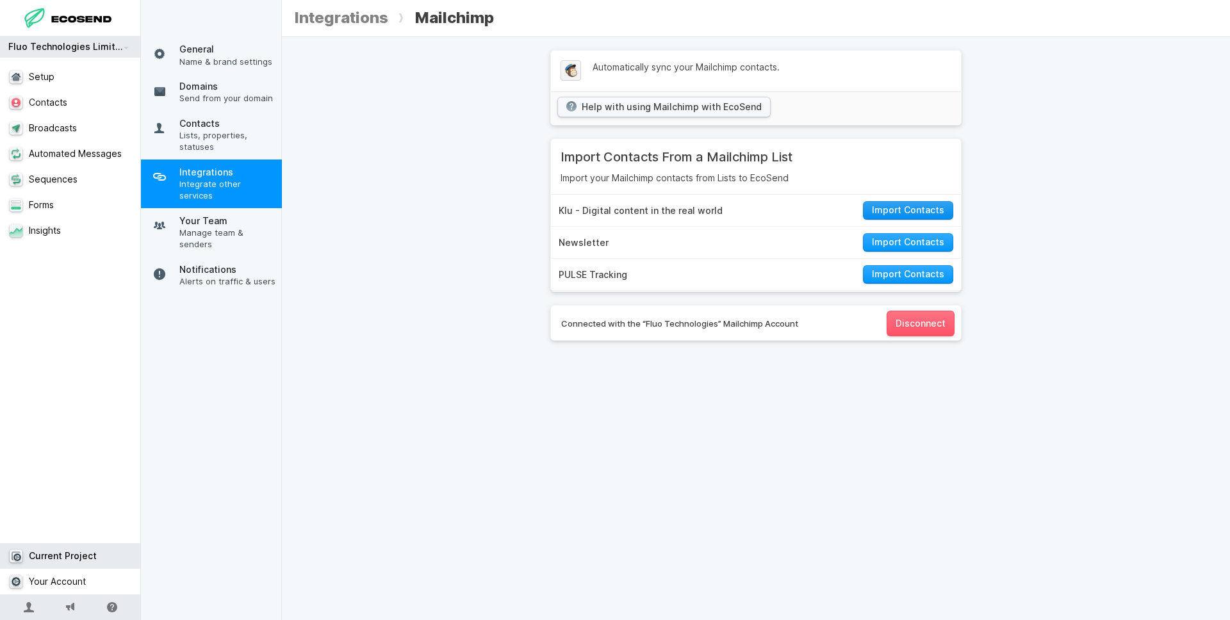
click at [929, 208] on link "Import Contacts" at bounding box center [908, 210] width 90 height 19
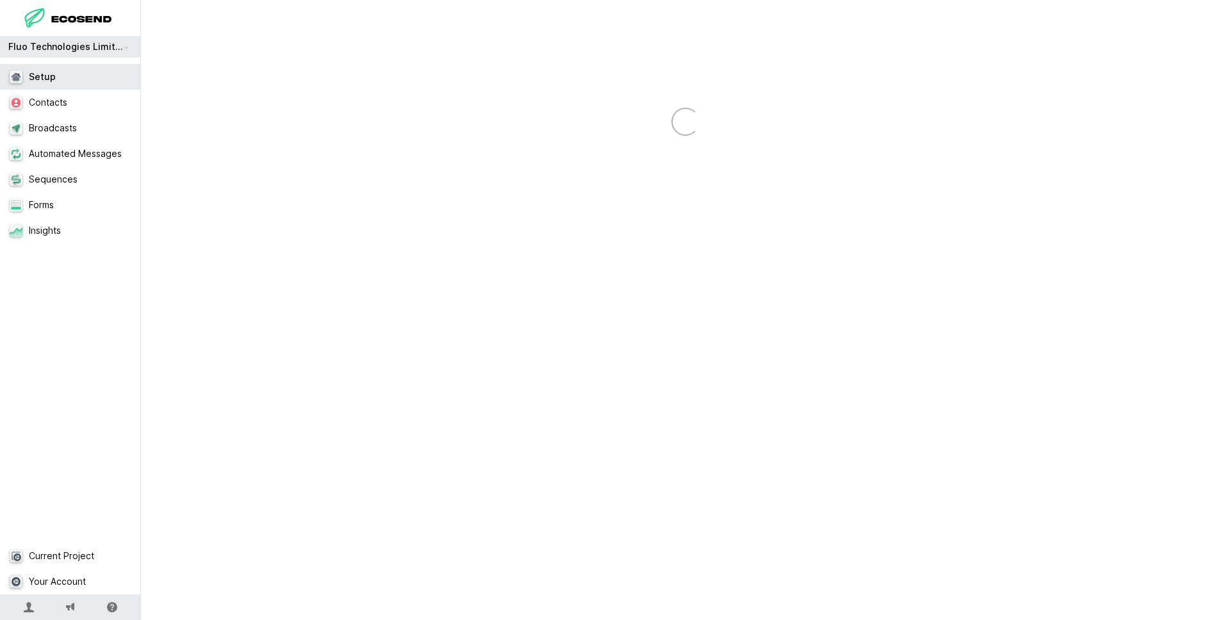
select select "email"
select select "first_name"
select select "last_name"
select select "custom"
select select "phone"
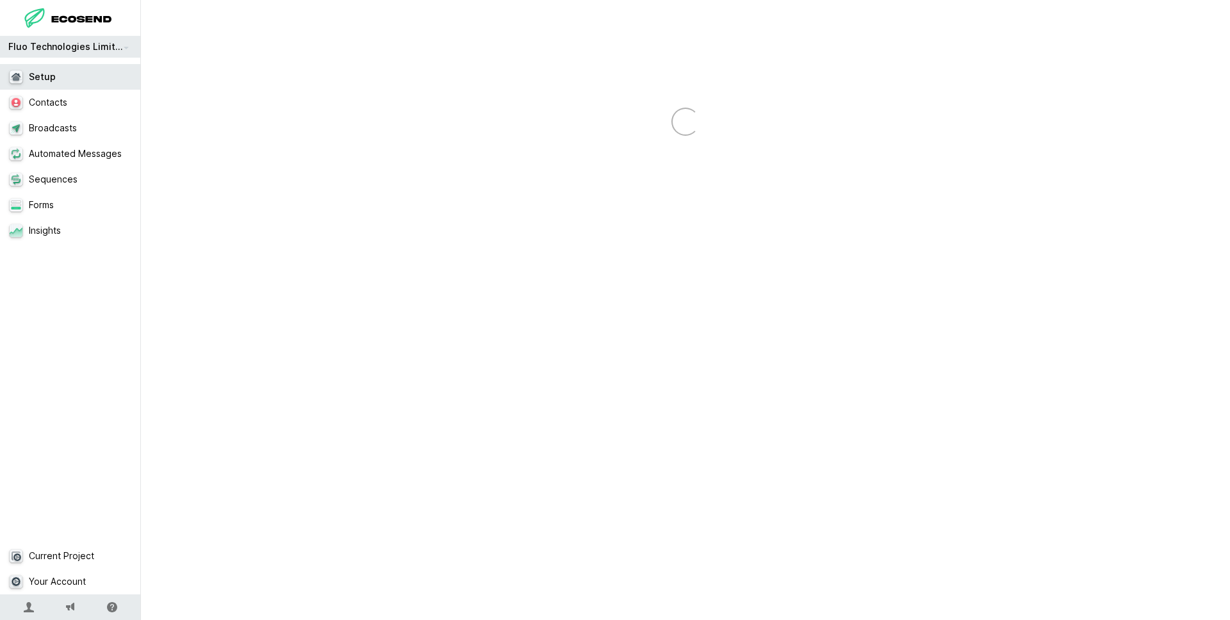
select select "custom"
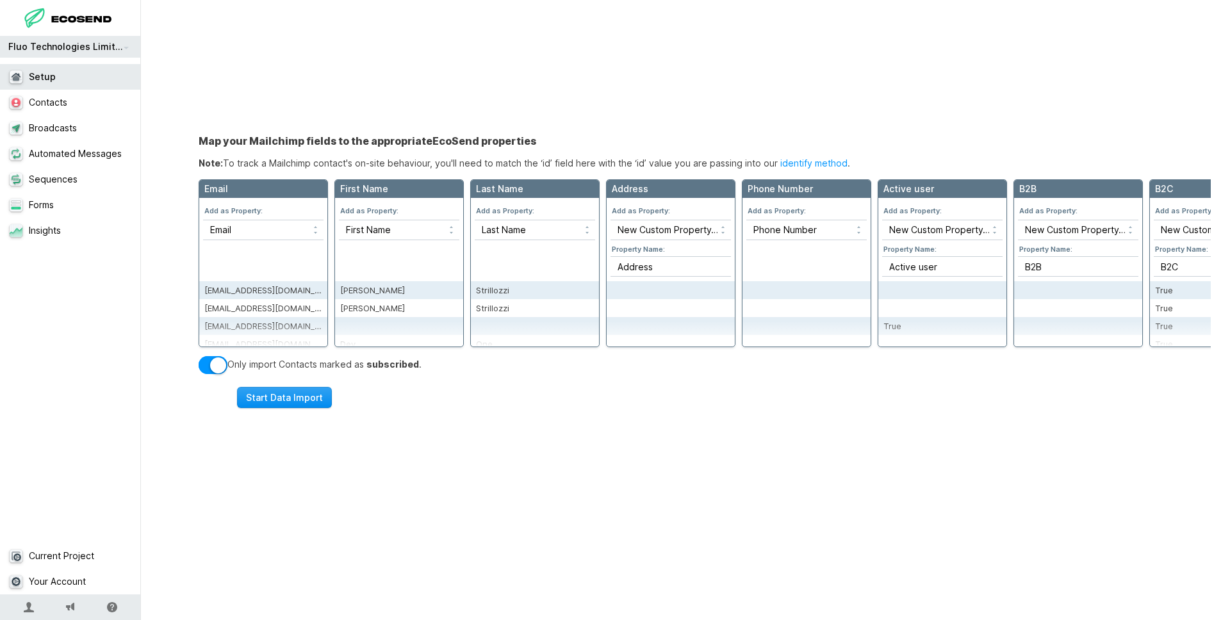
click at [286, 398] on button "Start Data Import" at bounding box center [284, 397] width 95 height 21
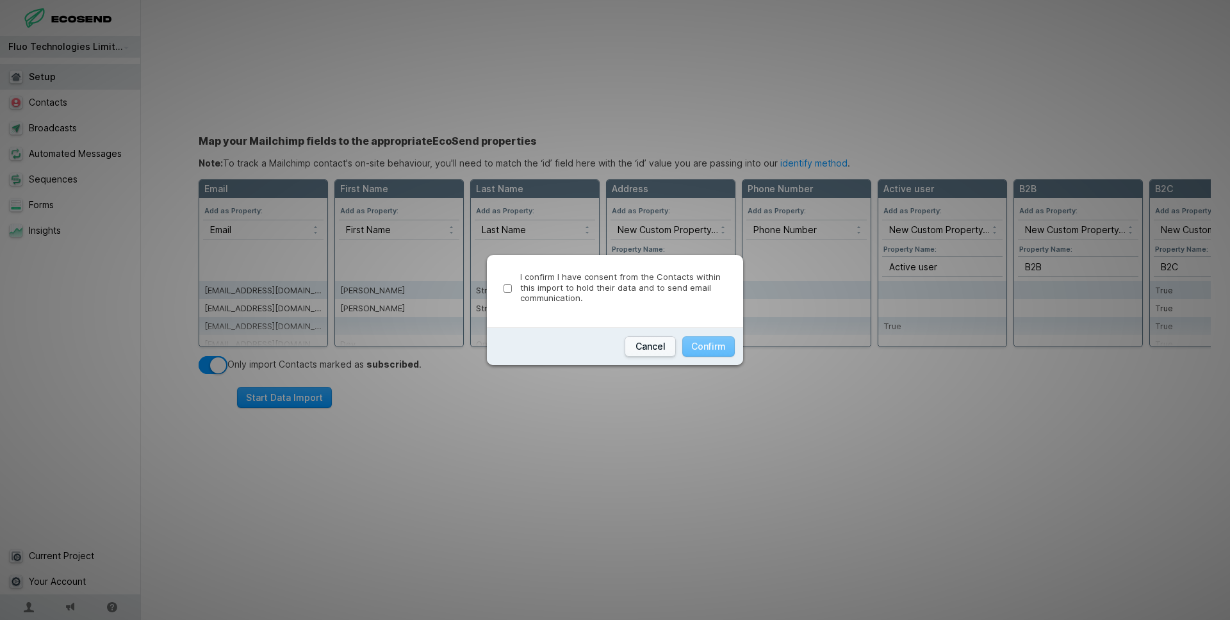
drag, startPoint x: 514, startPoint y: 284, endPoint x: 526, endPoint y: 288, distance: 12.8
click at [515, 284] on label "I confirm I have consent from the Contacts within this import to hold their dat…" at bounding box center [615, 288] width 223 height 33
click at [512, 284] on input "I confirm I have consent from the Contacts within this import to hold their dat…" at bounding box center [508, 288] width 8 height 8
checkbox input "true"
drag, startPoint x: 659, startPoint y: 345, endPoint x: 666, endPoint y: 343, distance: 7.3
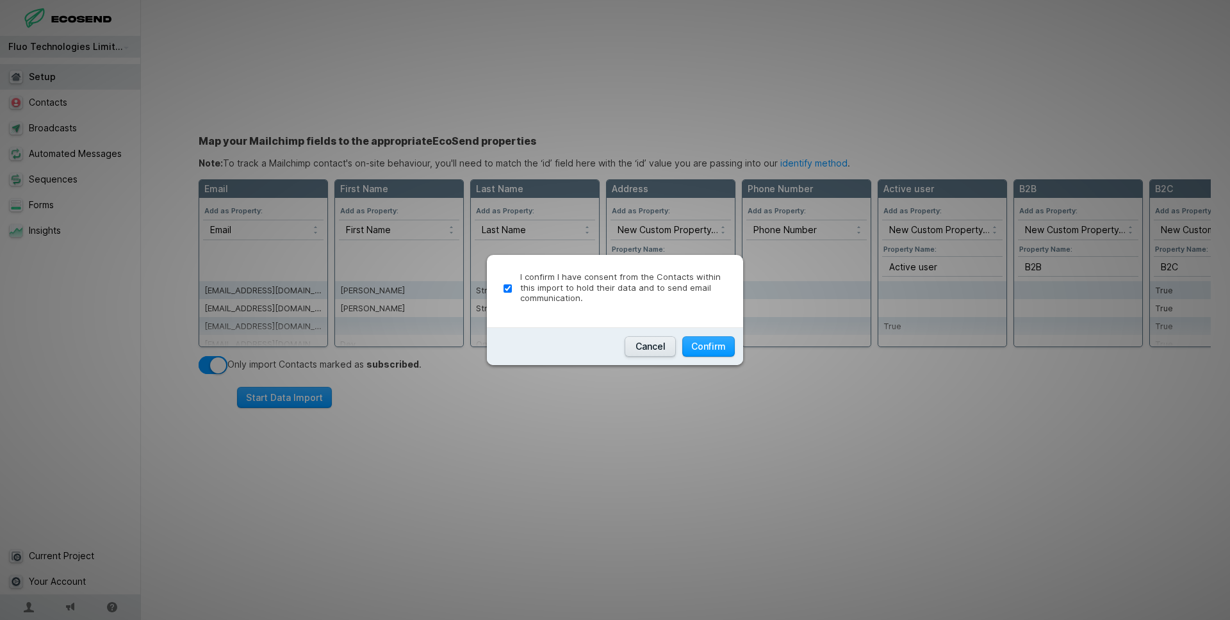
click at [660, 345] on button "Cancel" at bounding box center [650, 346] width 51 height 21
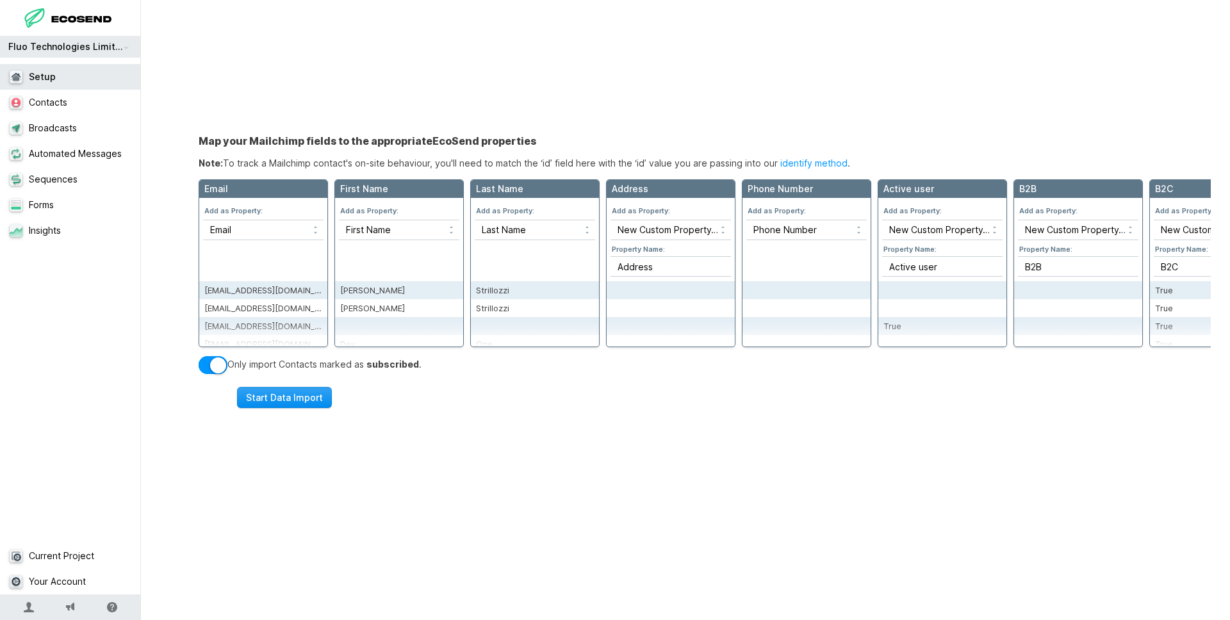
click at [274, 401] on button "Start Data Import" at bounding box center [284, 397] width 95 height 21
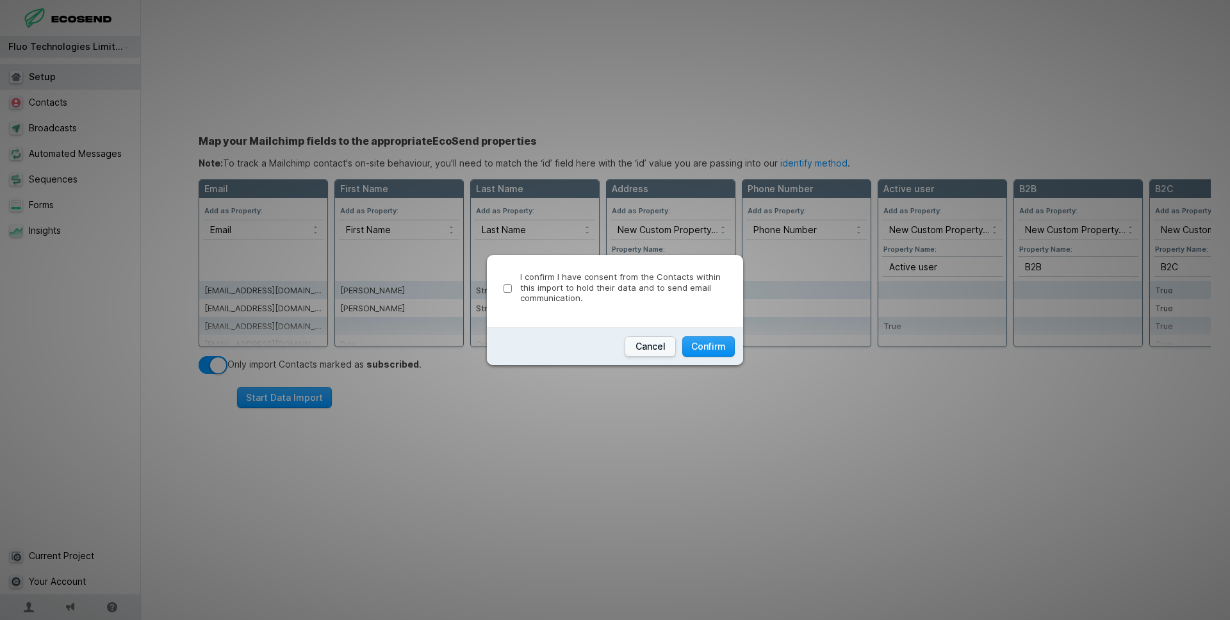
click at [709, 347] on button "Confirm" at bounding box center [708, 346] width 53 height 21
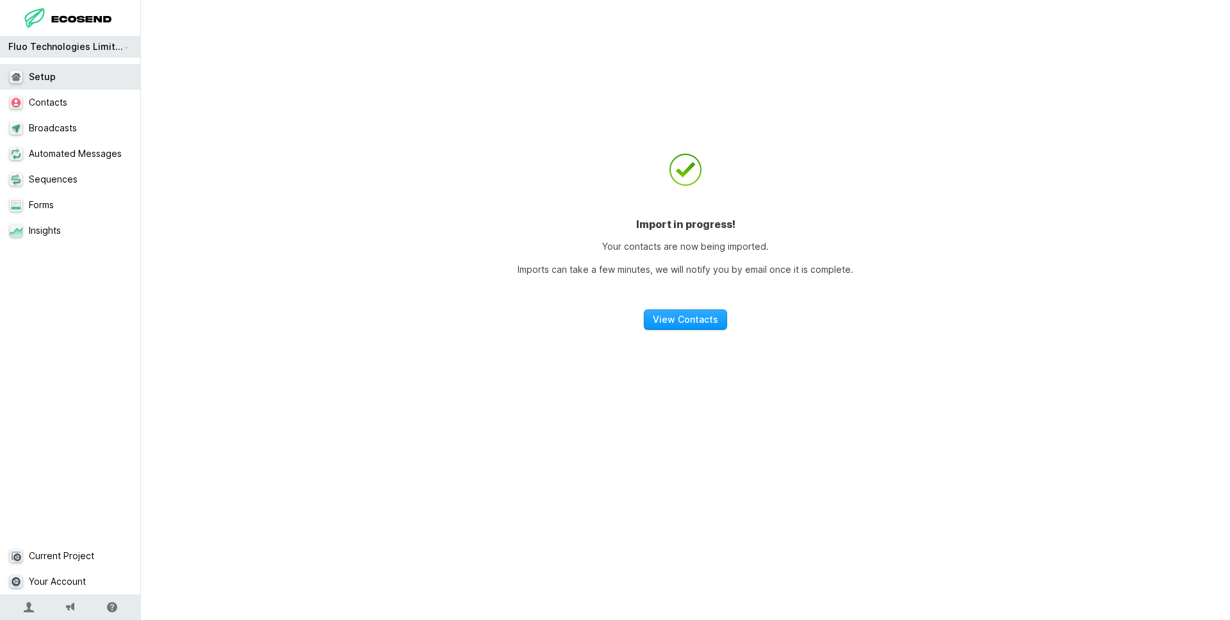
click at [700, 331] on div "Import in progress! Your contacts are now being imported. Imports can take a fe…" at bounding box center [686, 225] width 436 height 247
click at [695, 318] on link "View Contacts" at bounding box center [685, 319] width 83 height 21
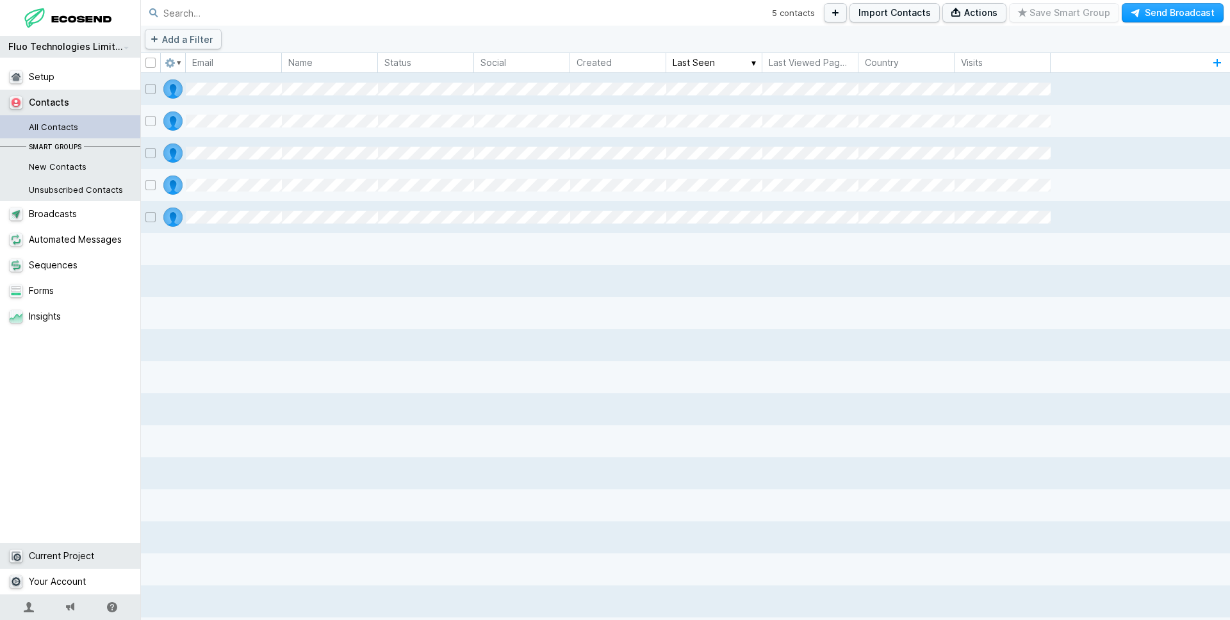
click at [80, 546] on link "Current Project" at bounding box center [70, 556] width 141 height 26
select select "GB"
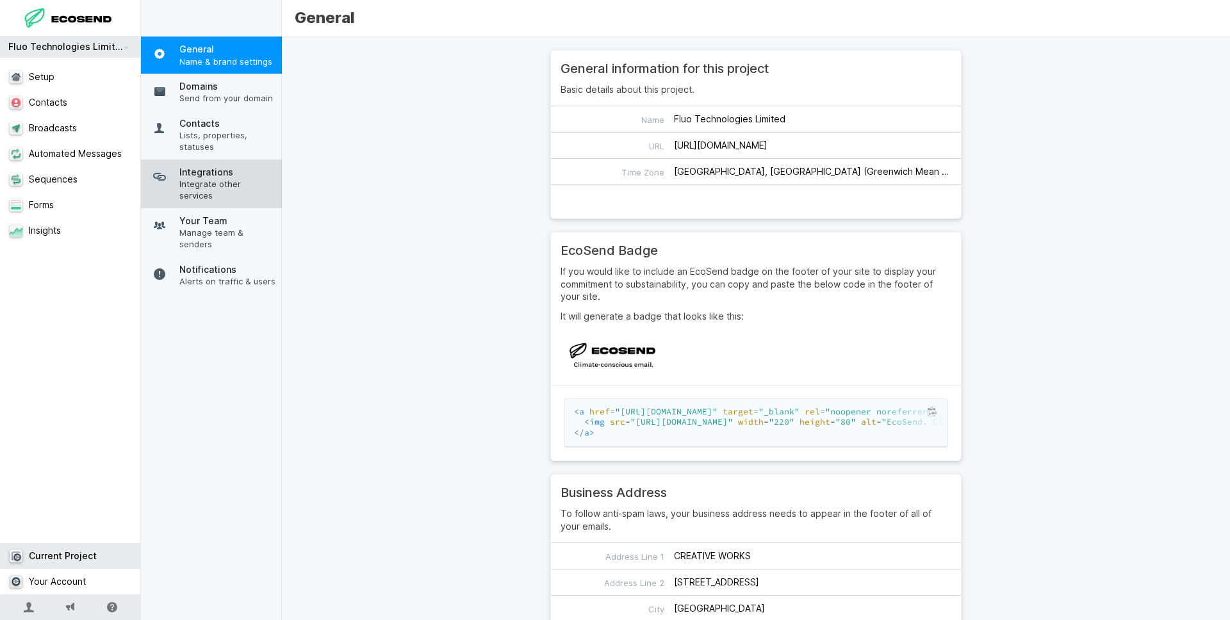
click at [208, 163] on link "Integrations Integrate other services" at bounding box center [211, 184] width 141 height 49
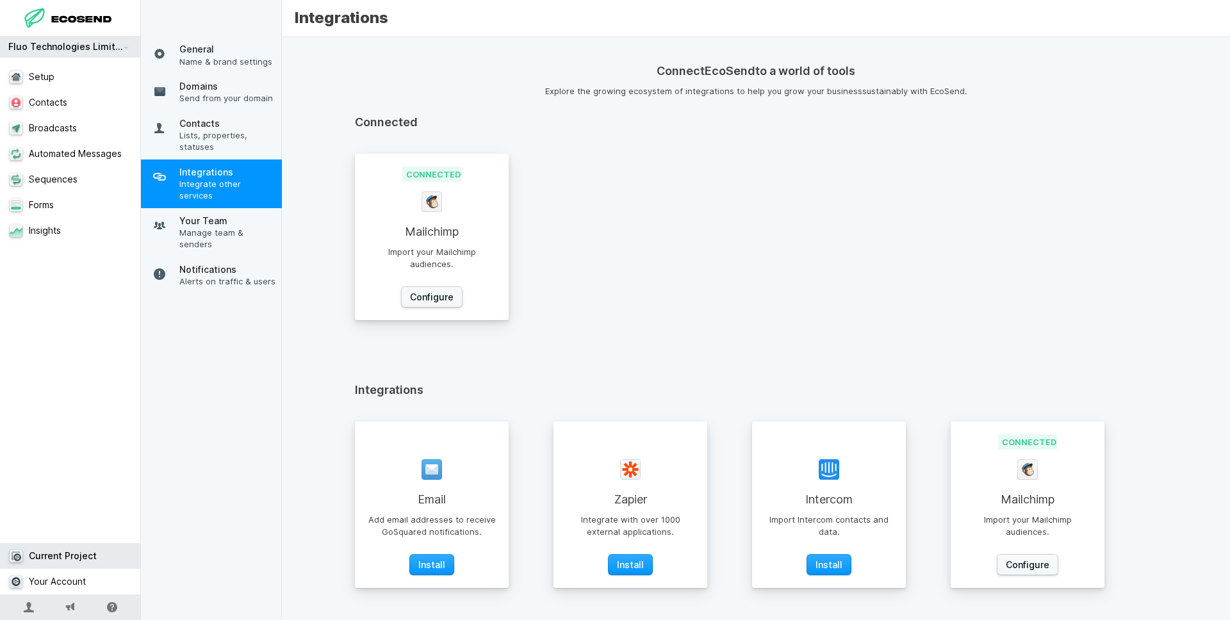
scroll to position [224, 0]
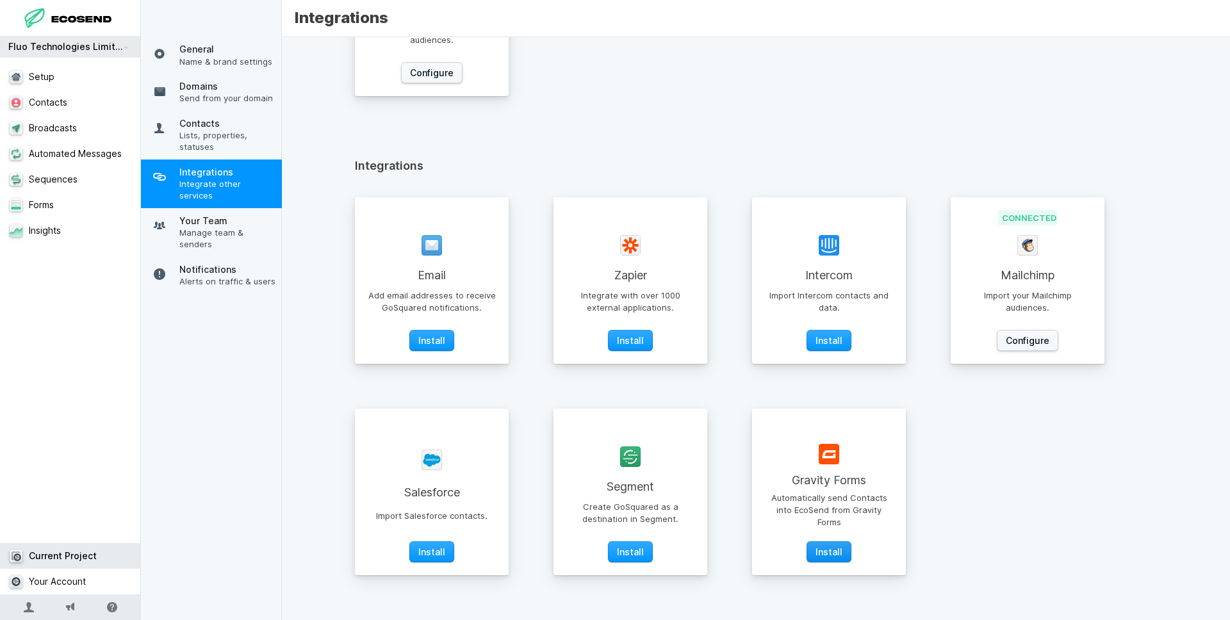
click at [840, 550] on button "Install" at bounding box center [828, 551] width 45 height 21
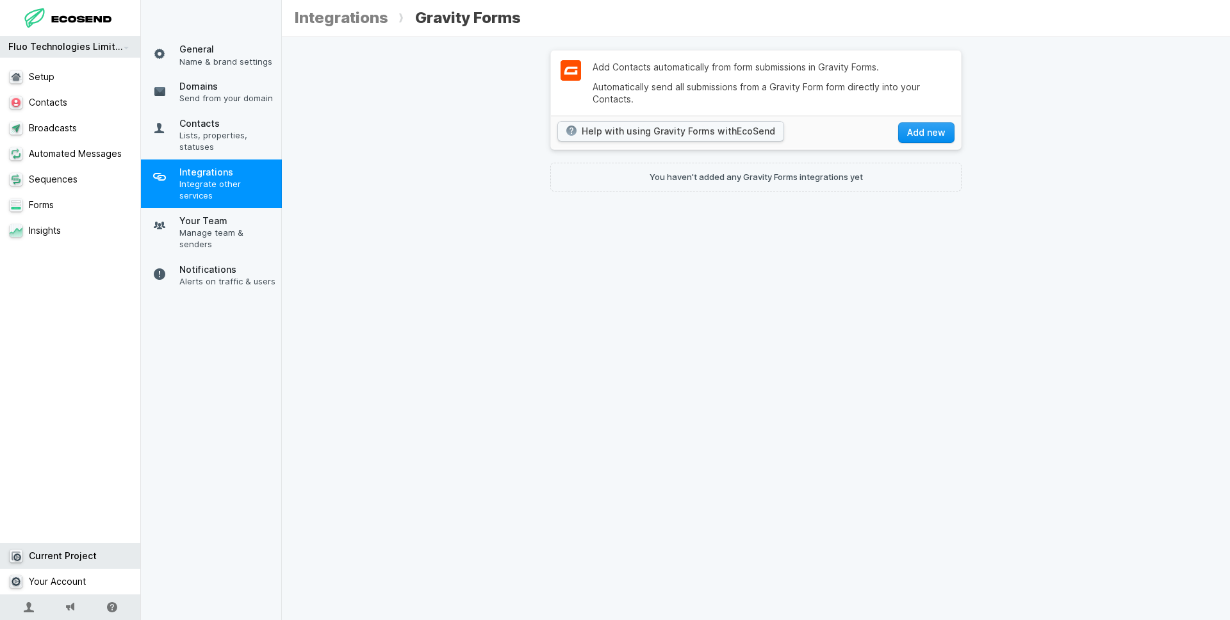
click at [915, 130] on button "Add new" at bounding box center [926, 132] width 56 height 21
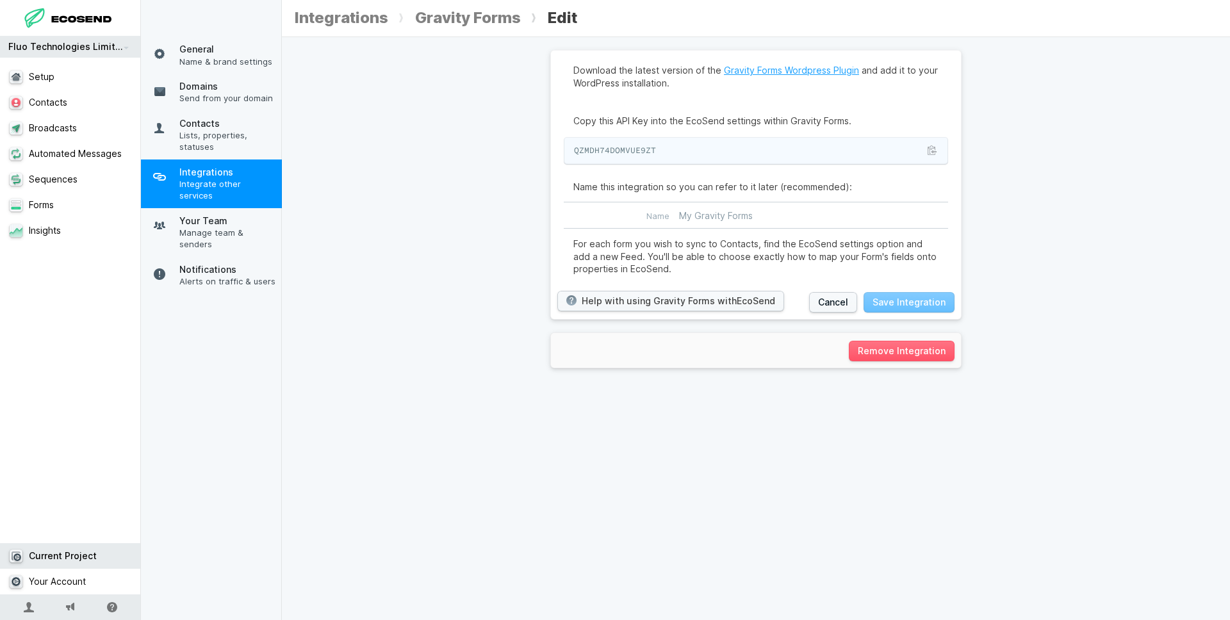
click at [783, 72] on link "Gravity Forms Wordpress Plugin" at bounding box center [791, 70] width 135 height 11
click at [932, 151] on button at bounding box center [932, 150] width 10 height 10
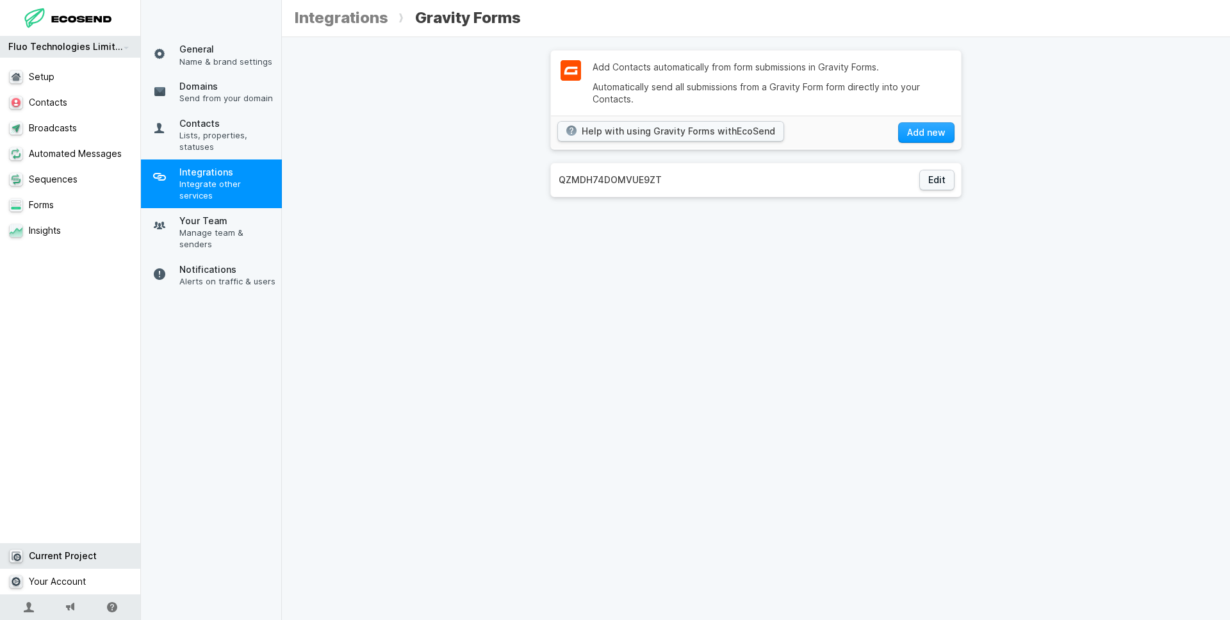
click at [203, 177] on span "Integrations" at bounding box center [227, 172] width 96 height 13
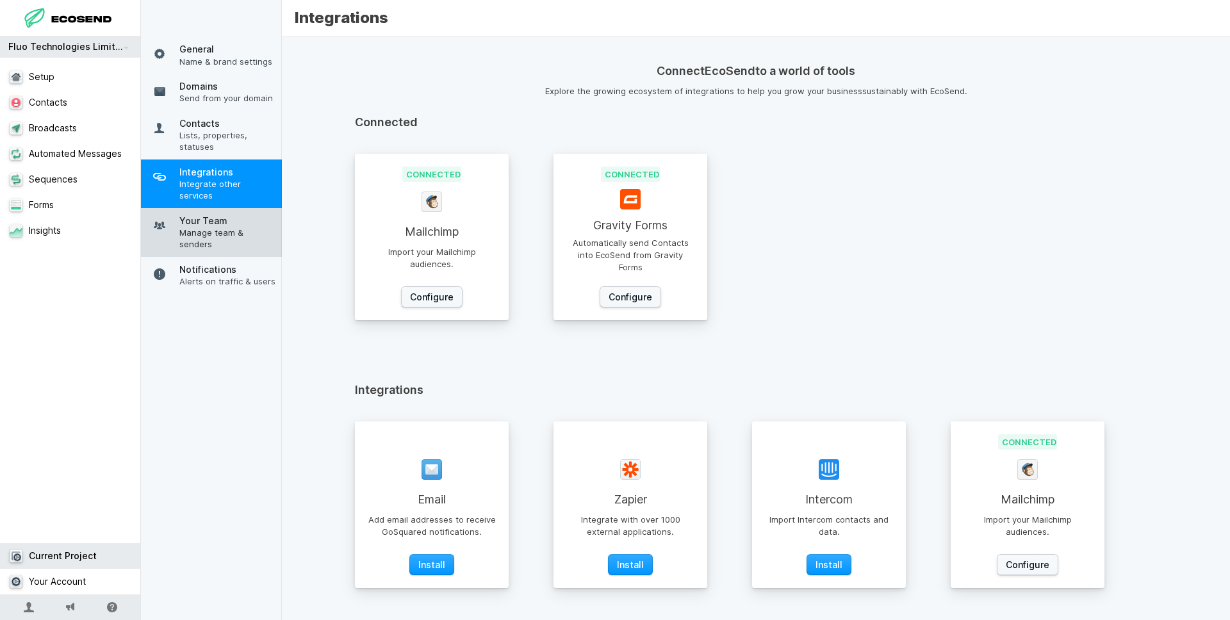
click at [240, 227] on span "Manage team & senders" at bounding box center [227, 238] width 96 height 23
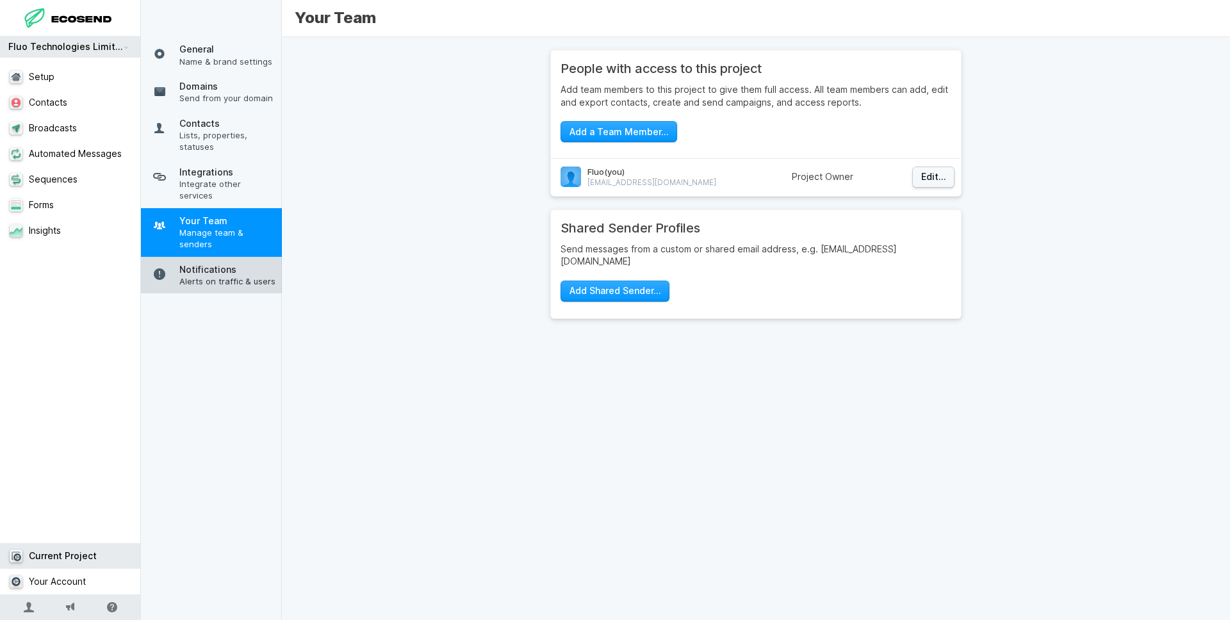
click at [242, 263] on span "Notifications" at bounding box center [227, 269] width 96 height 13
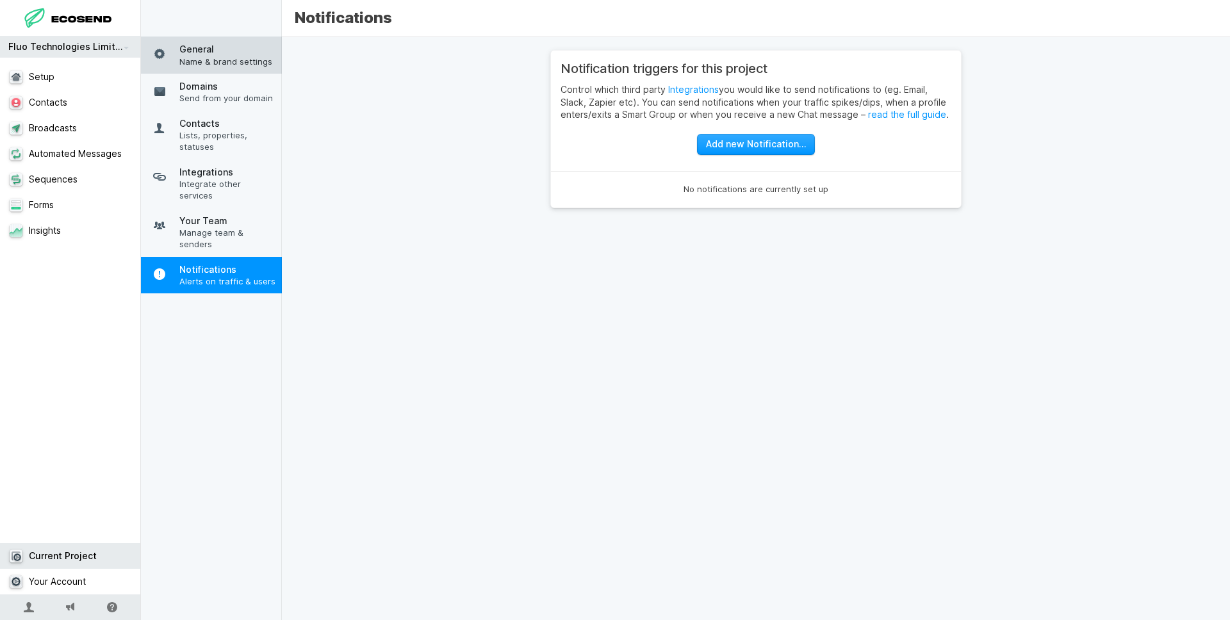
click at [243, 67] on link "General Name & brand settings" at bounding box center [211, 55] width 141 height 37
select select "GB"
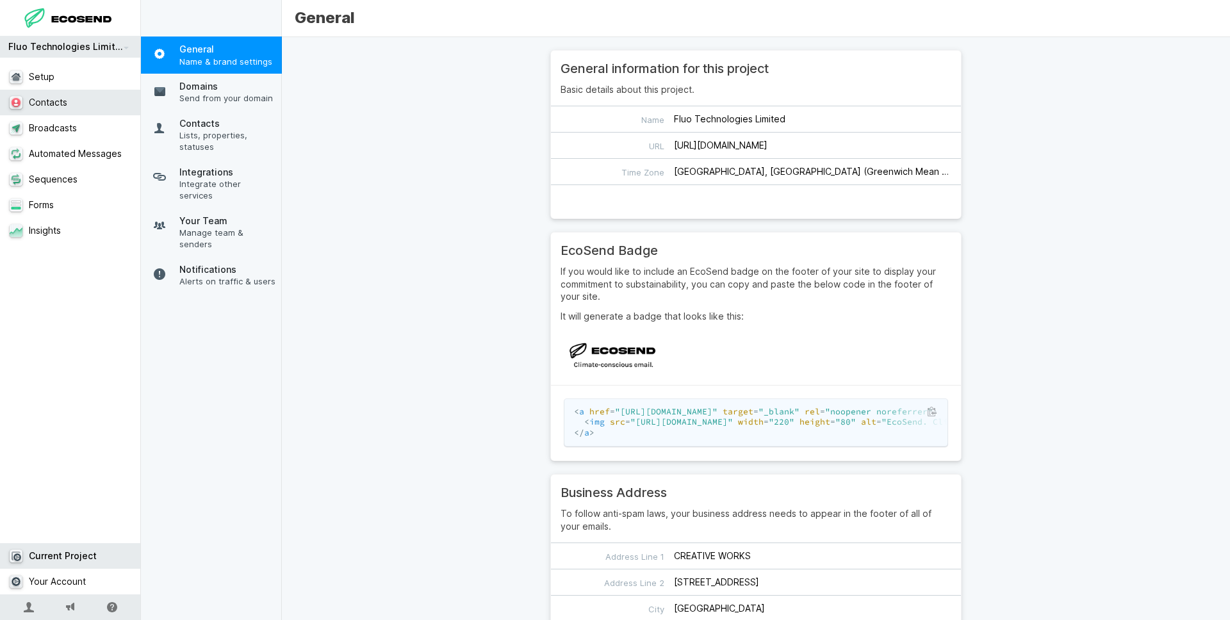
click at [63, 106] on link "Contacts" at bounding box center [70, 103] width 141 height 26
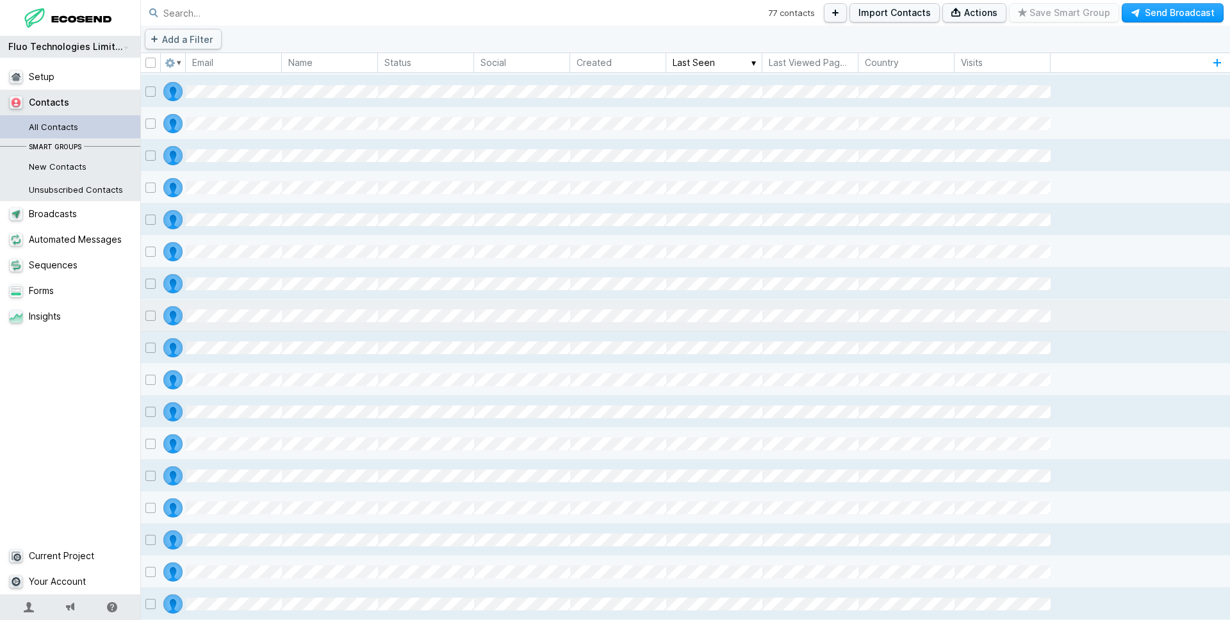
scroll to position [1919, 0]
click at [78, 189] on span "Unsubscribed Contacts" at bounding box center [82, 189] width 106 height 23
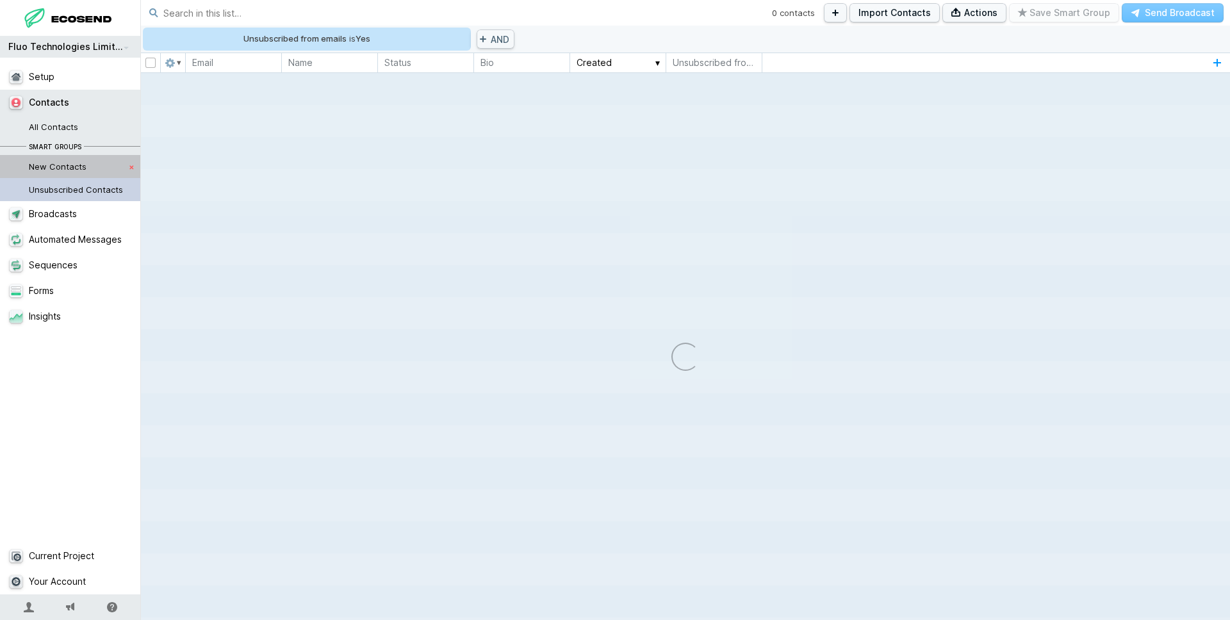
click at [77, 170] on span "New Contacts" at bounding box center [82, 166] width 106 height 23
select select "days"
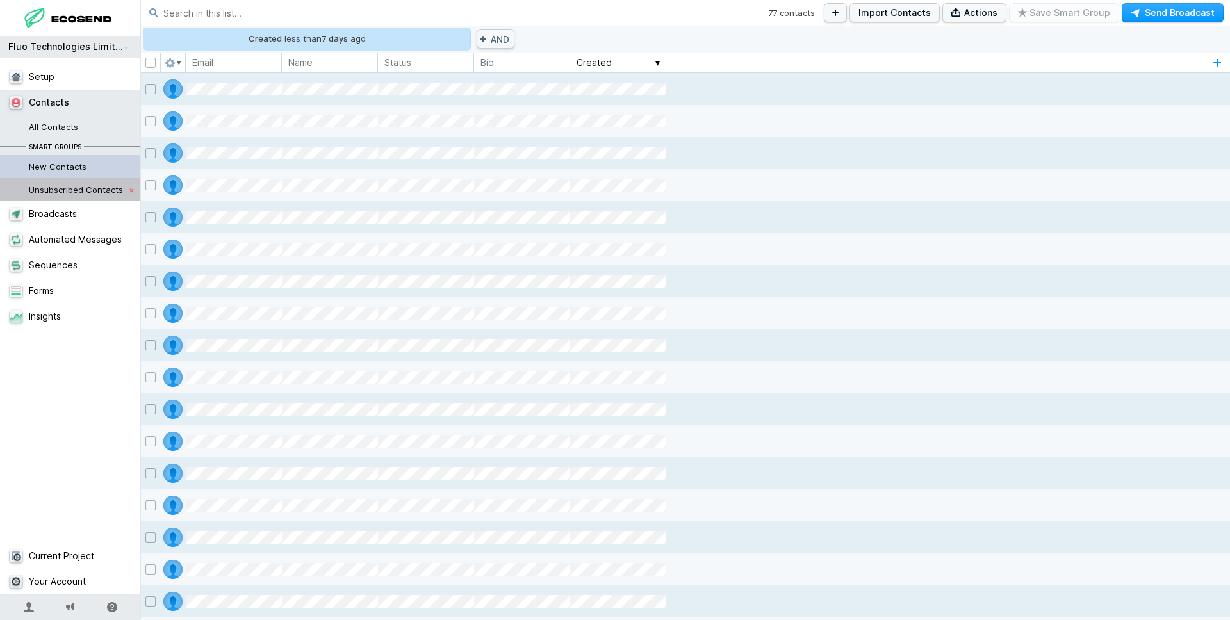
click at [87, 188] on span "Unsubscribed Contacts" at bounding box center [82, 189] width 106 height 23
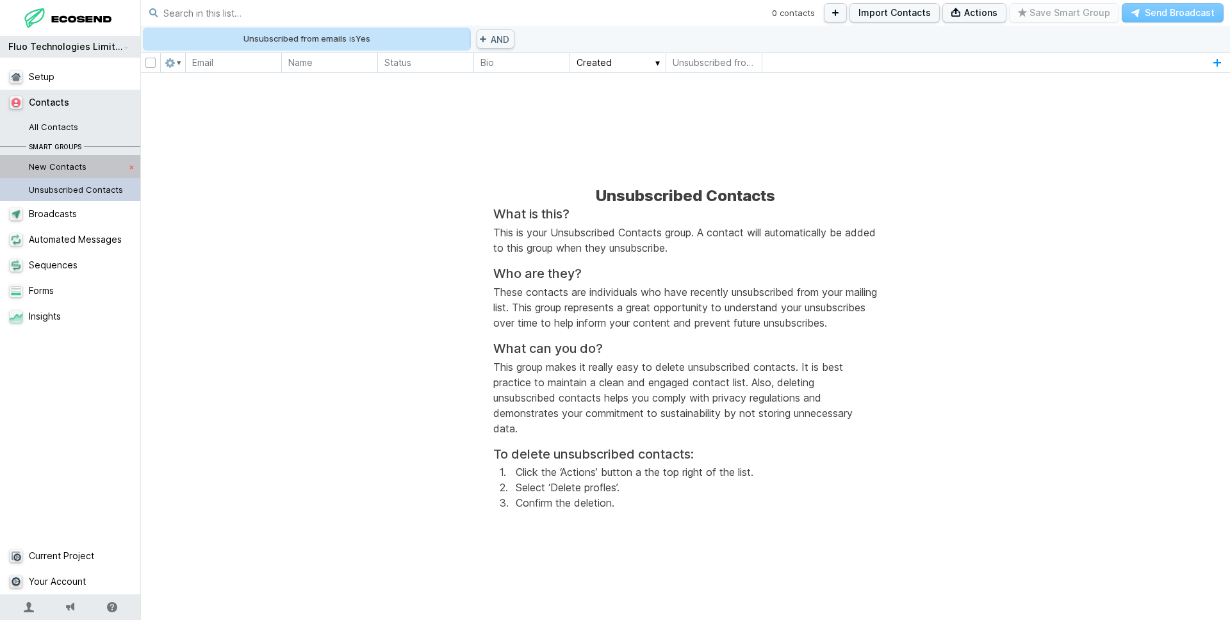
click at [86, 174] on span "New Contacts" at bounding box center [82, 166] width 106 height 23
select select "days"
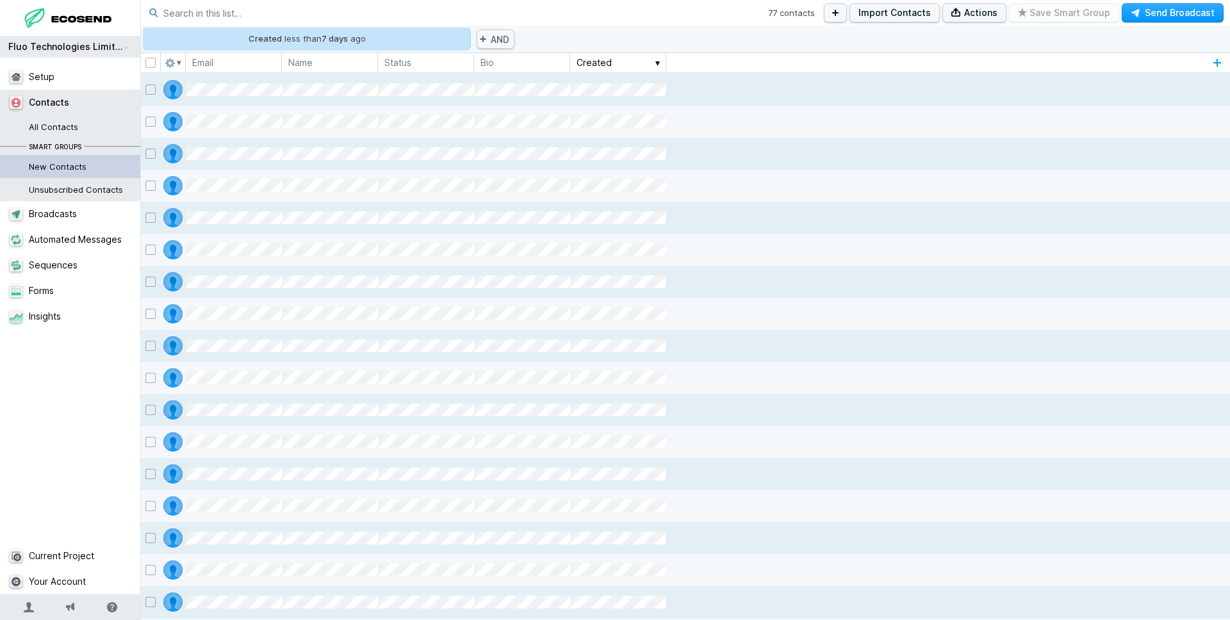
scroll to position [168, 0]
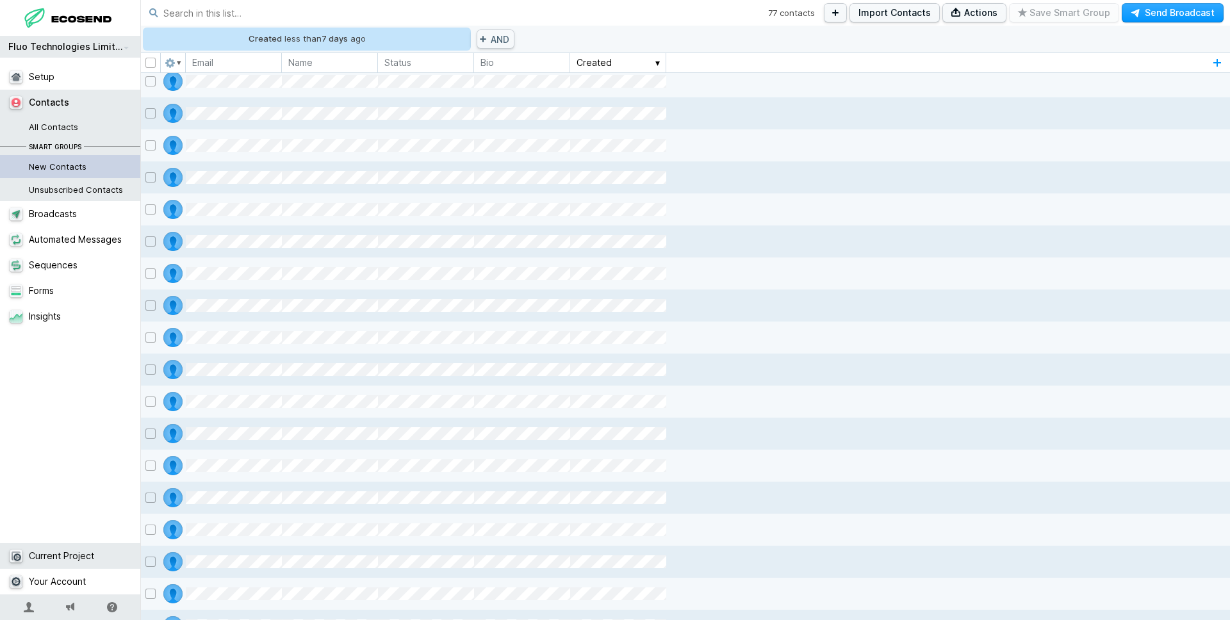
click at [88, 556] on link "Current Project" at bounding box center [70, 556] width 141 height 26
select select "GB"
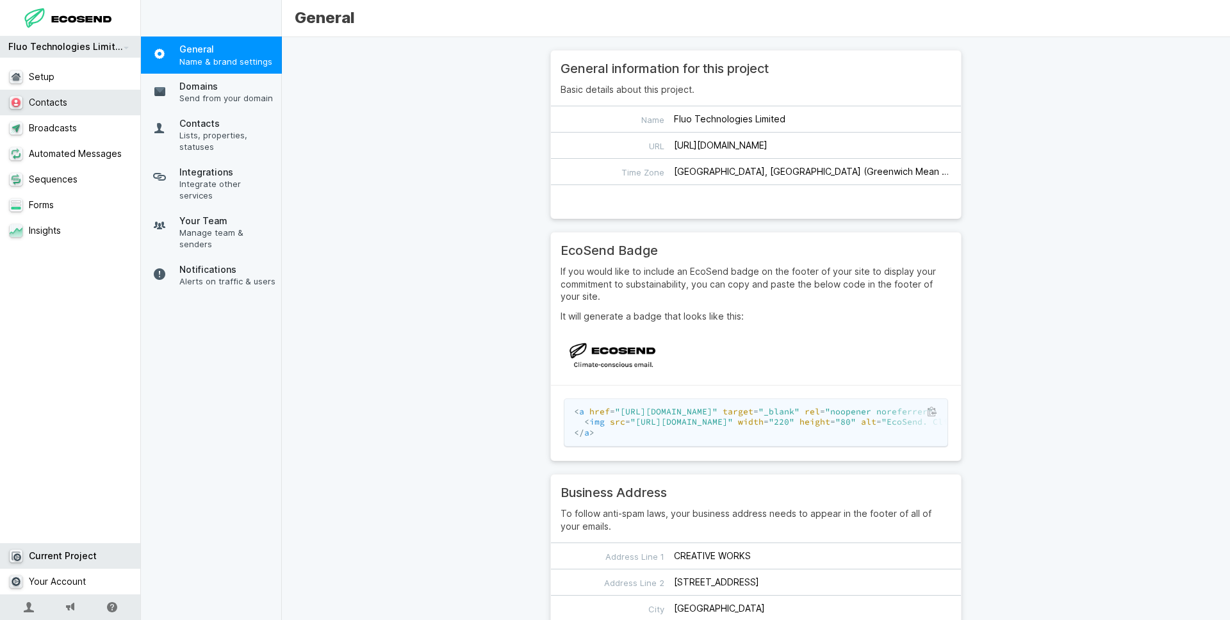
click at [64, 104] on link "Contacts" at bounding box center [70, 103] width 141 height 26
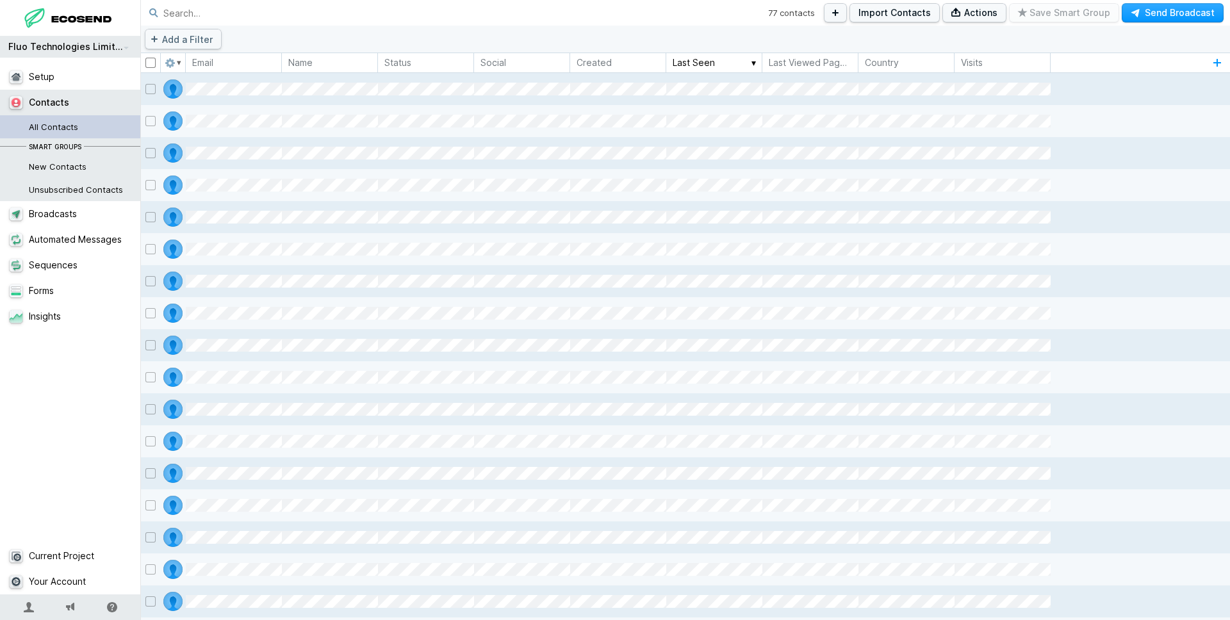
click at [150, 60] on icon at bounding box center [150, 63] width 10 height 10
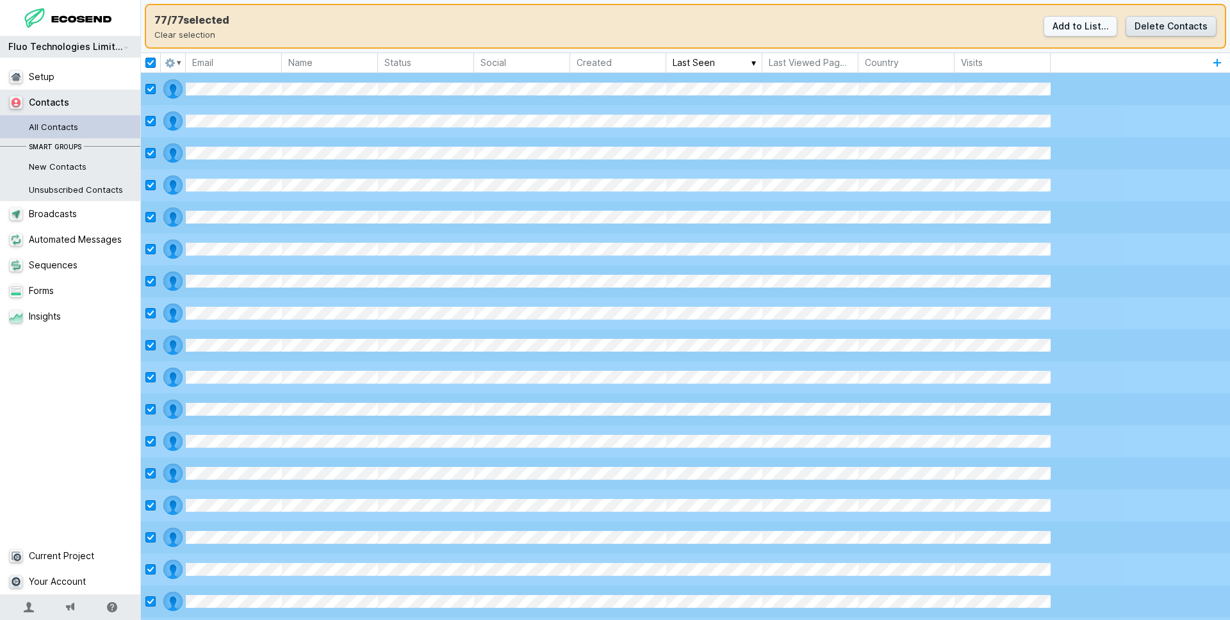
click at [1168, 26] on button "Delete Contacts" at bounding box center [1171, 26] width 91 height 21
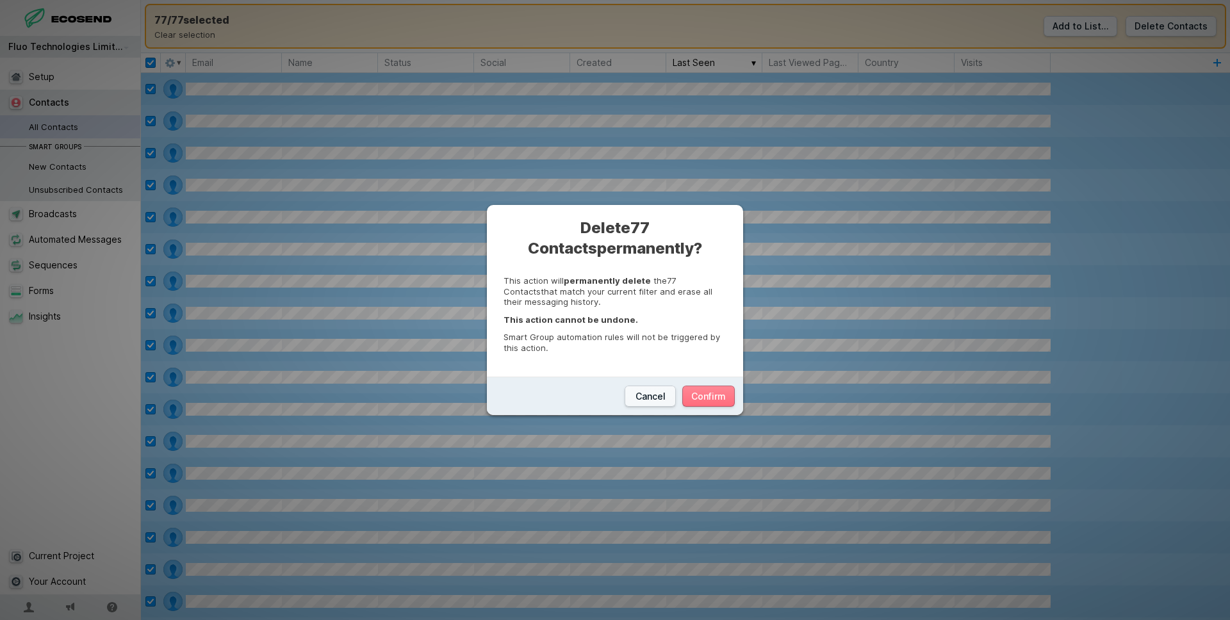
click at [718, 396] on button "Confirm" at bounding box center [708, 396] width 53 height 21
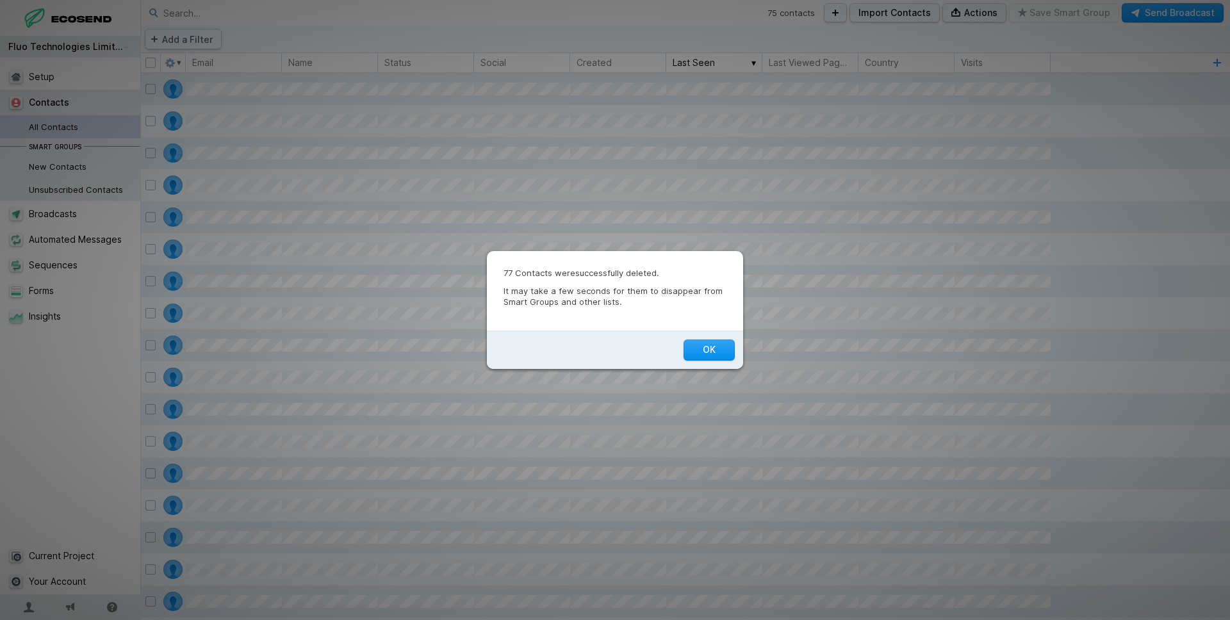
click at [717, 350] on button "OK" at bounding box center [709, 350] width 51 height 21
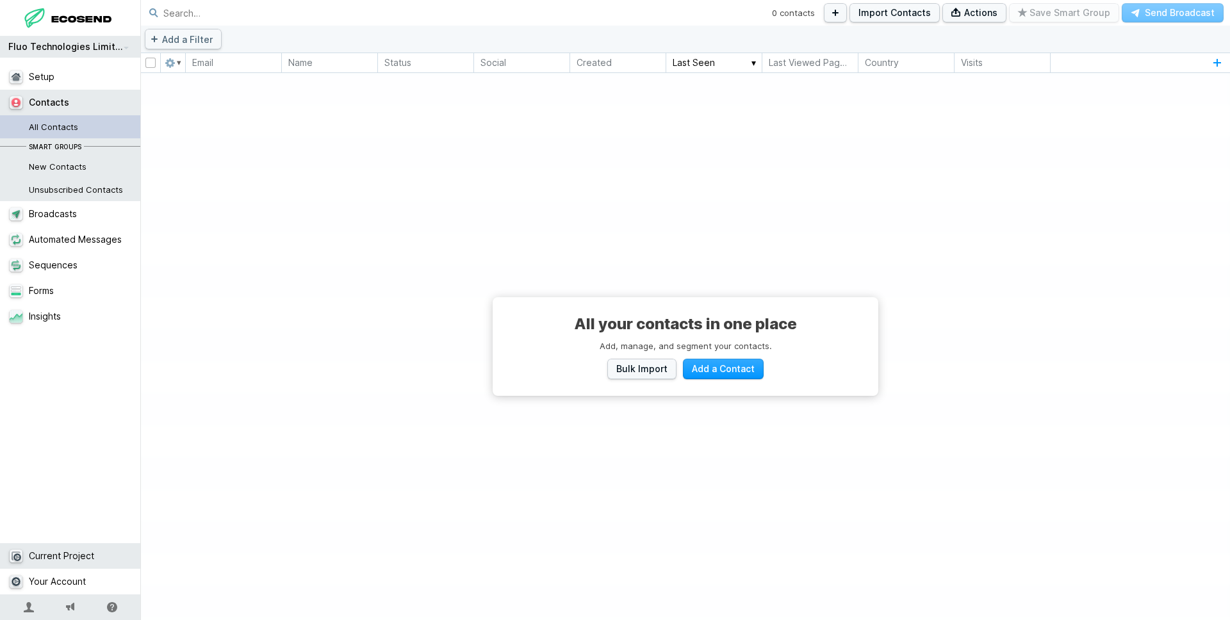
click at [83, 544] on link "Current Project" at bounding box center [70, 556] width 141 height 26
select select "GB"
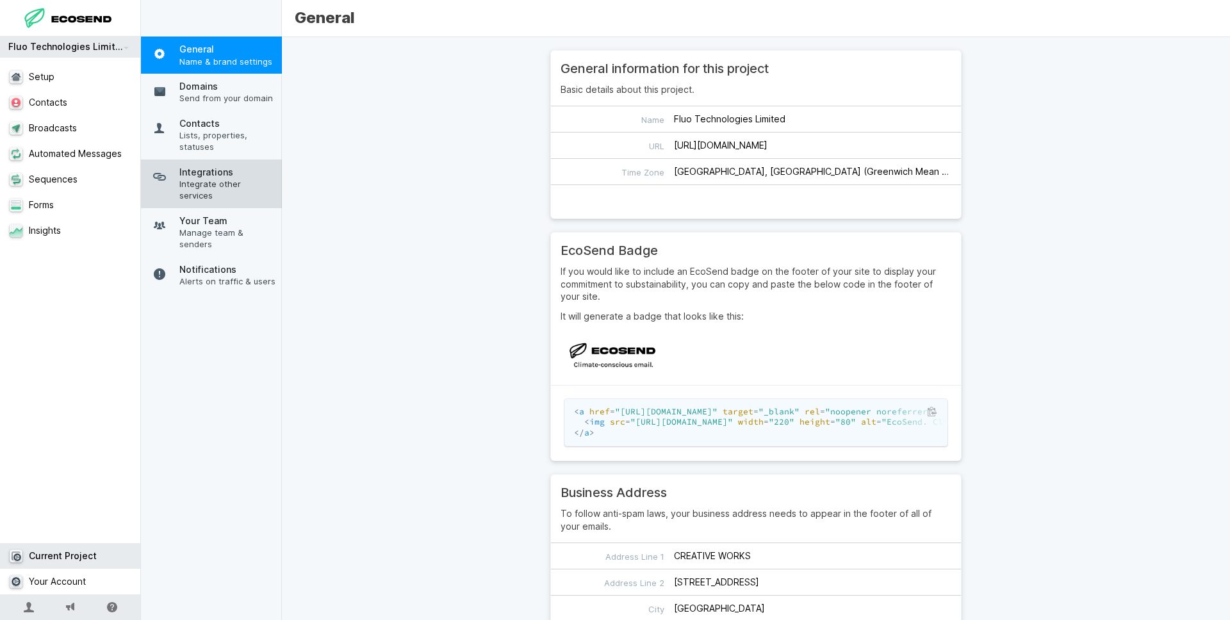
click at [216, 185] on span "Integrate other services" at bounding box center [227, 189] width 96 height 23
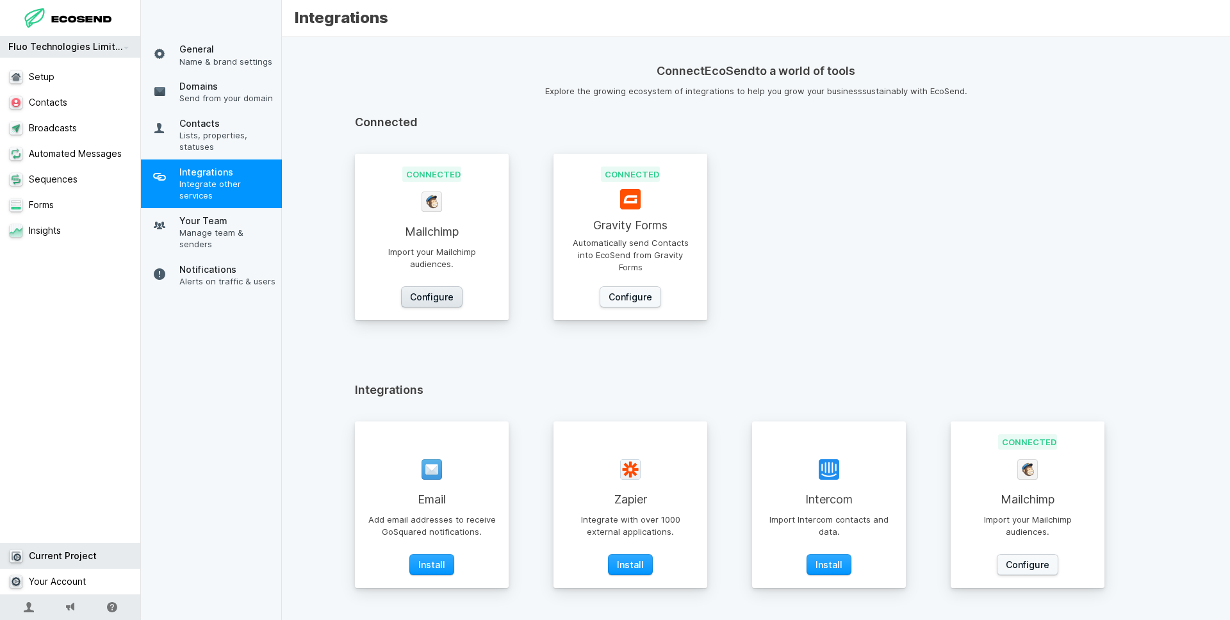
click at [436, 299] on link "Configure" at bounding box center [431, 296] width 61 height 21
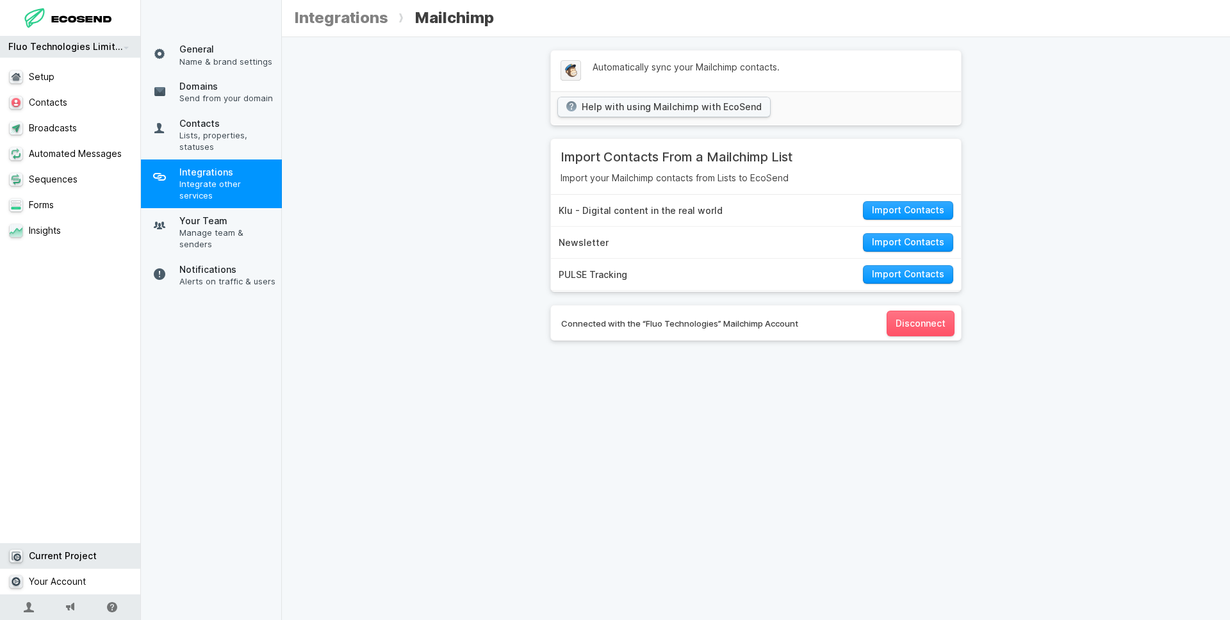
click at [457, 275] on div "Automatically sync your Mailchimp contacts. Help with using Mailchimp with EcoS…" at bounding box center [756, 195] width 948 height 291
click at [80, 112] on link "Contacts" at bounding box center [70, 103] width 141 height 26
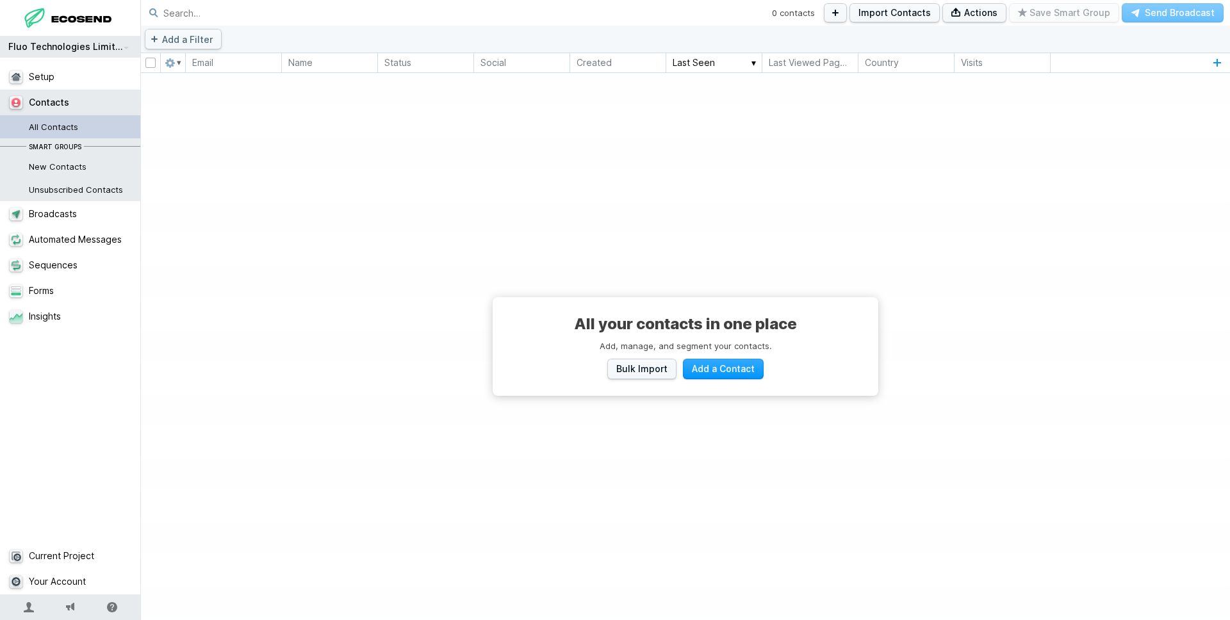
click at [655, 281] on div "All your contacts in one place Add, manage, and segment your contacts. Bulk Imp…" at bounding box center [685, 346] width 1089 height 547
click at [654, 279] on div "All your contacts in one place Add, manage, and segment your contacts. Bulk Imp…" at bounding box center [685, 346] width 1089 height 547
click at [268, 247] on div "All your contacts in one place Add, manage, and segment your contacts. Bulk Imp…" at bounding box center [685, 346] width 1089 height 547
click at [94, 80] on link "Setup" at bounding box center [70, 77] width 141 height 26
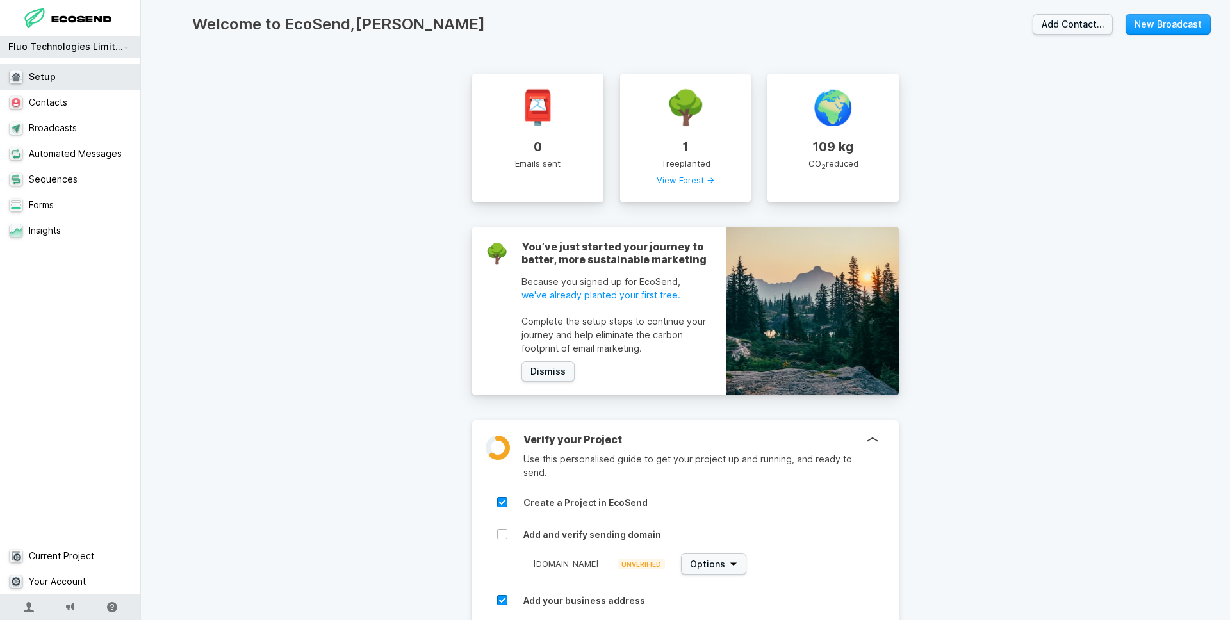
scroll to position [239, 0]
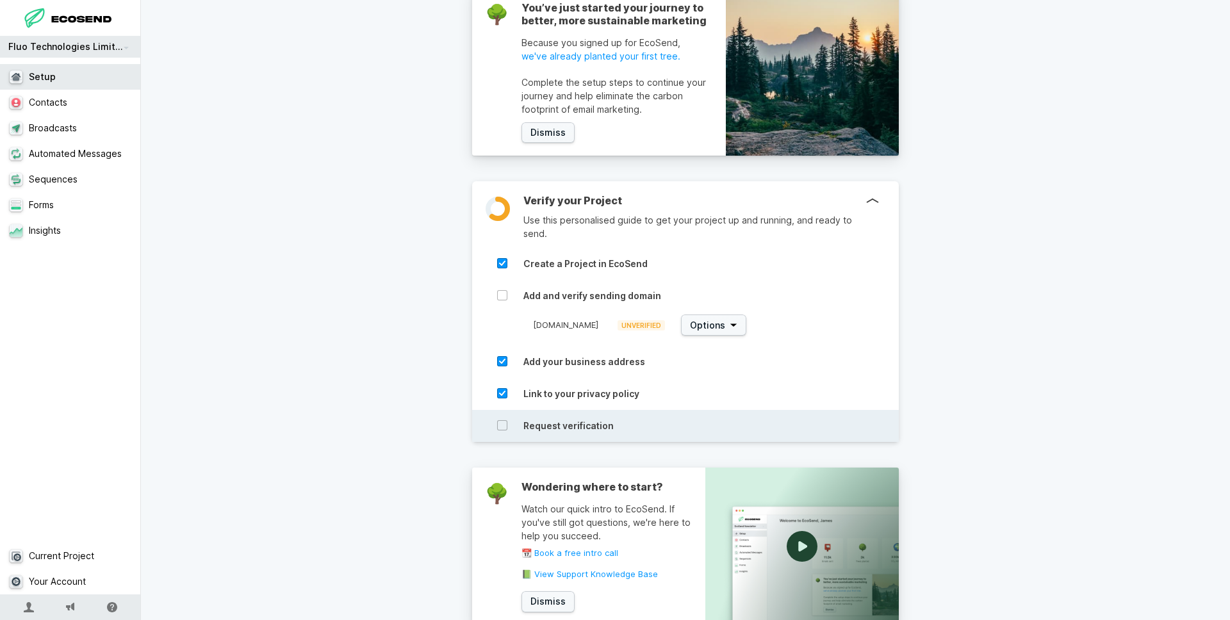
click at [577, 422] on h4 "Request verification" at bounding box center [733, 426] width 420 height 12
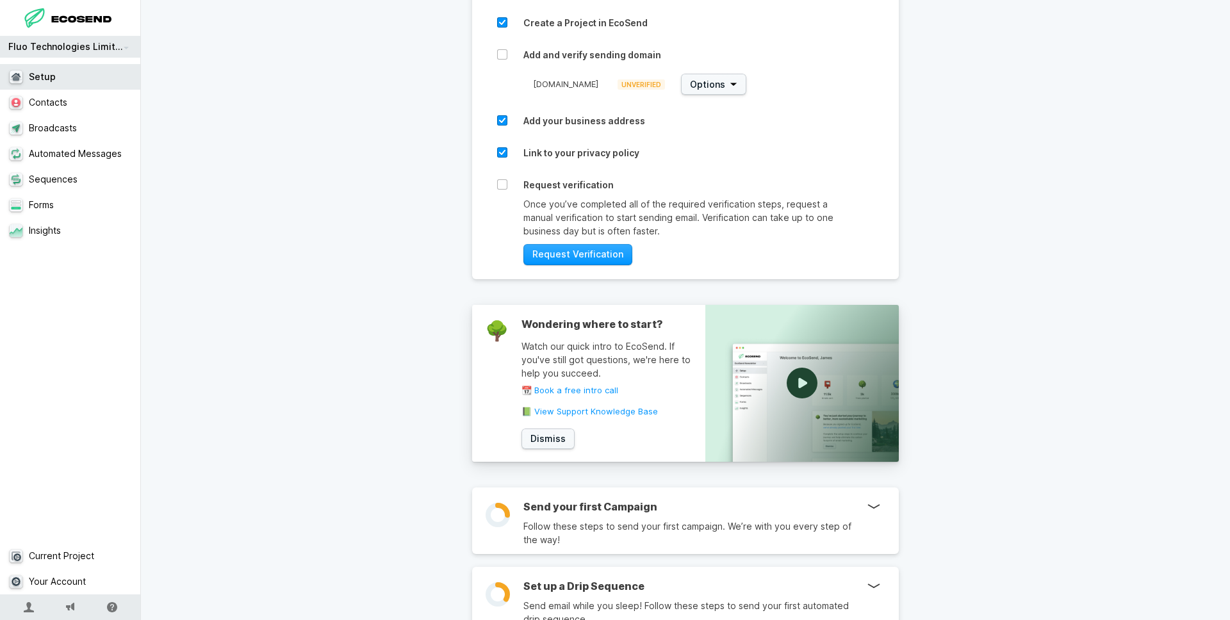
scroll to position [532, 0]
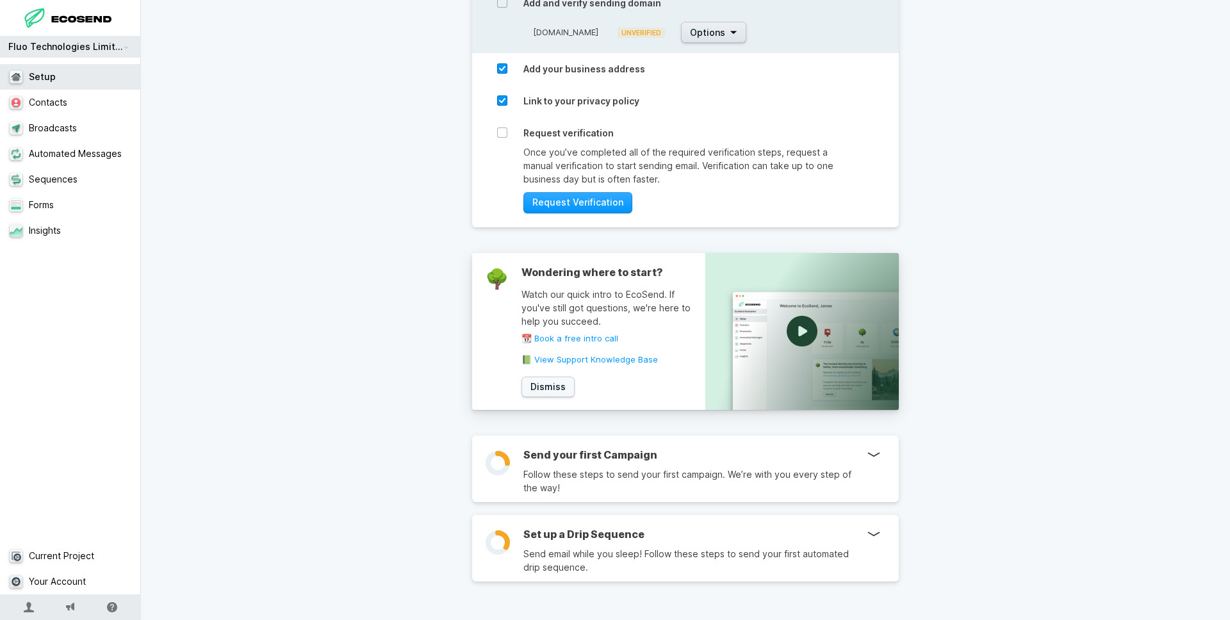
click at [730, 31] on icon "button" at bounding box center [734, 32] width 8 height 3
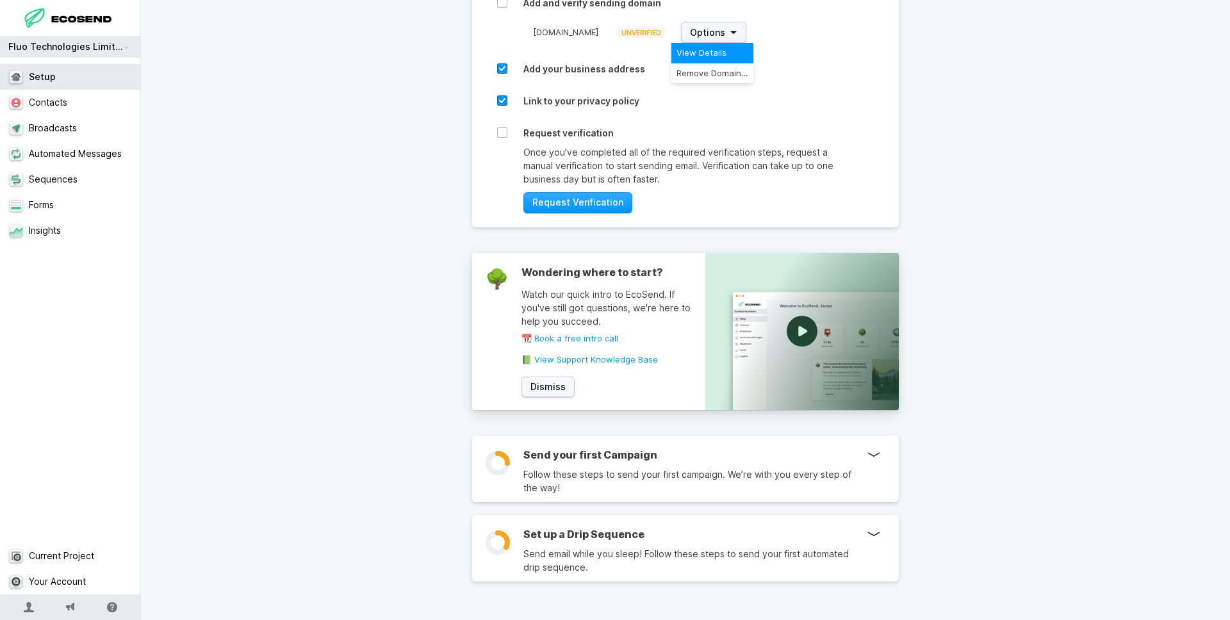
click at [726, 47] on link "View Details" at bounding box center [712, 53] width 82 height 20
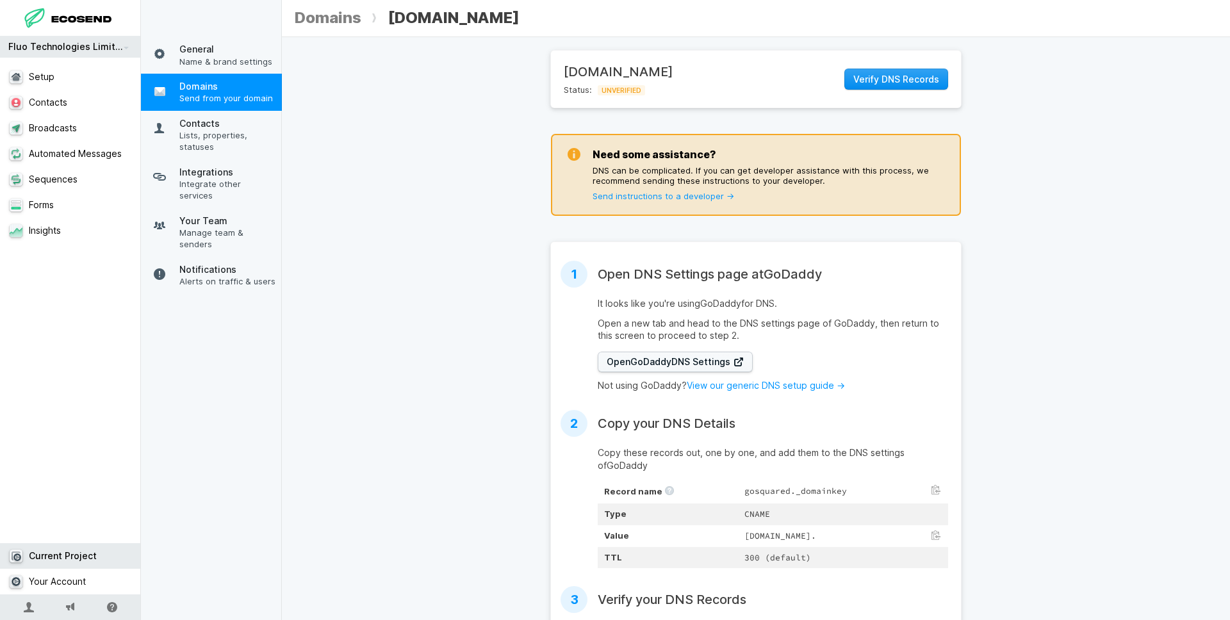
click at [889, 81] on span "Verify DNS Records" at bounding box center [896, 79] width 86 height 13
click at [72, 183] on link "Sequences" at bounding box center [70, 180] width 141 height 26
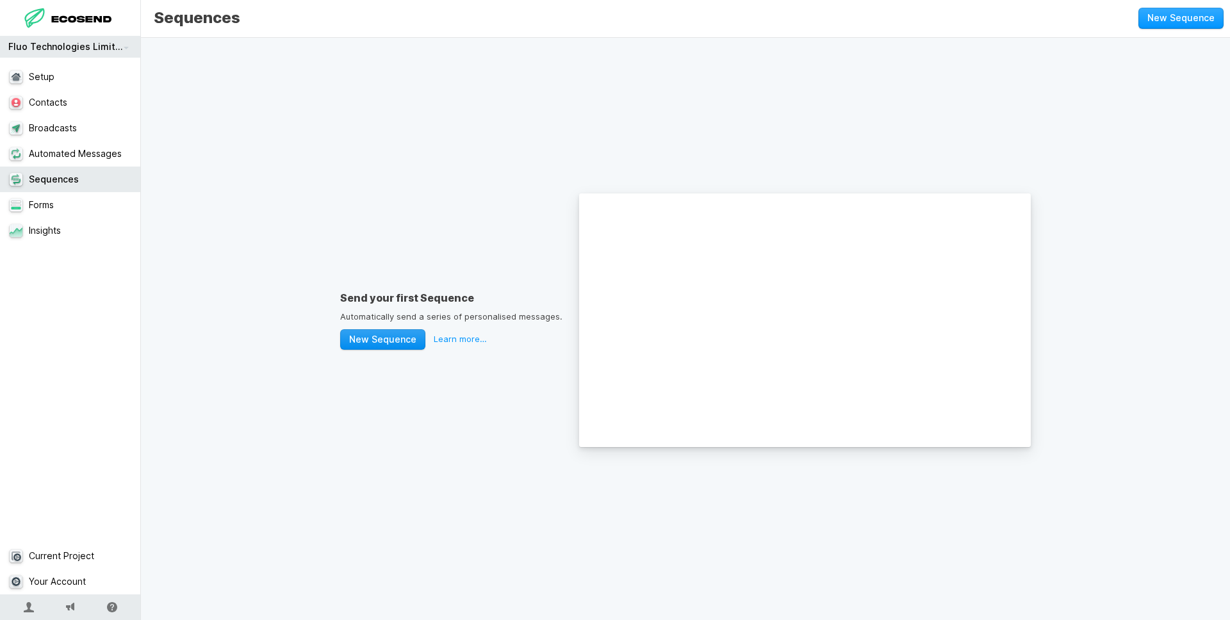
click at [395, 338] on button "New Sequence" at bounding box center [382, 339] width 85 height 21
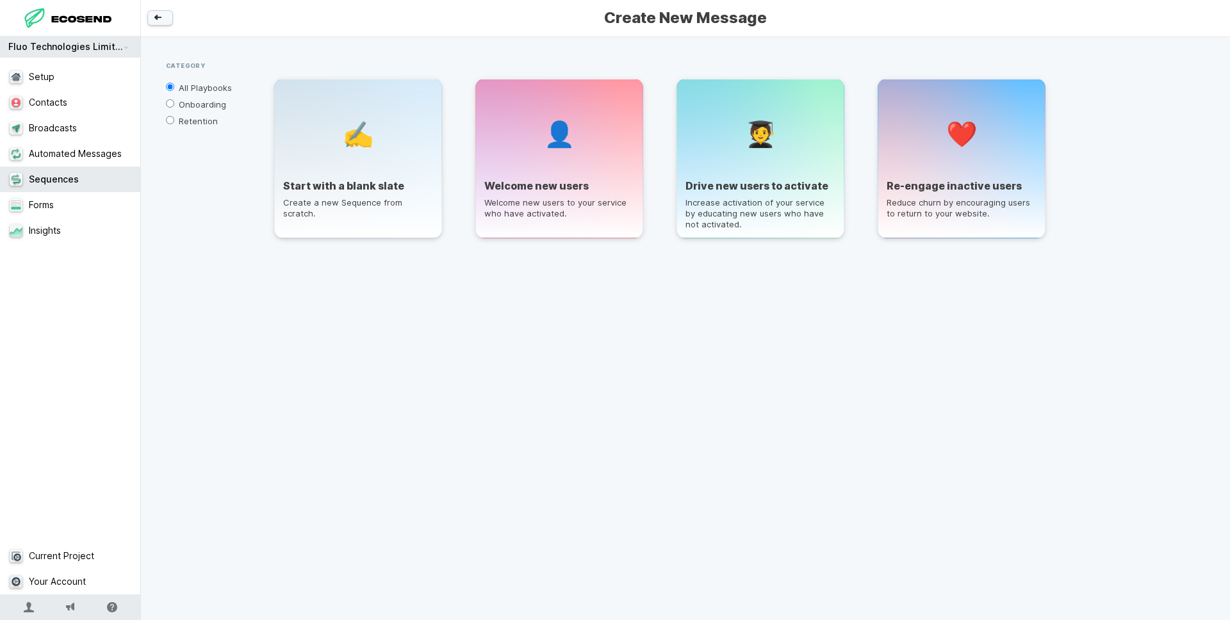
click at [207, 102] on label "Onboarding" at bounding box center [207, 103] width 83 height 17
click at [174, 102] on input "Onboarding" at bounding box center [170, 103] width 8 height 8
radio input "true"
radio input "false"
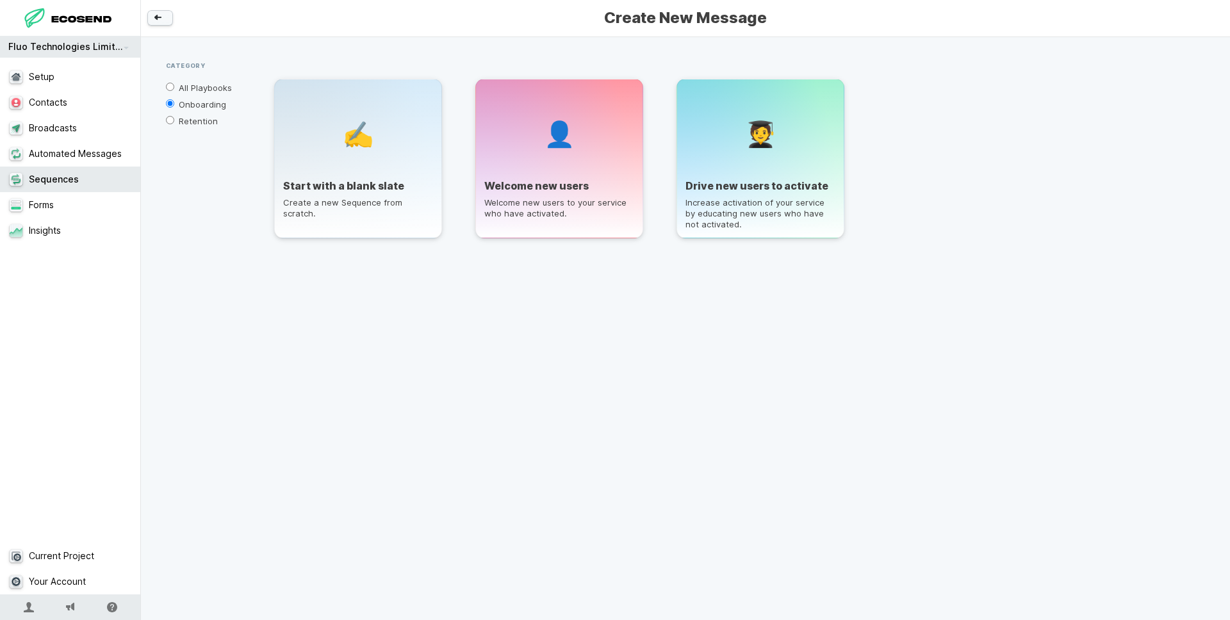
click at [202, 120] on label "Retention" at bounding box center [207, 119] width 83 height 17
click at [174, 120] on input "Retention" at bounding box center [170, 120] width 8 height 8
radio input "true"
radio input "false"
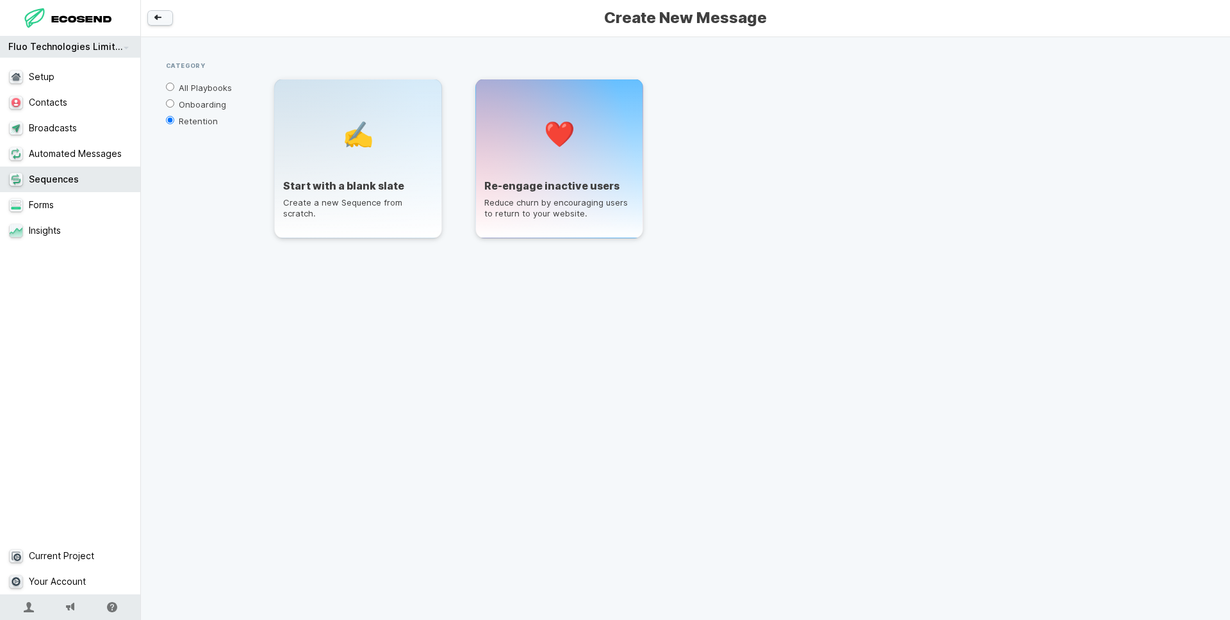
click at [216, 92] on label "All Playbooks" at bounding box center [207, 86] width 83 height 17
click at [174, 91] on input "All Playbooks" at bounding box center [170, 87] width 8 height 8
radio input "true"
radio input "false"
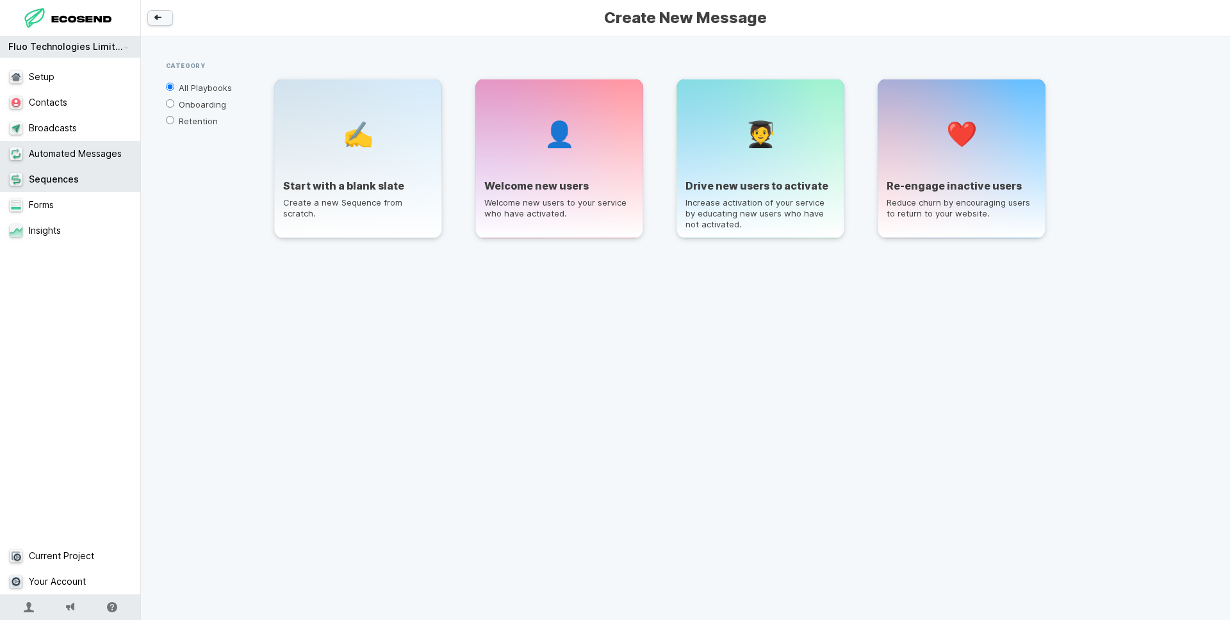
click at [61, 158] on link "Automated Messages" at bounding box center [70, 154] width 141 height 26
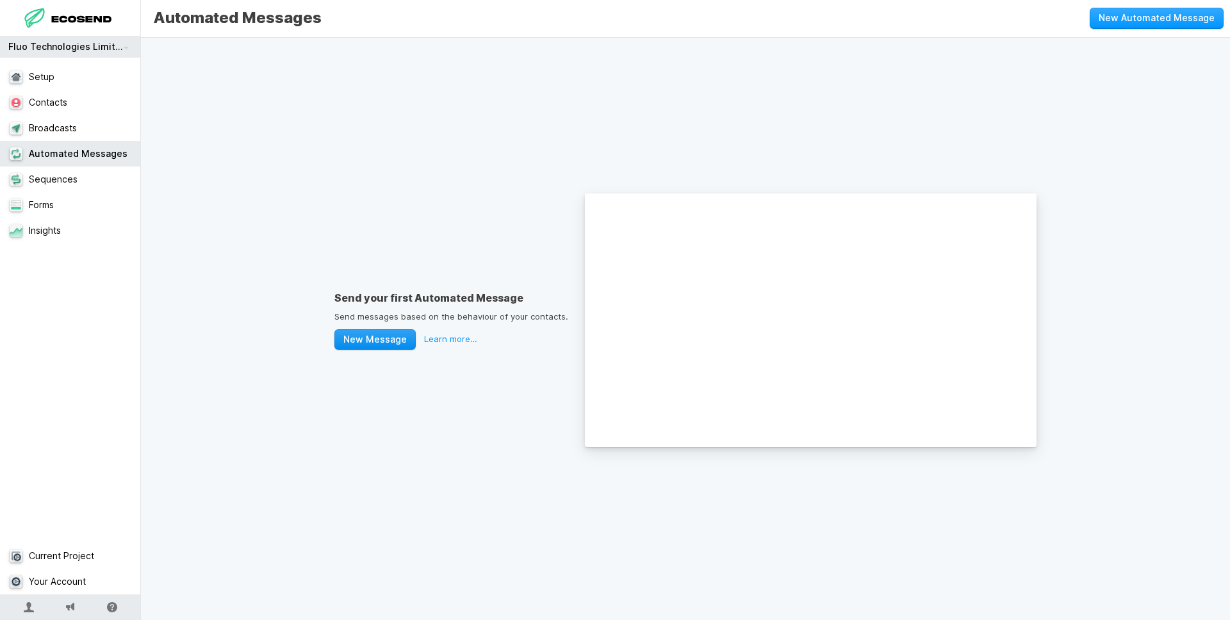
click at [384, 341] on button "New Message" at bounding box center [374, 339] width 81 height 21
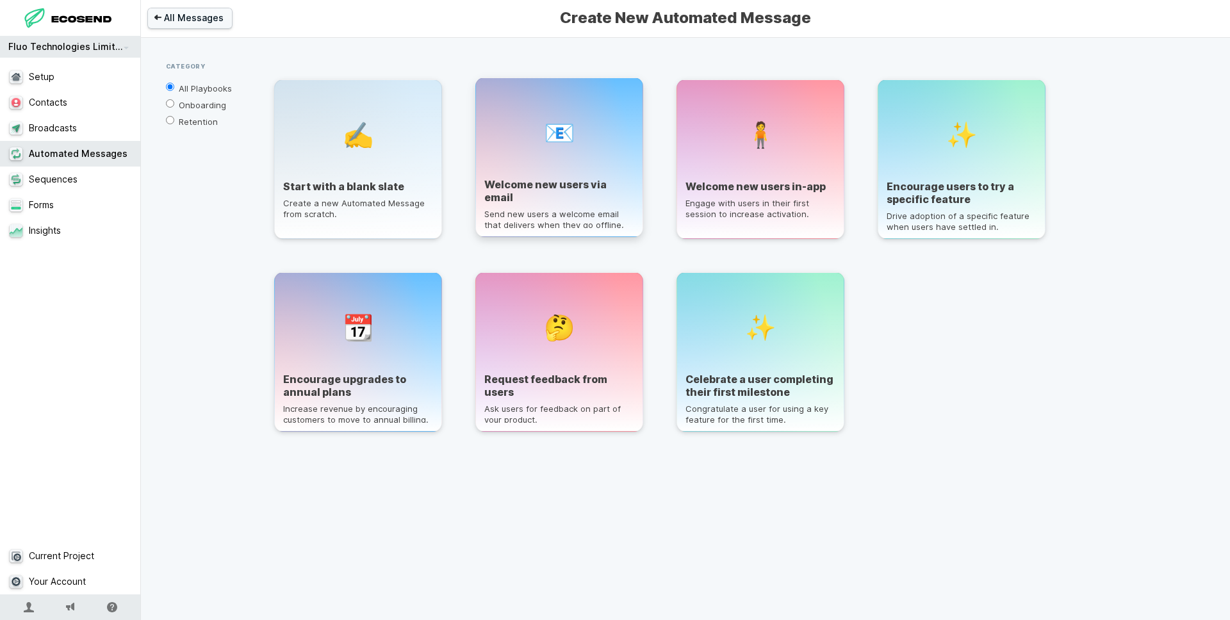
click at [611, 166] on div "📧" at bounding box center [559, 132] width 150 height 92
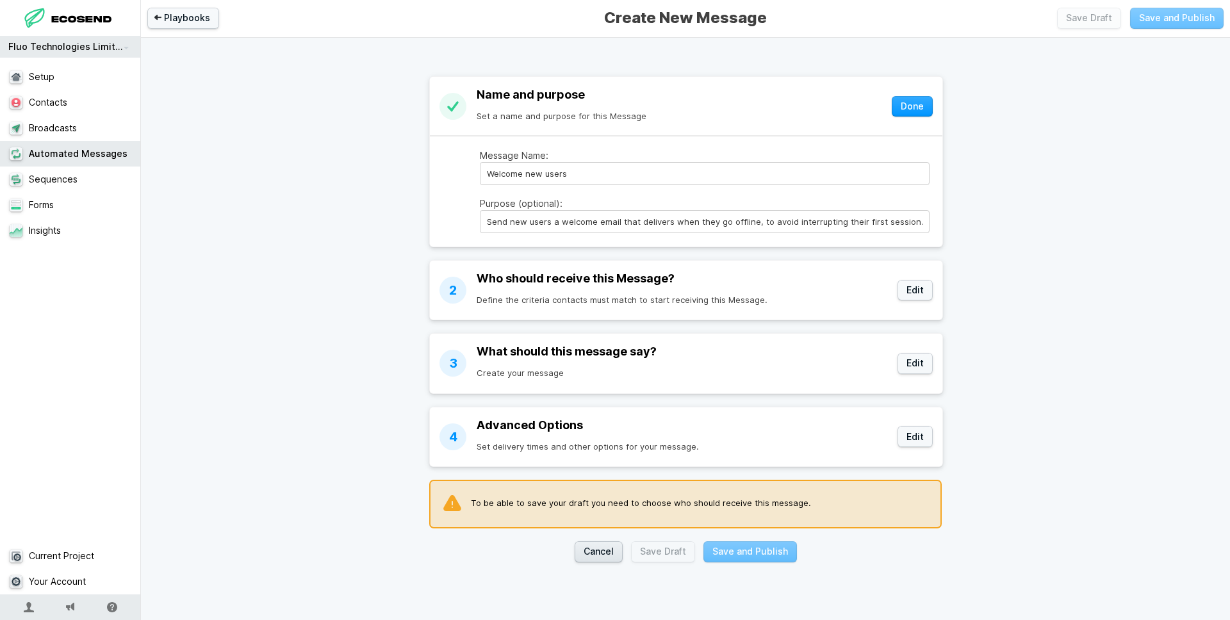
click at [604, 549] on button "Cancel" at bounding box center [599, 551] width 48 height 21
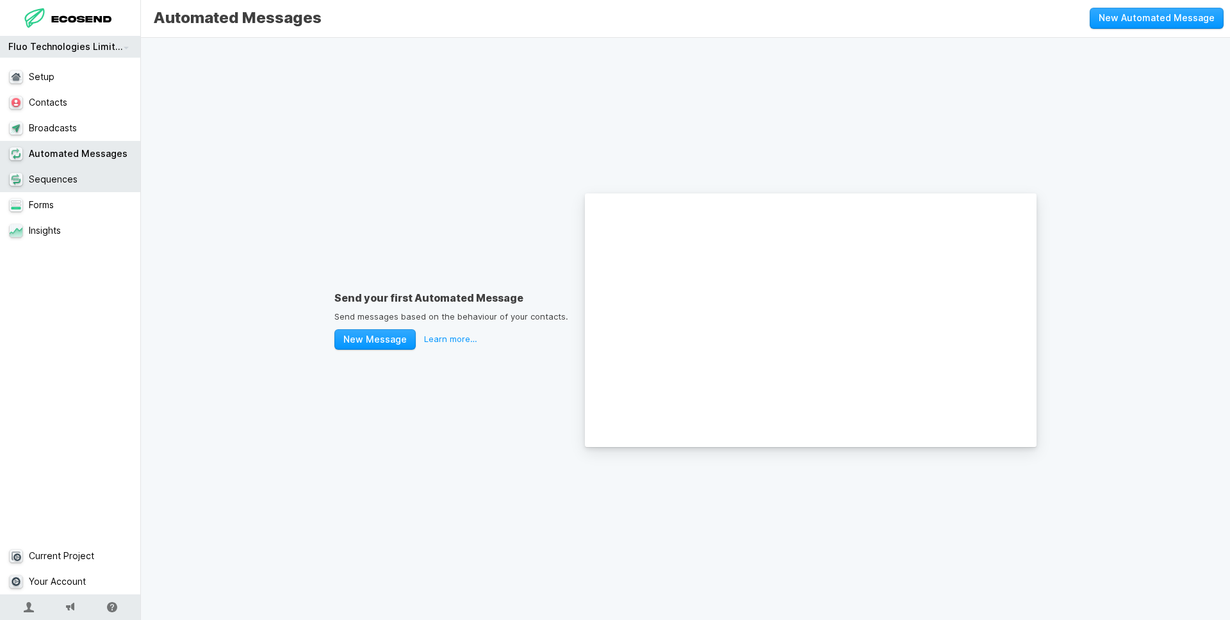
click at [45, 170] on link "Sequences" at bounding box center [70, 180] width 141 height 26
click at [102, 155] on link "Automated Messages" at bounding box center [70, 154] width 141 height 26
click at [93, 173] on link "Sequences" at bounding box center [70, 180] width 141 height 26
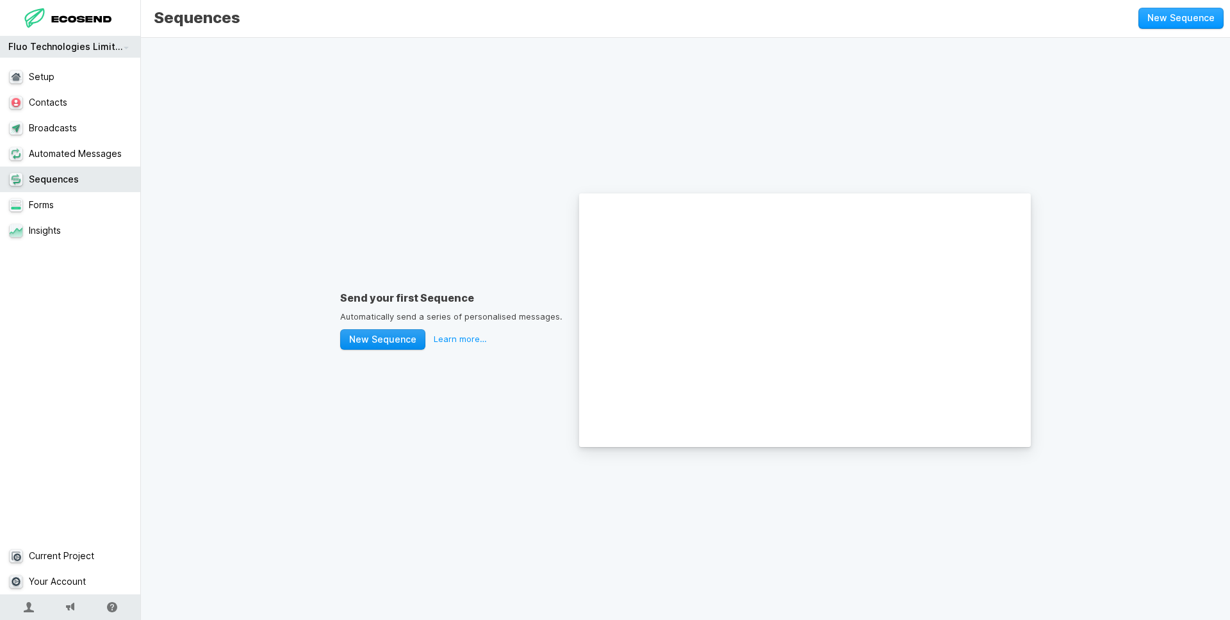
click at [399, 336] on button "New Sequence" at bounding box center [382, 339] width 85 height 21
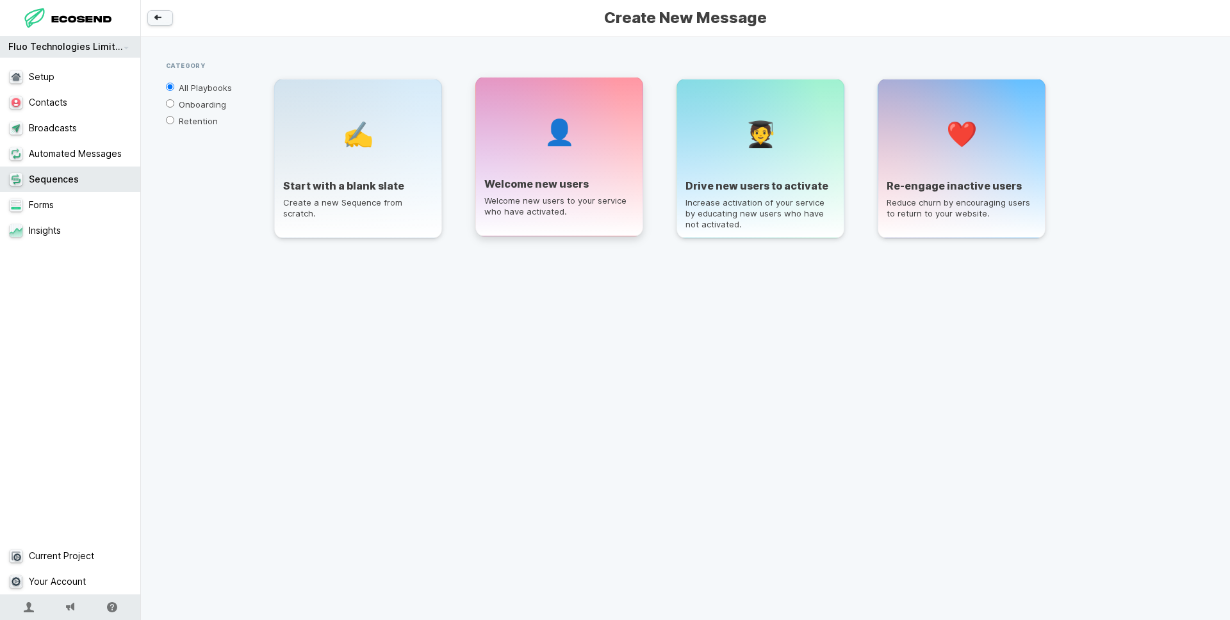
click at [566, 167] on div "👤" at bounding box center [559, 132] width 150 height 92
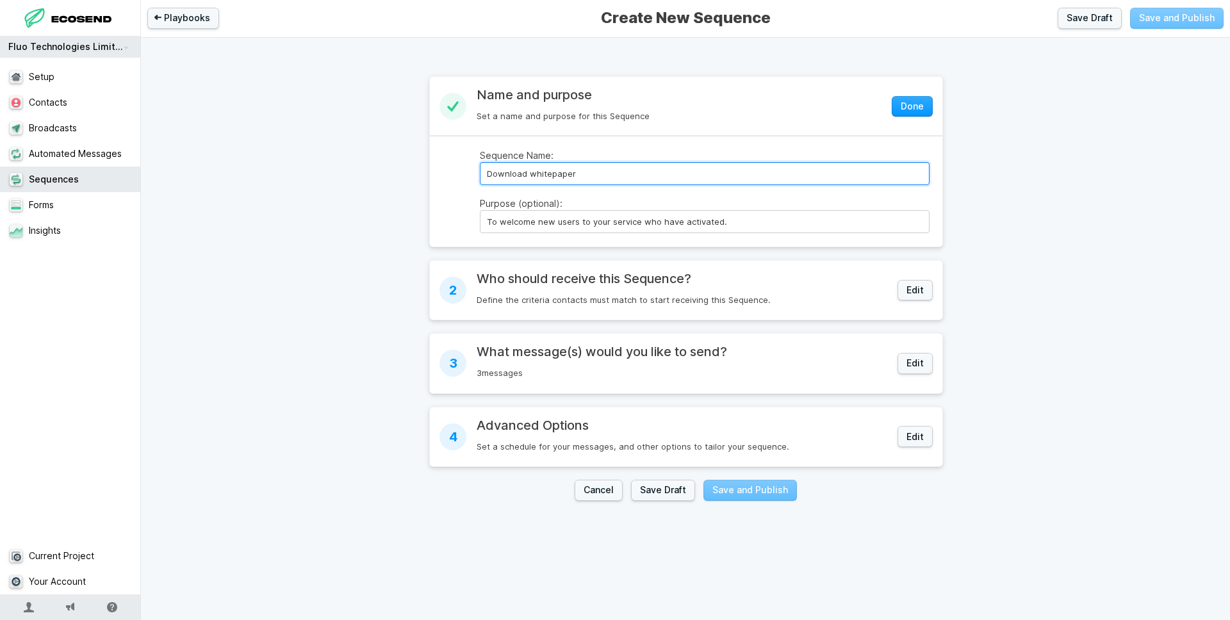
type input "Download whitepaper"
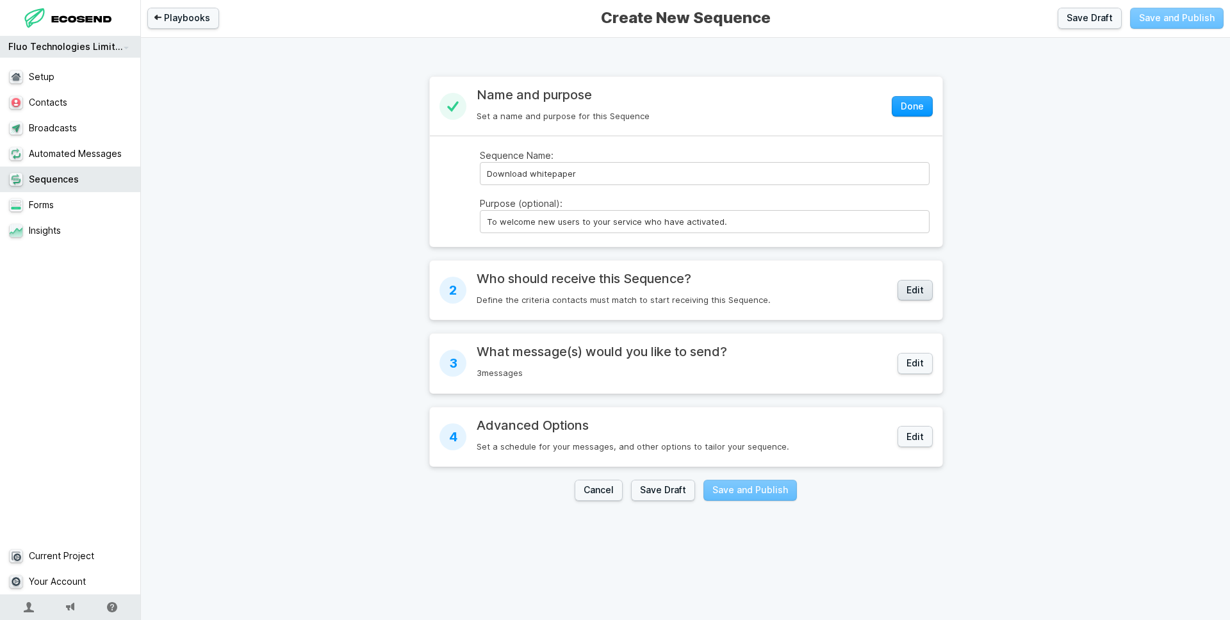
click at [919, 289] on button "Edit" at bounding box center [914, 290] width 35 height 21
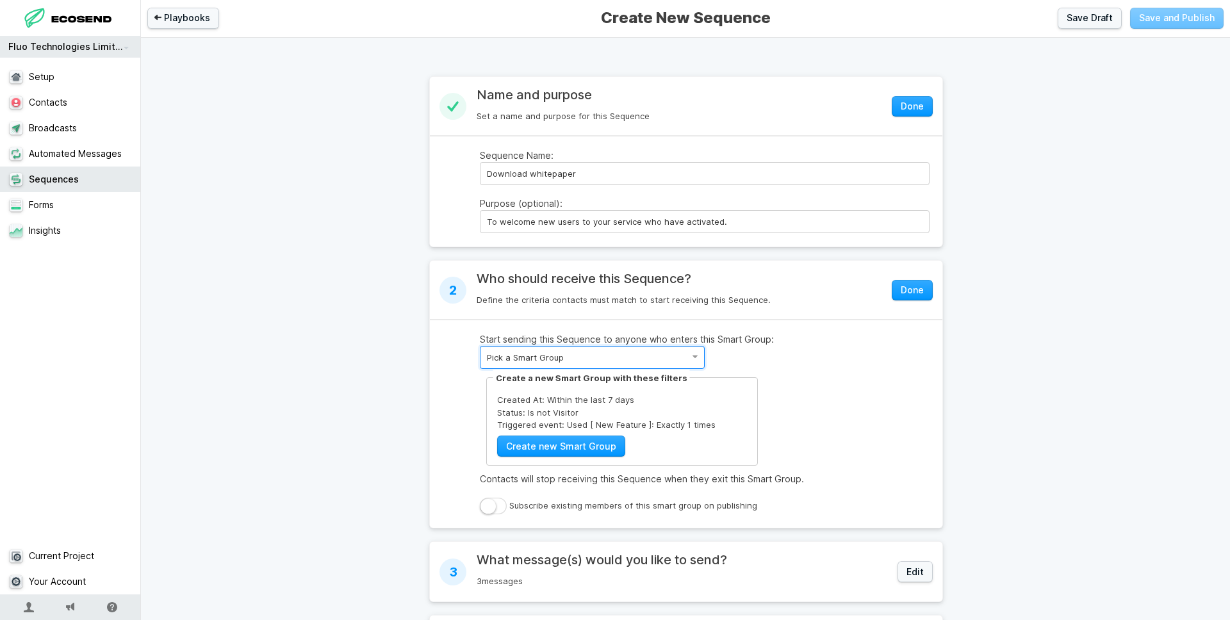
click at [644, 364] on select "Pick a Smart Group New Contacts Unsubscribed Contacts" at bounding box center [592, 357] width 225 height 23
click at [480, 346] on select "Pick a Smart Group New Contacts Unsubscribed Contacts" at bounding box center [592, 357] width 225 height 23
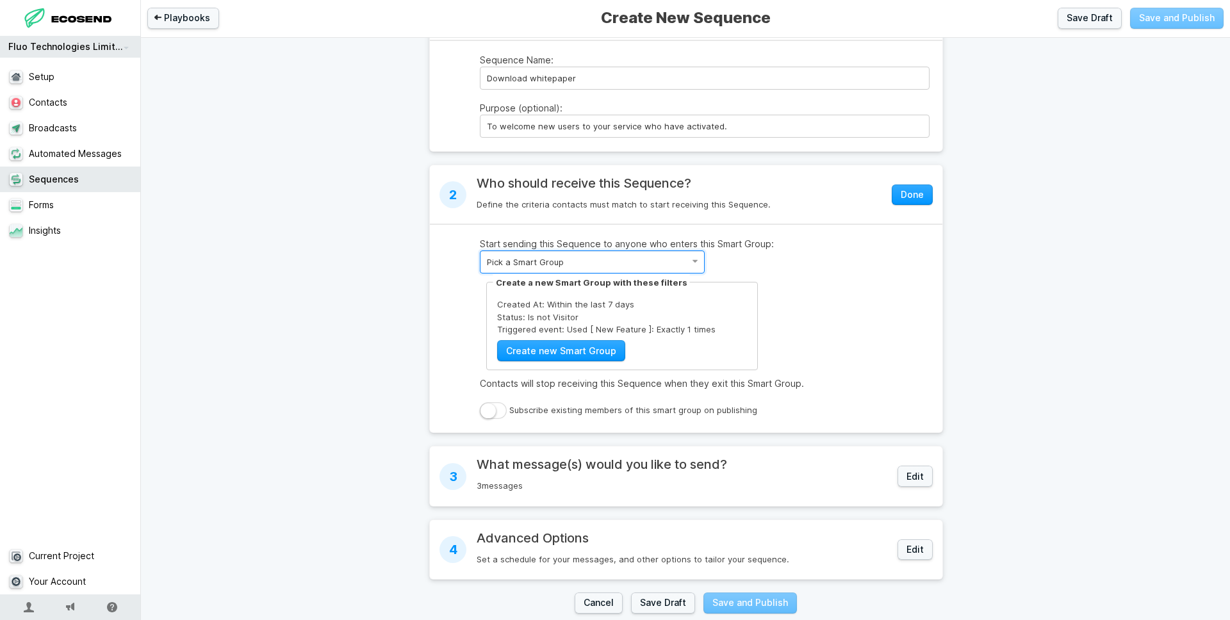
scroll to position [113, 0]
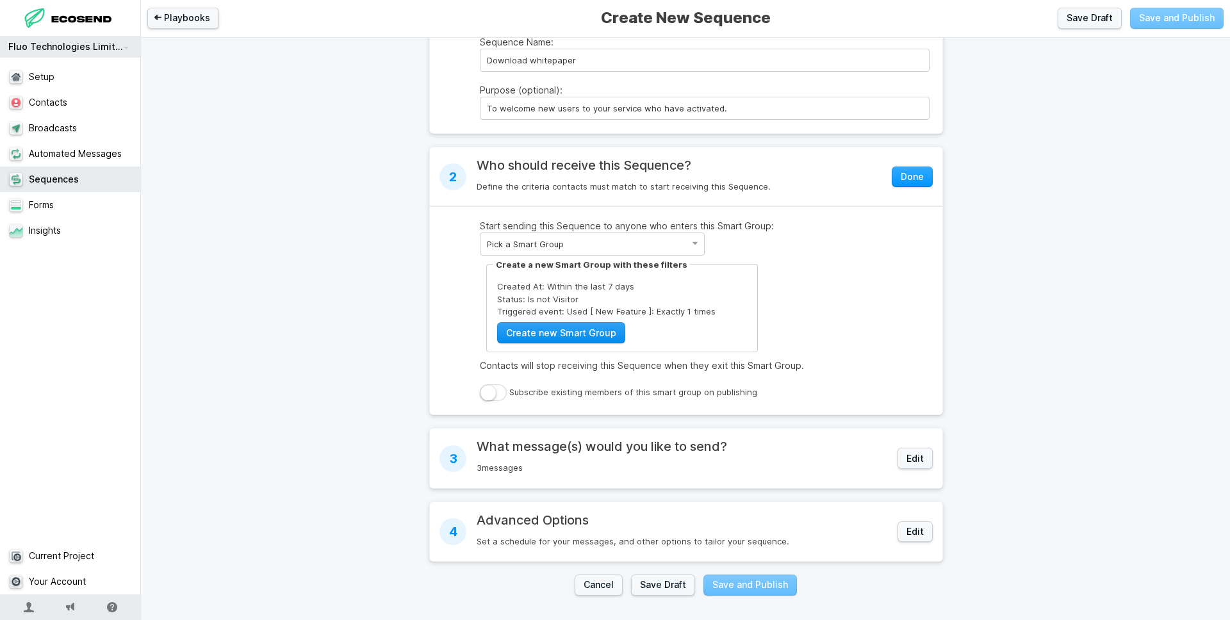
click at [566, 339] on link "Create new Smart Group" at bounding box center [561, 332] width 128 height 21
select select "days"
select select "visitor"
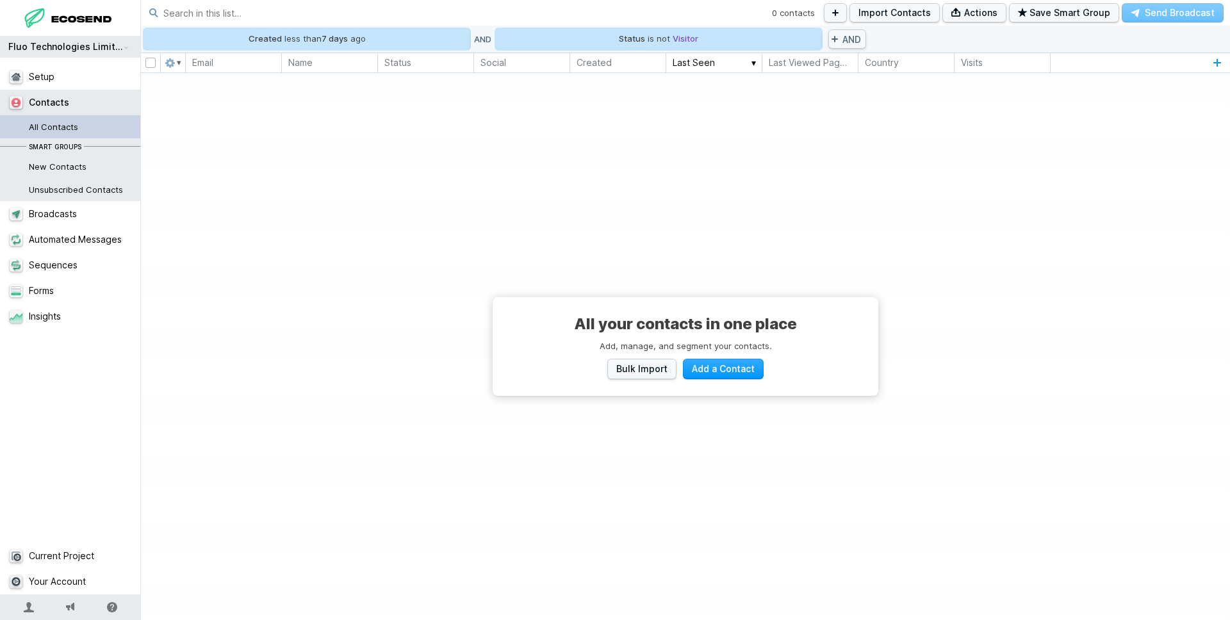
click at [831, 225] on div "All your contacts in one place Add, manage, and segment your contacts. Bulk Imp…" at bounding box center [685, 346] width 1089 height 547
click at [412, 45] on div "× Created is less than 7 minutes hours days weeks months years days ago" at bounding box center [307, 38] width 320 height 19
click at [154, 38] on link "×" at bounding box center [157, 38] width 20 height 19
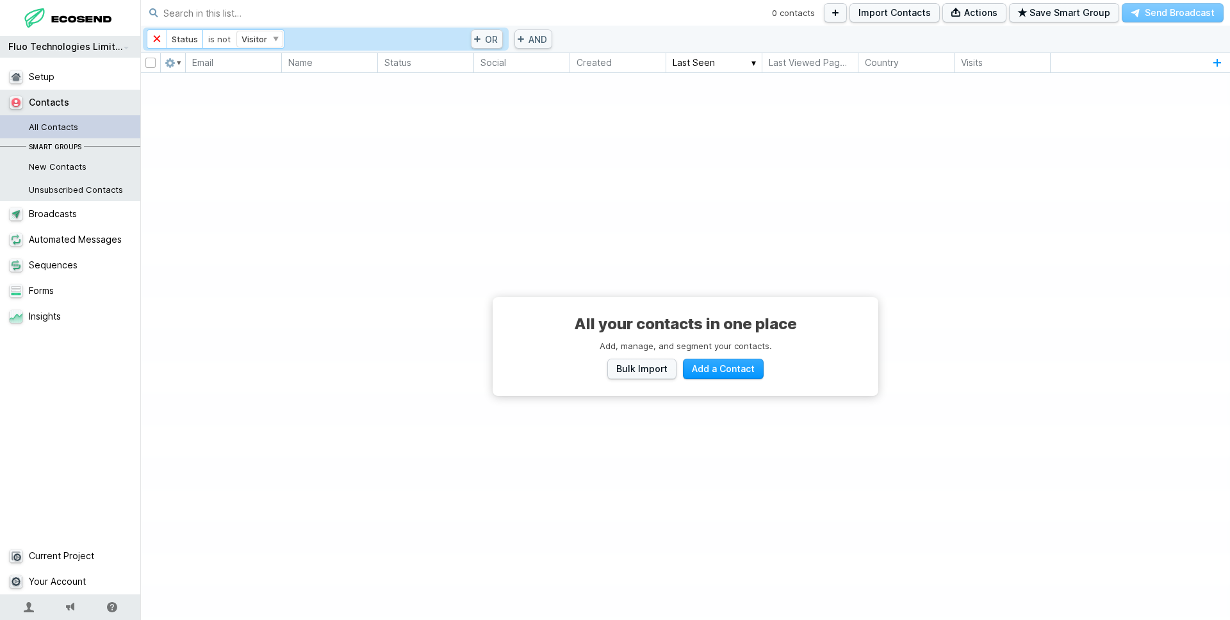
click at [154, 39] on link "×" at bounding box center [157, 38] width 20 height 19
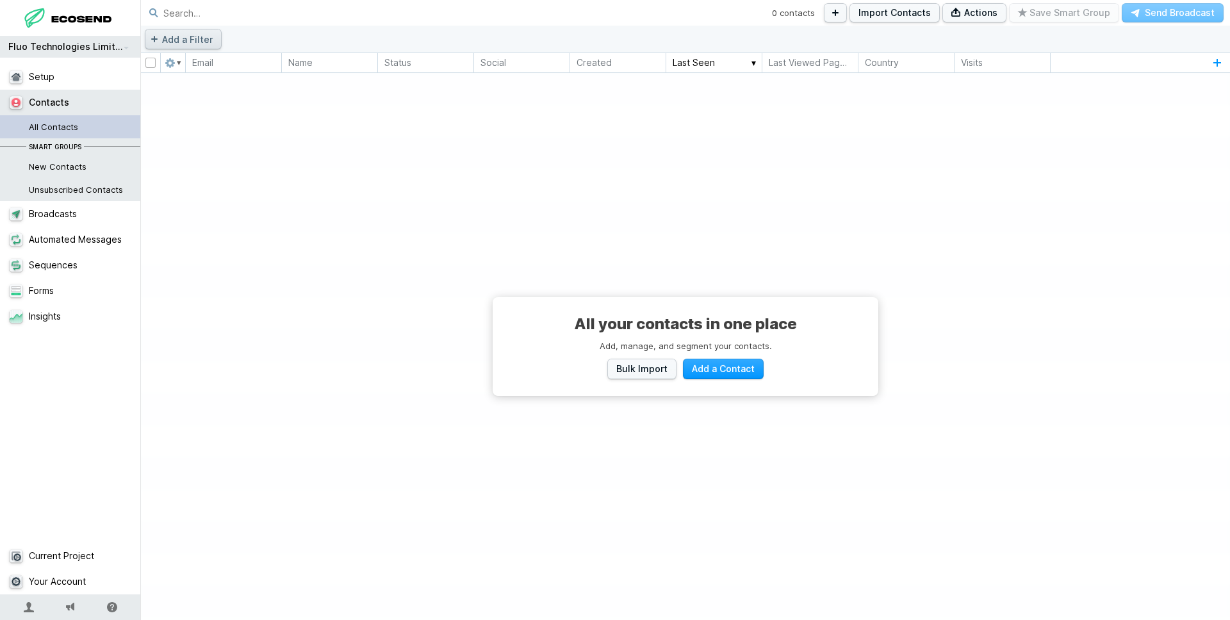
click at [170, 37] on button "Add a Filter" at bounding box center [183, 39] width 77 height 20
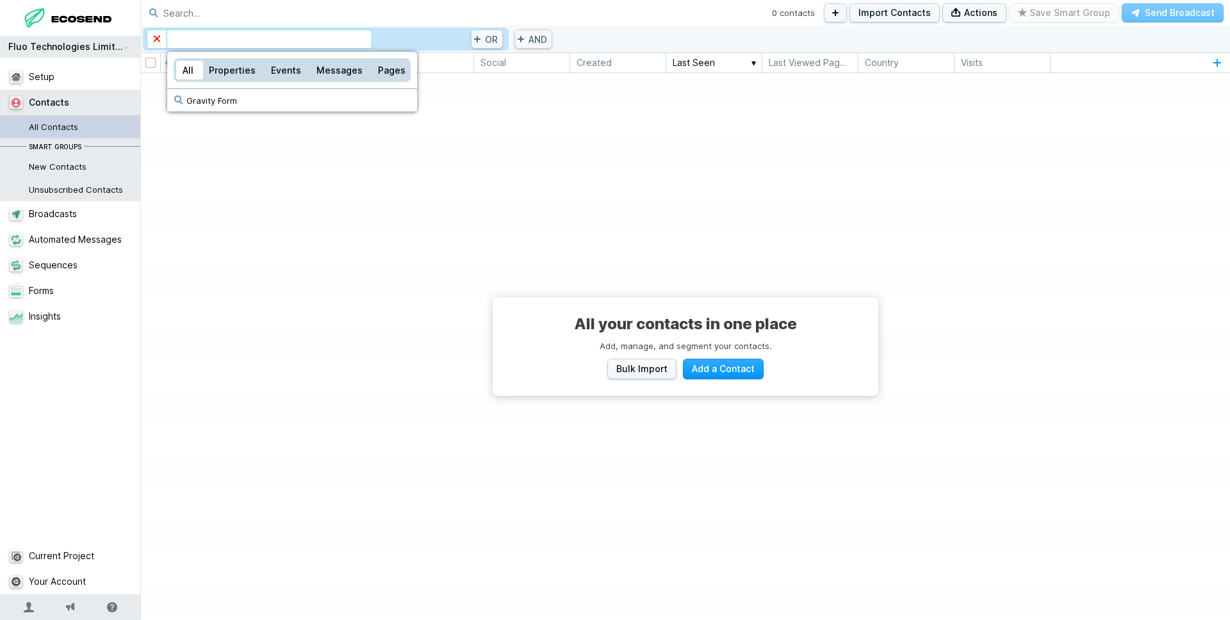
type input "Gravity Form"
click at [784, 126] on div at bounding box center [615, 310] width 1230 height 620
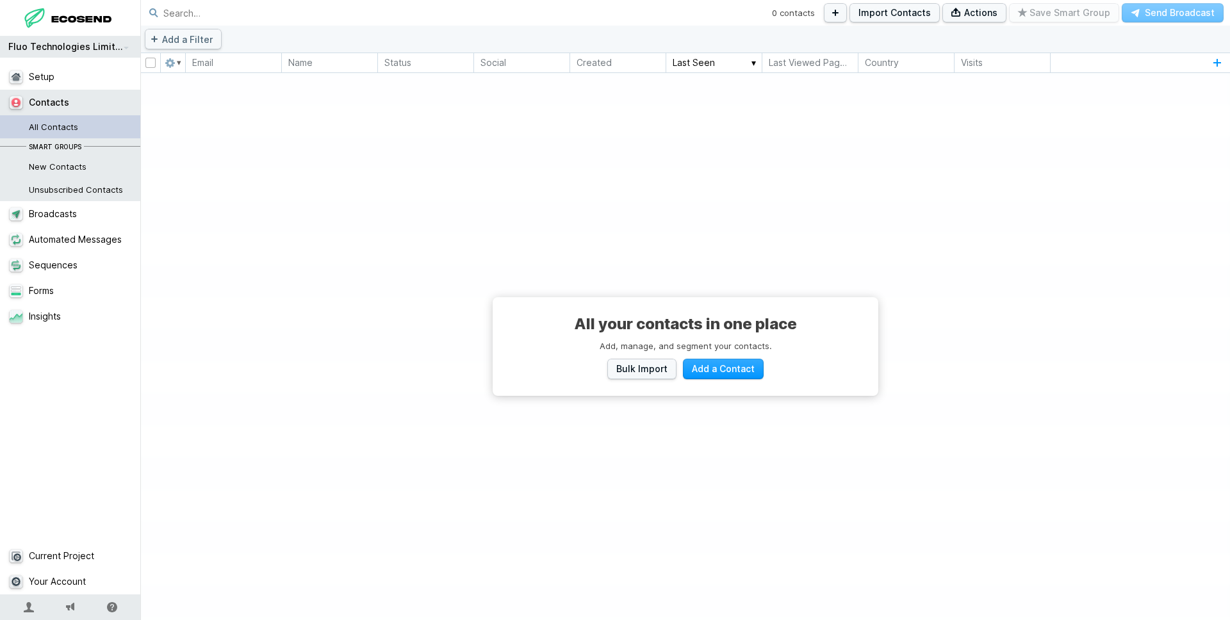
click at [85, 132] on link "All Contacts" at bounding box center [70, 126] width 141 height 23
click at [74, 127] on link "All Contacts" at bounding box center [70, 126] width 141 height 23
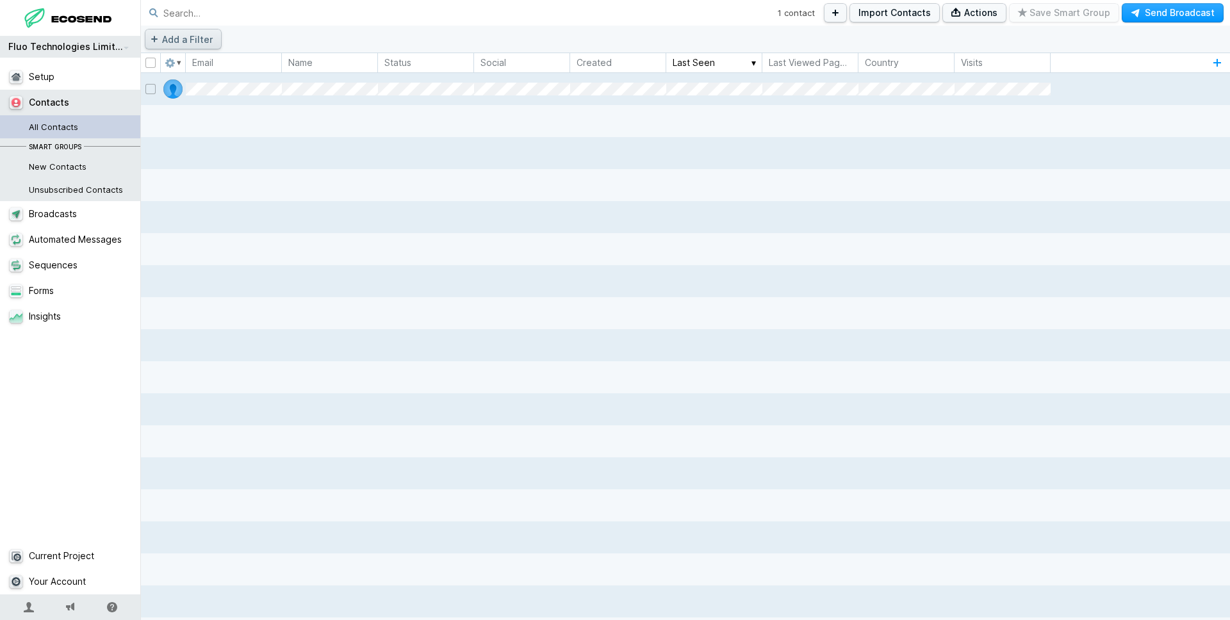
click at [186, 39] on button "Add a Filter" at bounding box center [183, 39] width 77 height 20
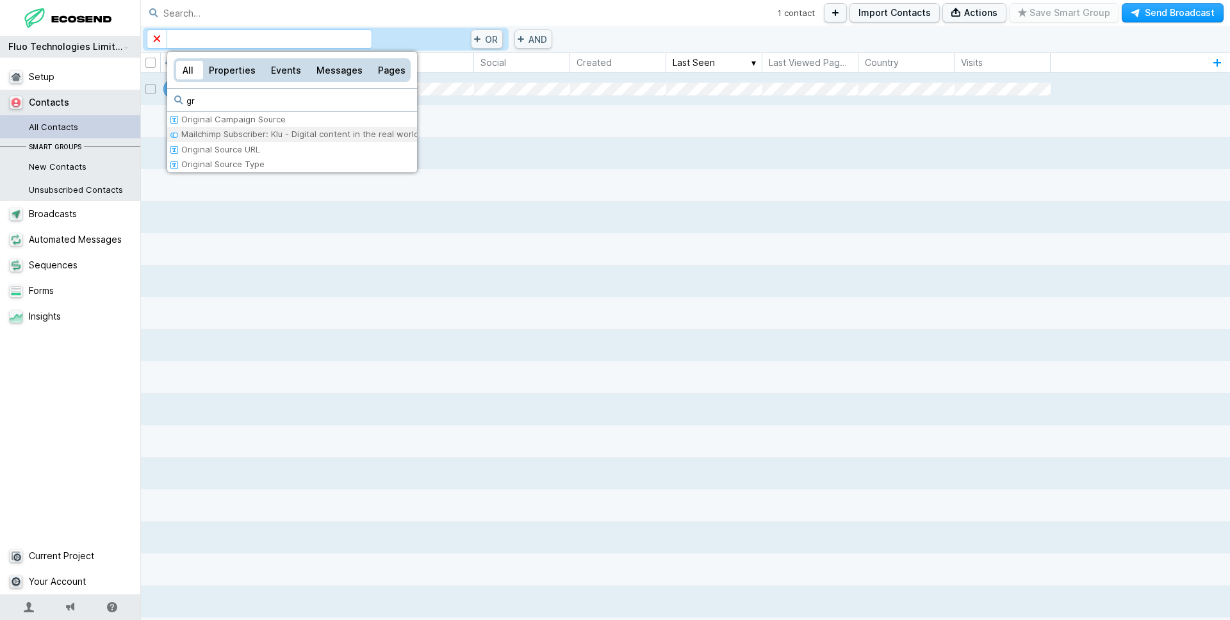
type input "g"
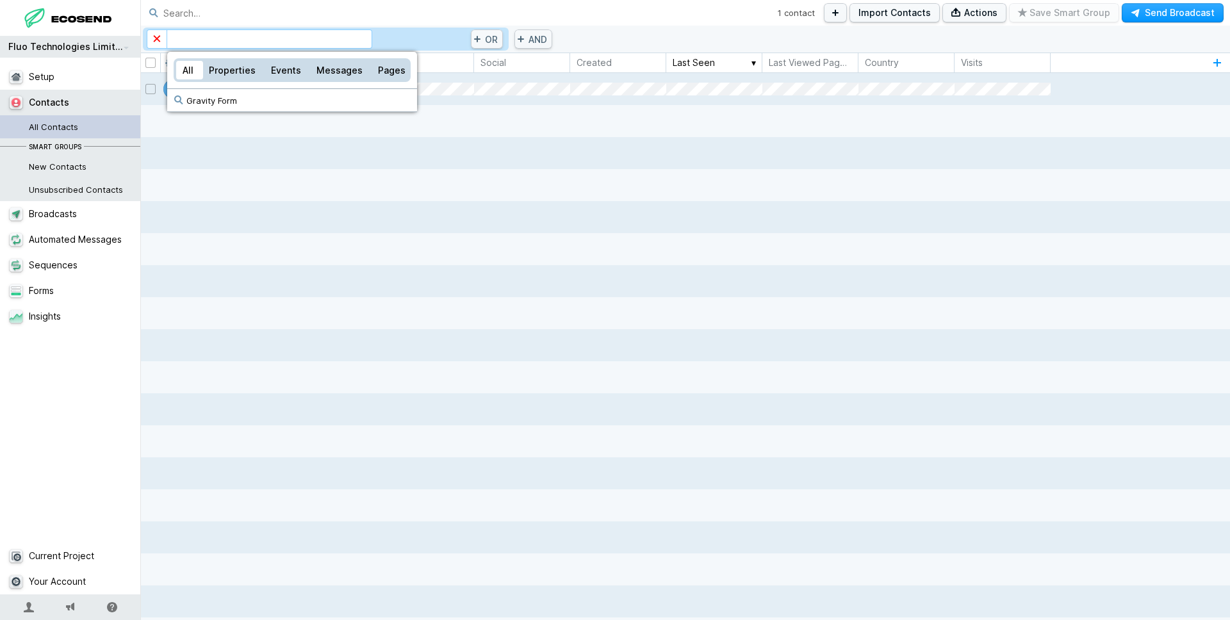
type input "Gravity Form"
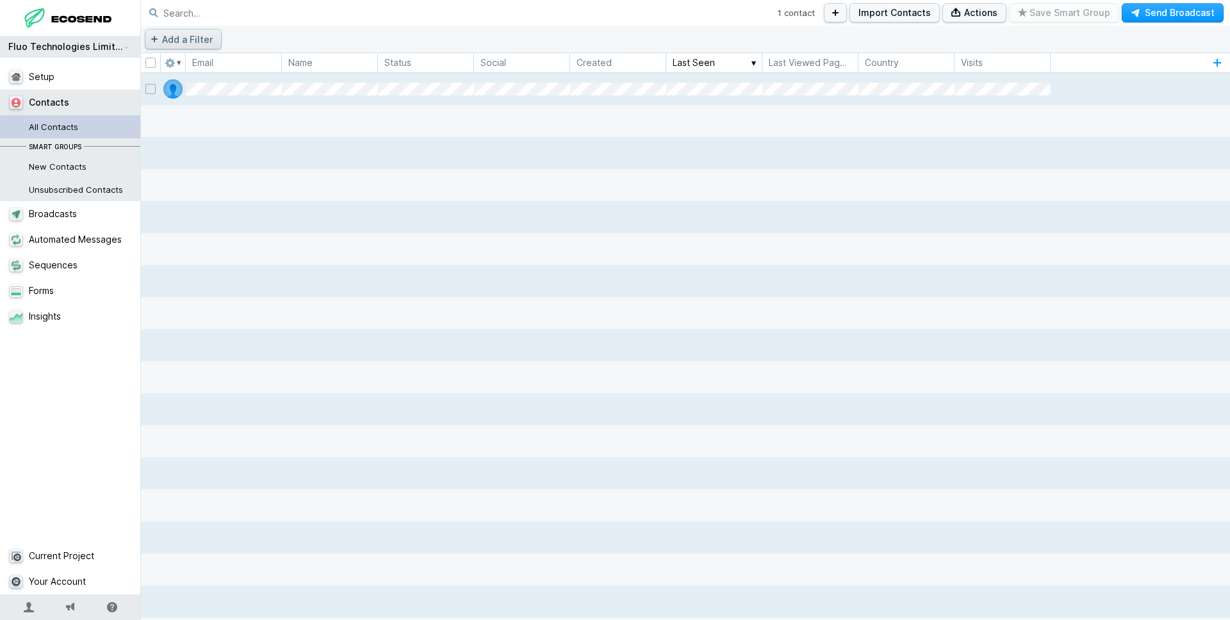
click at [208, 38] on button "Add a Filter" at bounding box center [183, 39] width 77 height 20
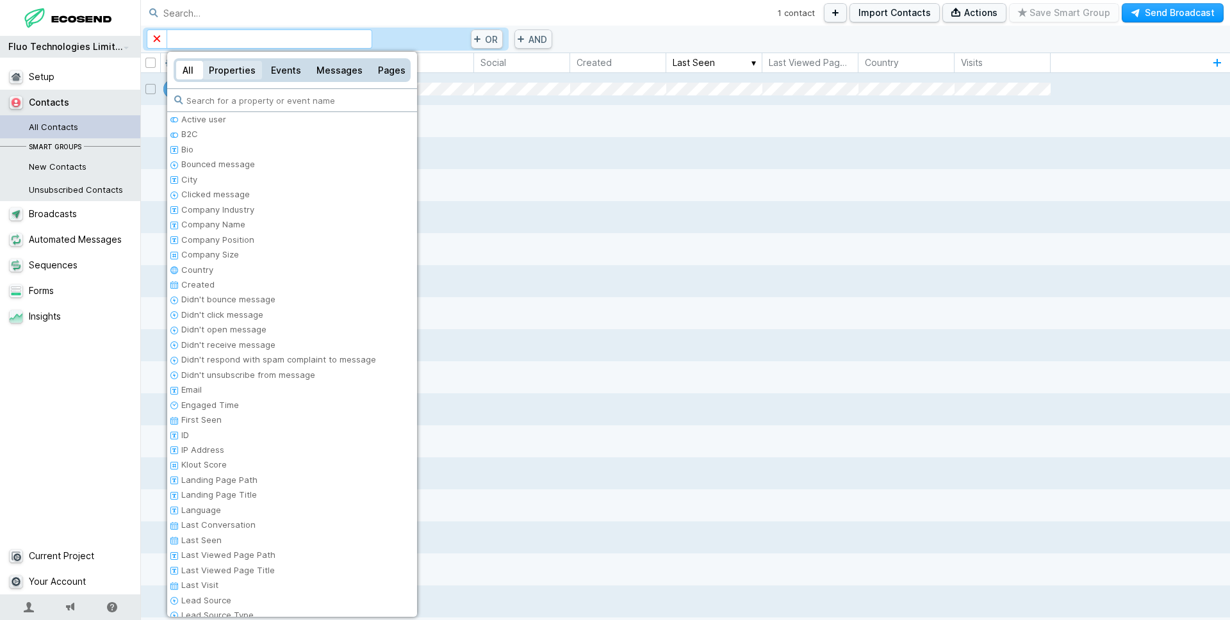
click at [255, 70] on div "Properties" at bounding box center [232, 70] width 60 height 19
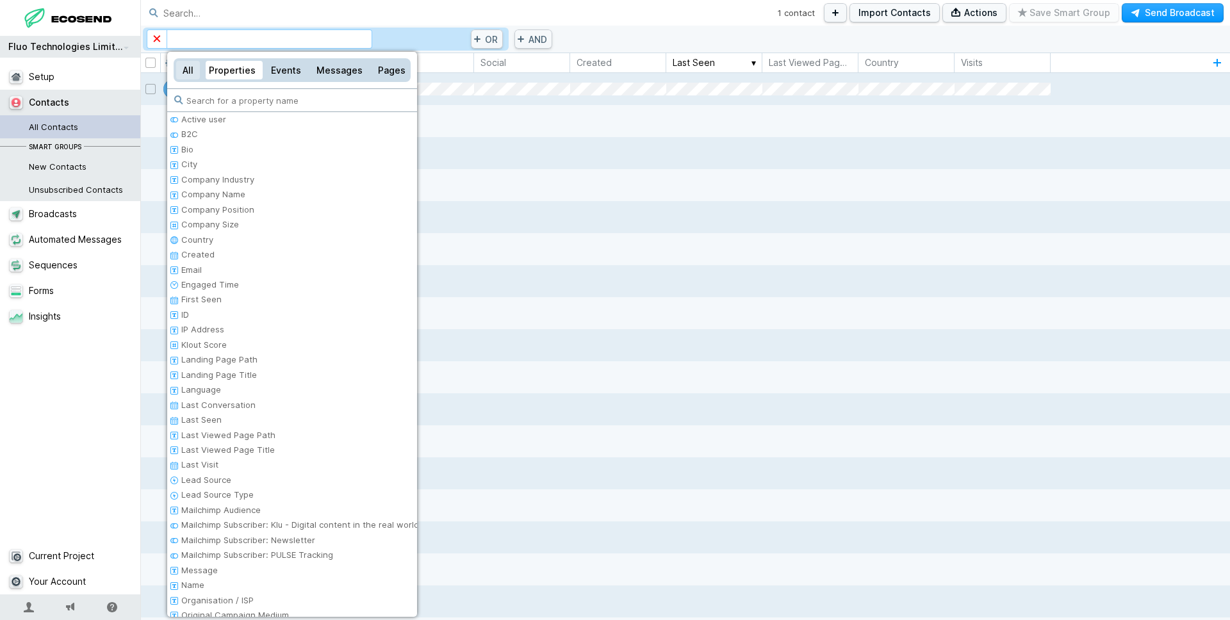
click at [187, 70] on div "All" at bounding box center [188, 70] width 24 height 19
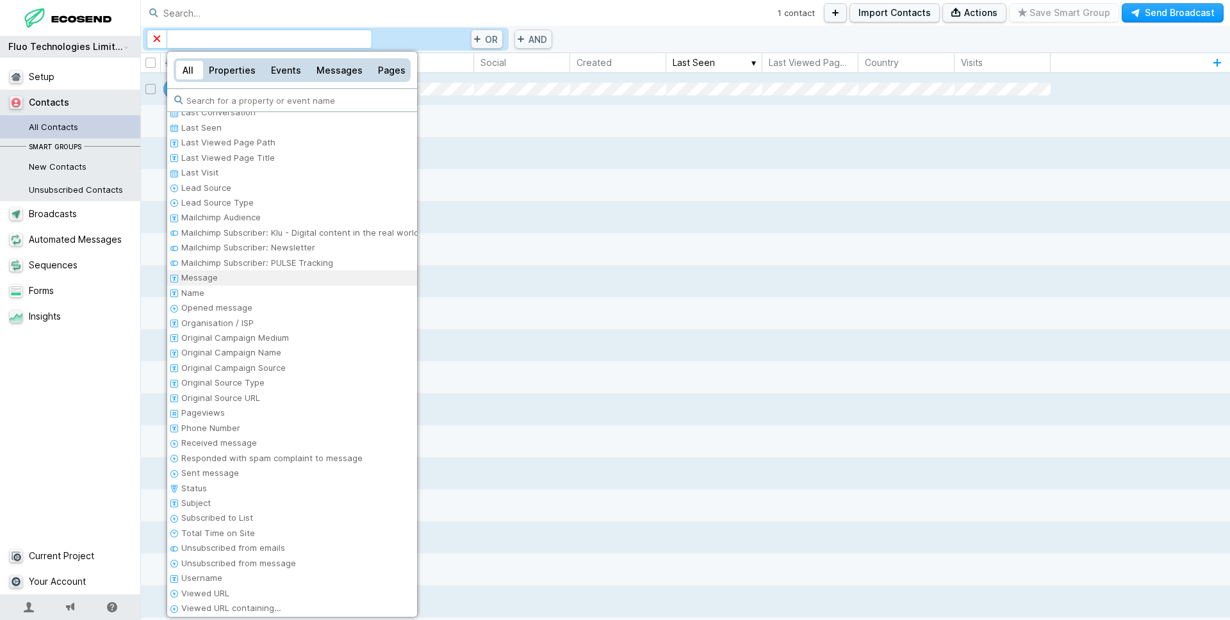
scroll to position [441, 0]
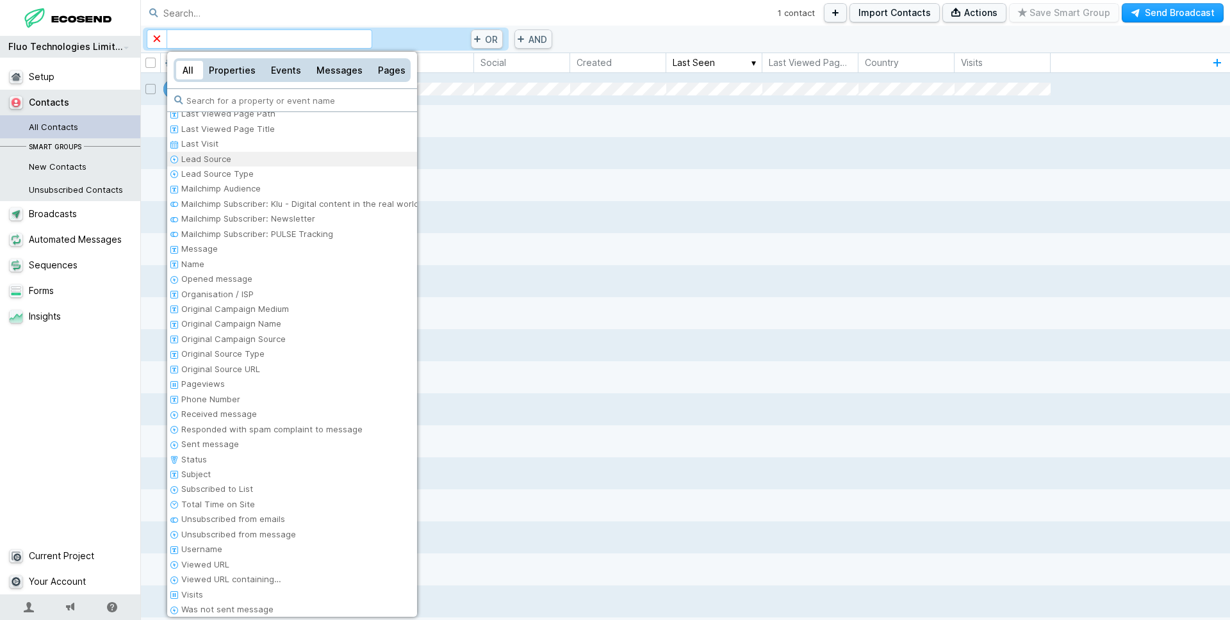
click at [227, 156] on li "Lead Source" at bounding box center [292, 159] width 250 height 15
select select
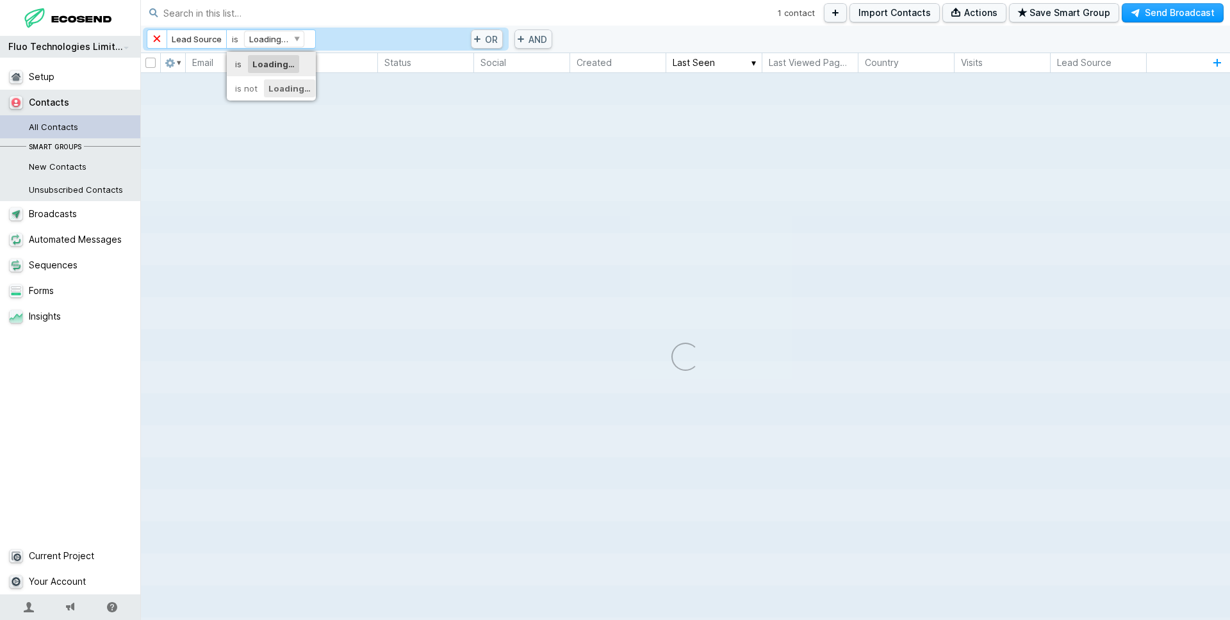
click at [402, 197] on div at bounding box center [615, 310] width 1230 height 620
click at [46, 126] on link "All Contacts" at bounding box center [70, 126] width 141 height 23
click at [47, 126] on link "All Contacts" at bounding box center [70, 126] width 141 height 23
click at [462, 39] on div "× Lead Source is Loading… Loading…" at bounding box center [307, 38] width 320 height 19
click at [159, 38] on link "×" at bounding box center [157, 38] width 20 height 19
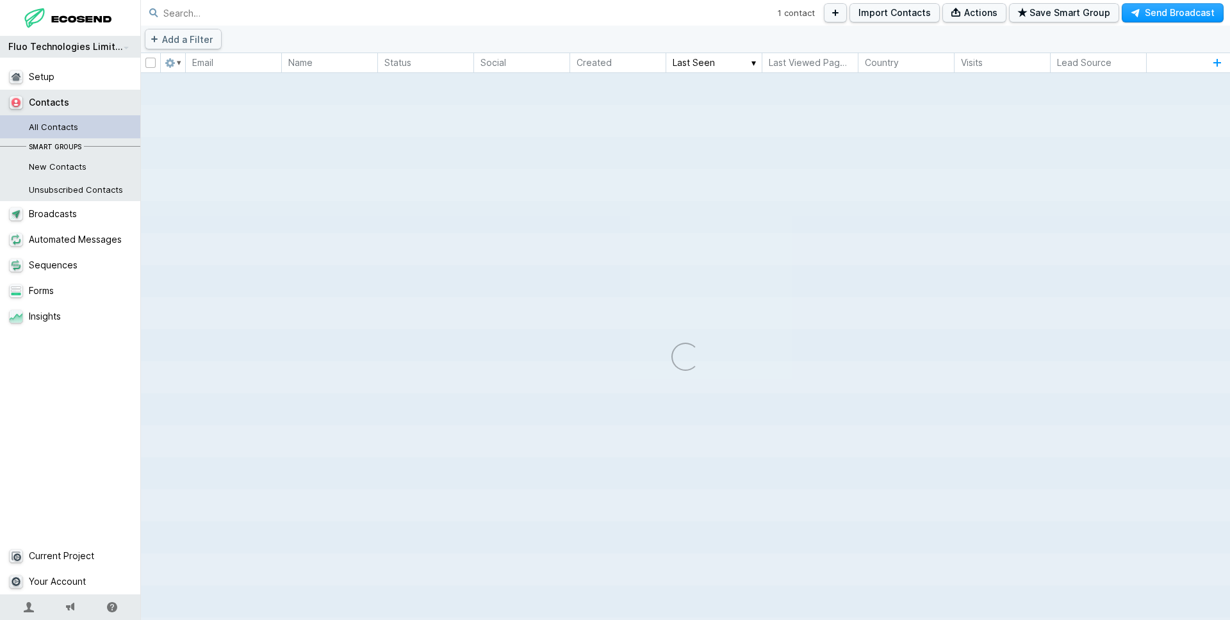
click at [78, 121] on link "All Contacts" at bounding box center [70, 126] width 141 height 23
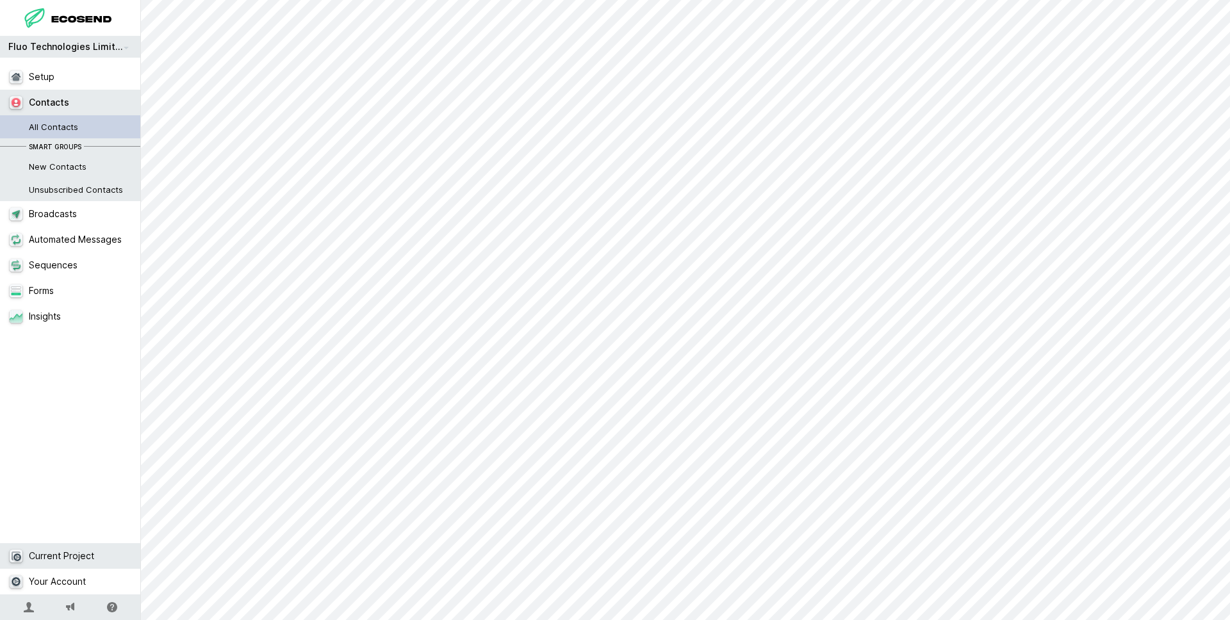
click at [82, 555] on link "Current Project" at bounding box center [70, 556] width 141 height 26
select select "GB"
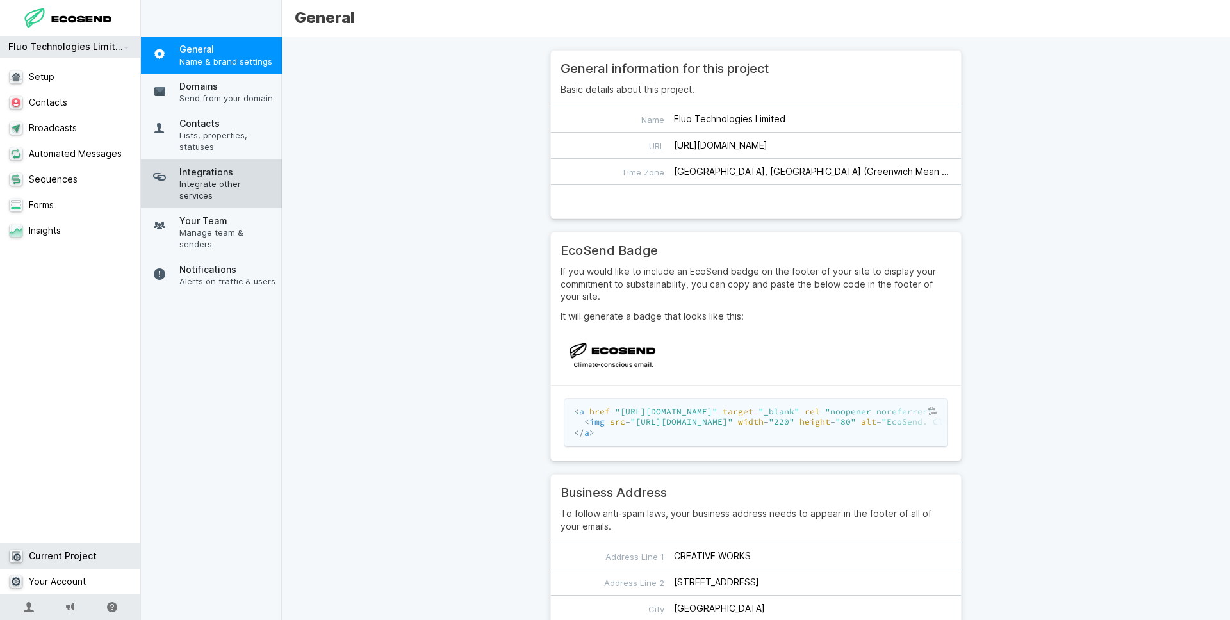
click at [214, 176] on span "Integrations" at bounding box center [227, 172] width 96 height 13
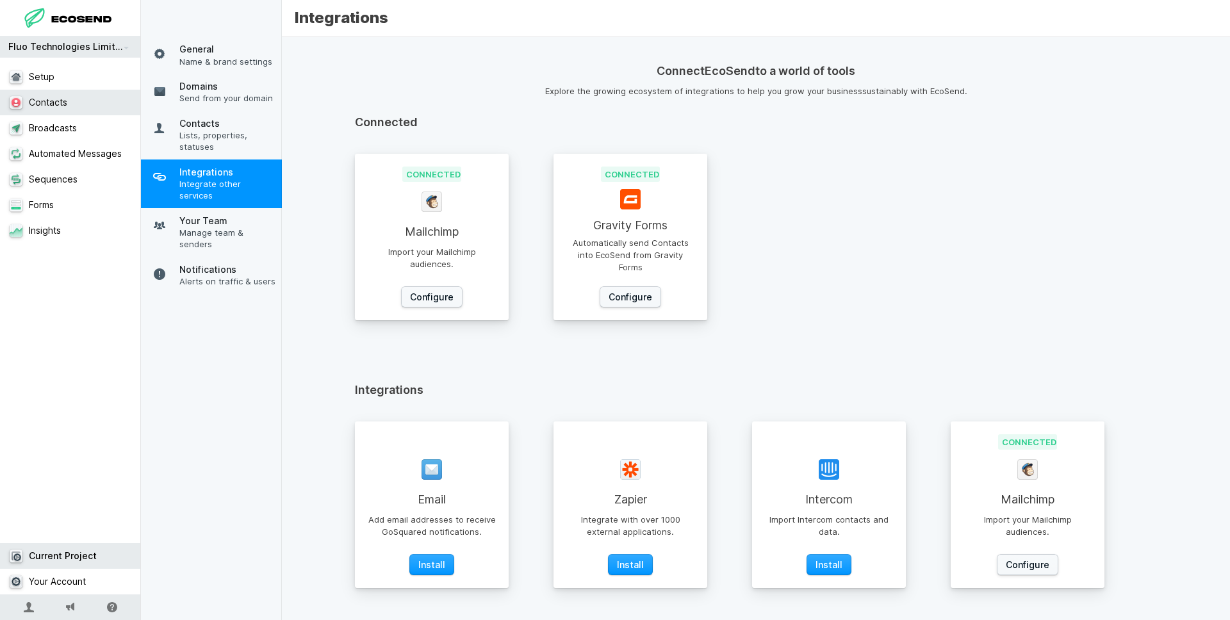
click at [52, 97] on link "Contacts" at bounding box center [70, 103] width 141 height 26
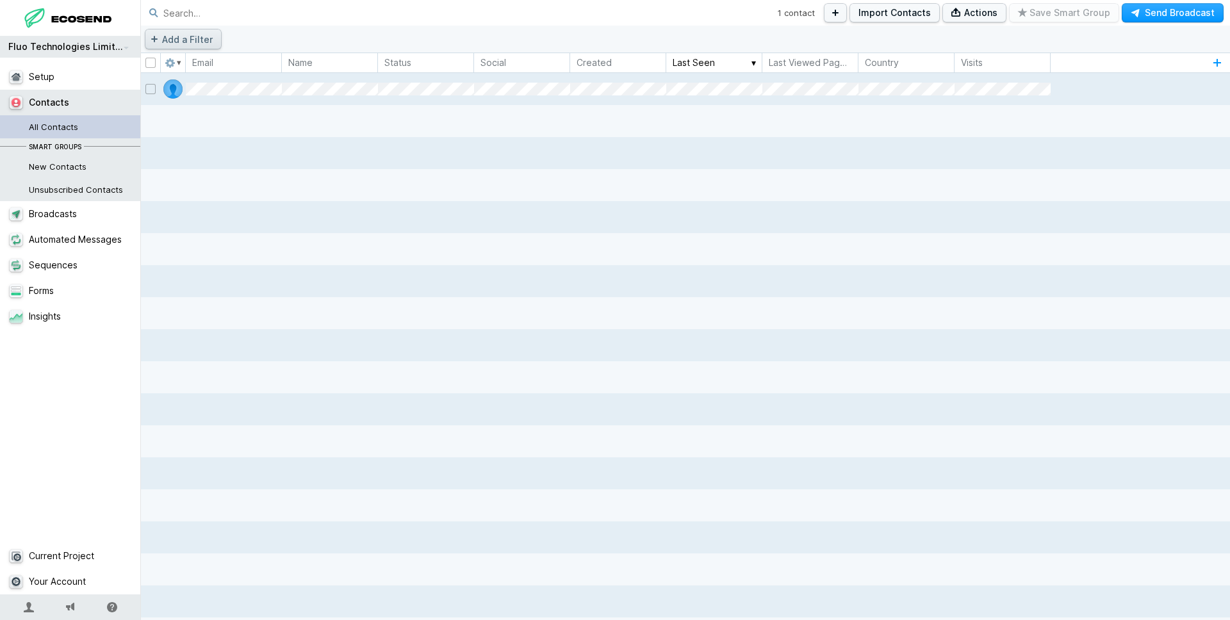
click at [177, 34] on button "Add a Filter" at bounding box center [183, 39] width 77 height 20
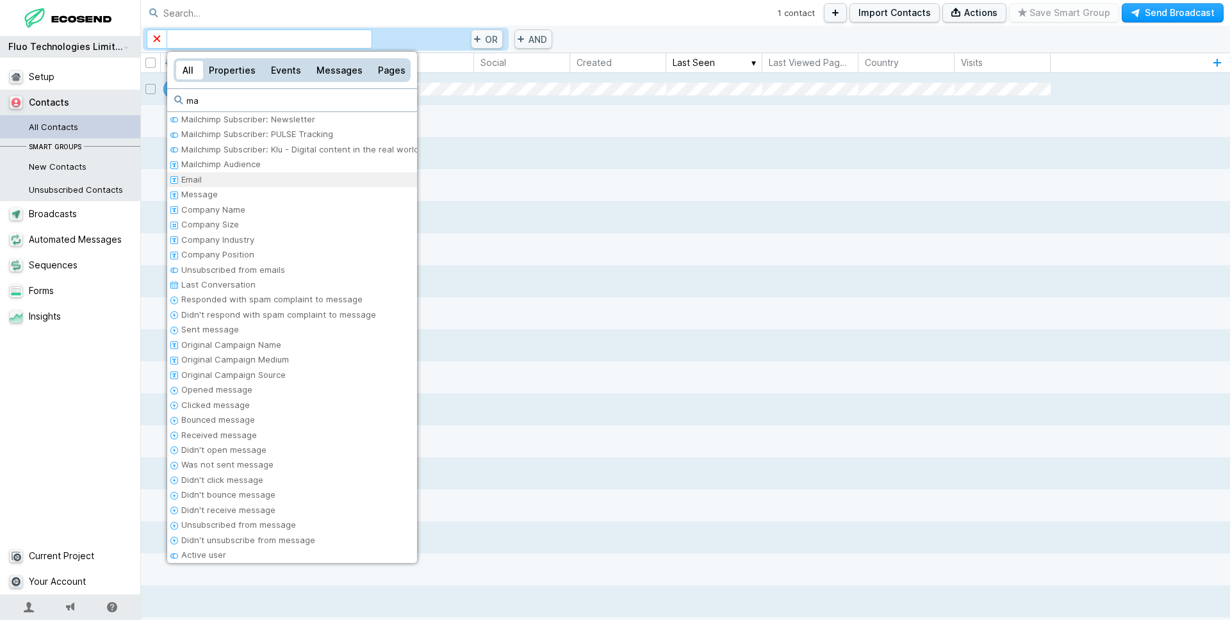
type input "m"
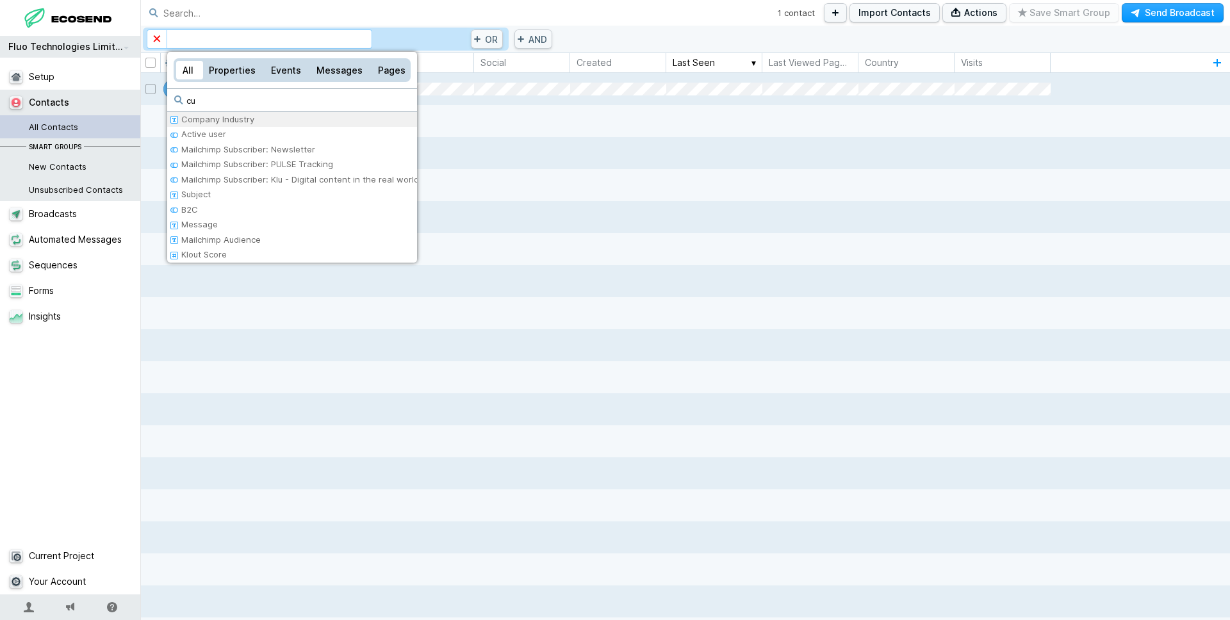
type input "c"
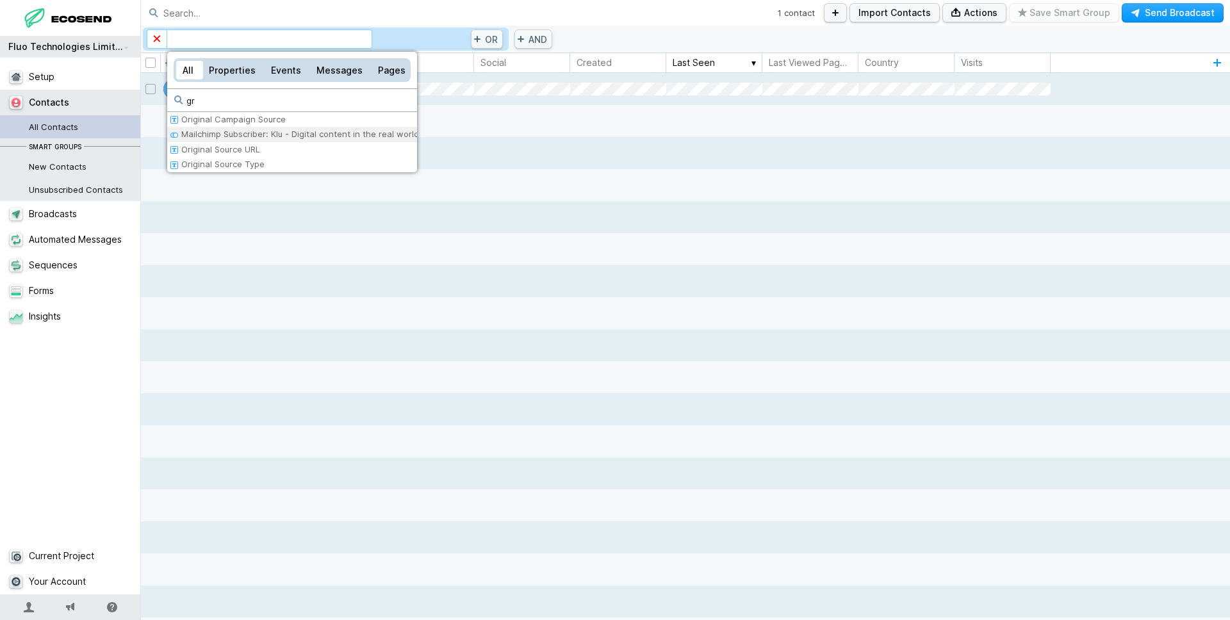
type input "g"
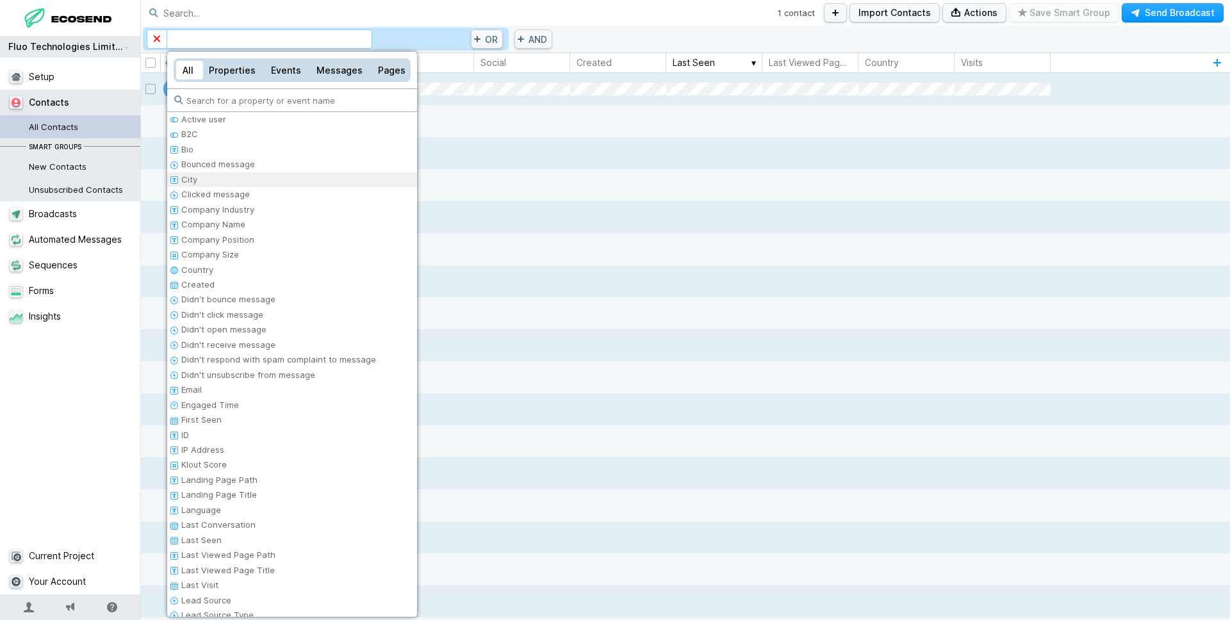
click at [1049, 49] on div at bounding box center [615, 310] width 1230 height 620
